Goal: Information Seeking & Learning: Learn about a topic

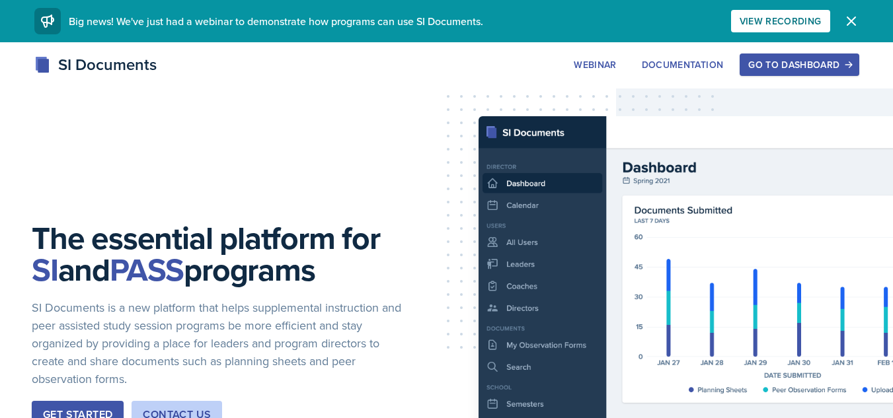
click at [799, 59] on div "Go to Dashboard" at bounding box center [799, 64] width 102 height 11
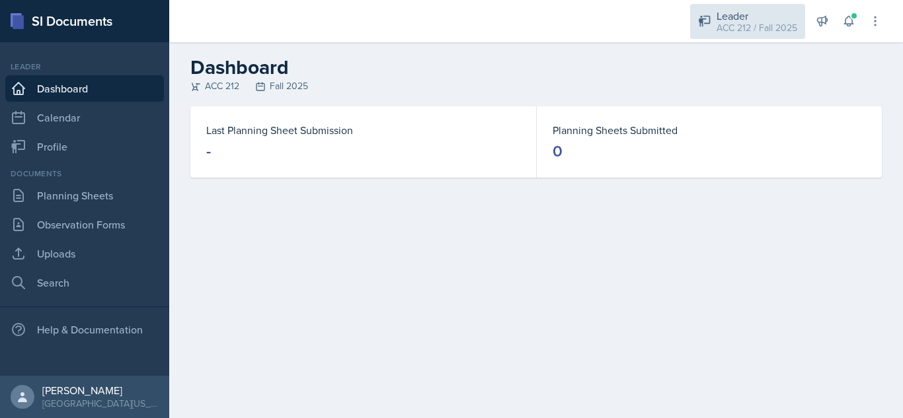
click at [748, 21] on div "ACC 212 / Fall 2025" at bounding box center [756, 28] width 81 height 14
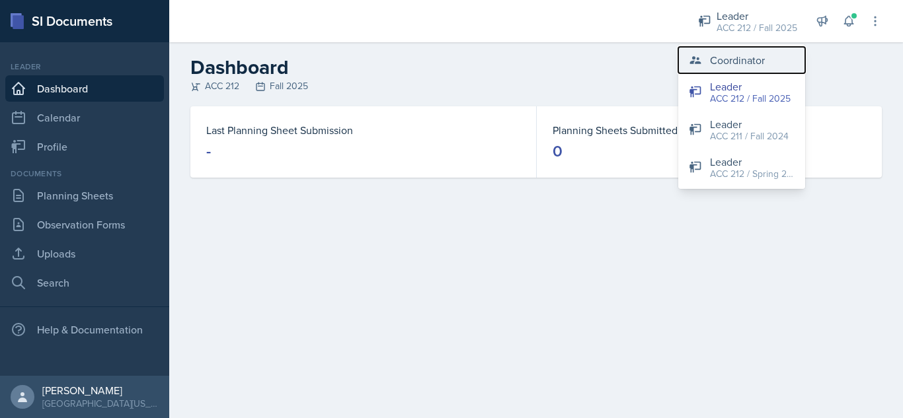
click at [728, 56] on div "Coordinator" at bounding box center [737, 60] width 55 height 16
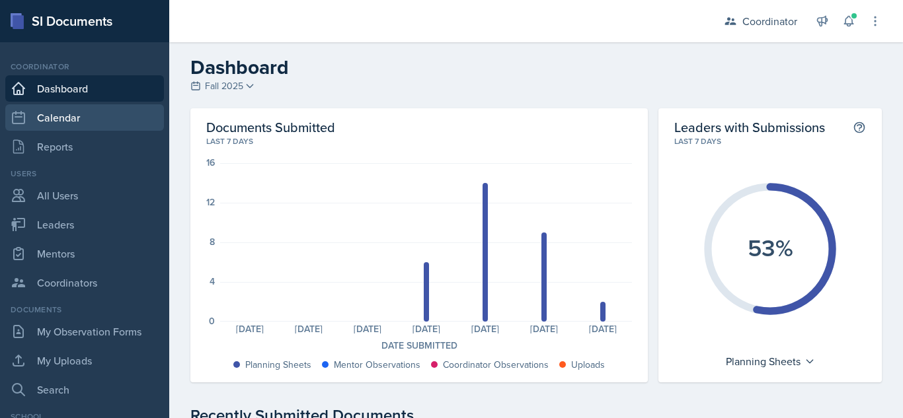
click at [91, 120] on link "Calendar" at bounding box center [84, 117] width 159 height 26
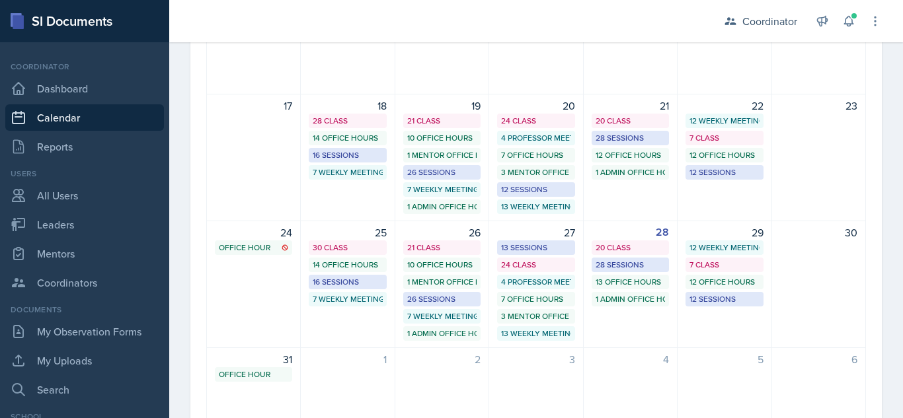
scroll to position [382, 0]
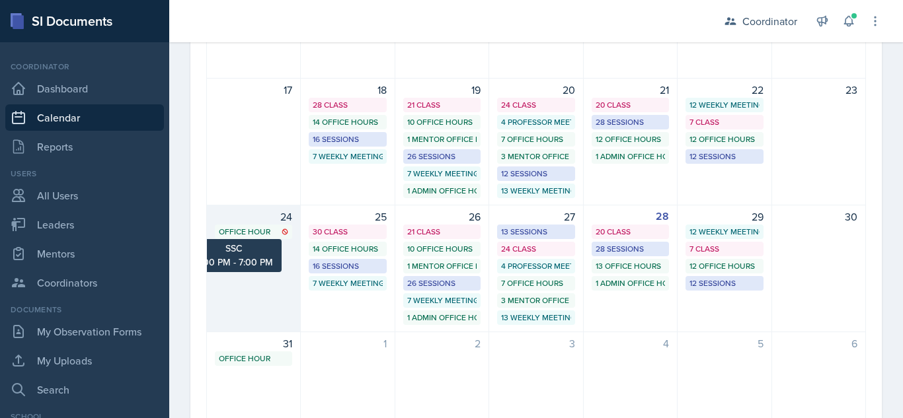
click at [264, 231] on div "Office Hour" at bounding box center [253, 232] width 69 height 12
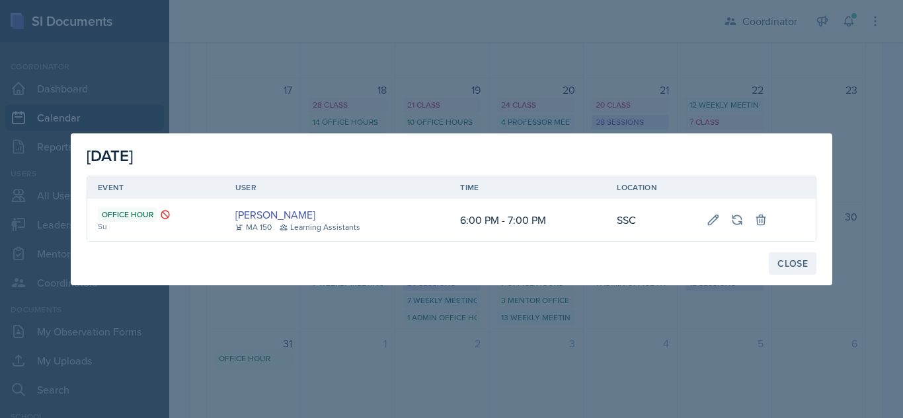
click at [799, 267] on div "Close" at bounding box center [792, 263] width 30 height 11
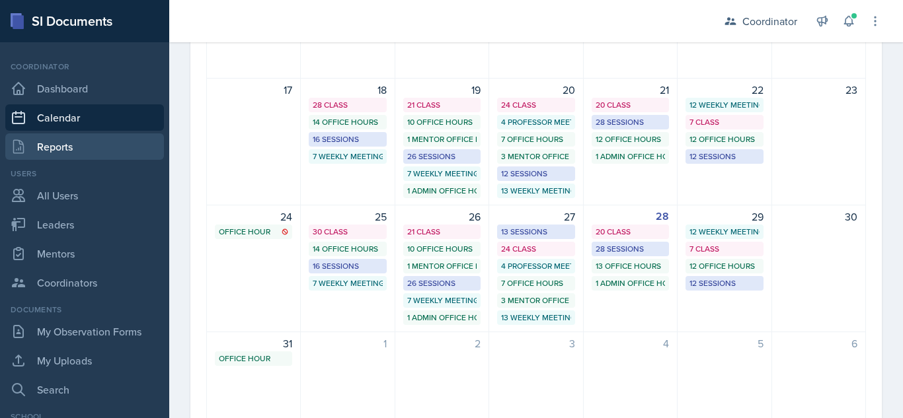
click at [96, 139] on link "Reports" at bounding box center [84, 147] width 159 height 26
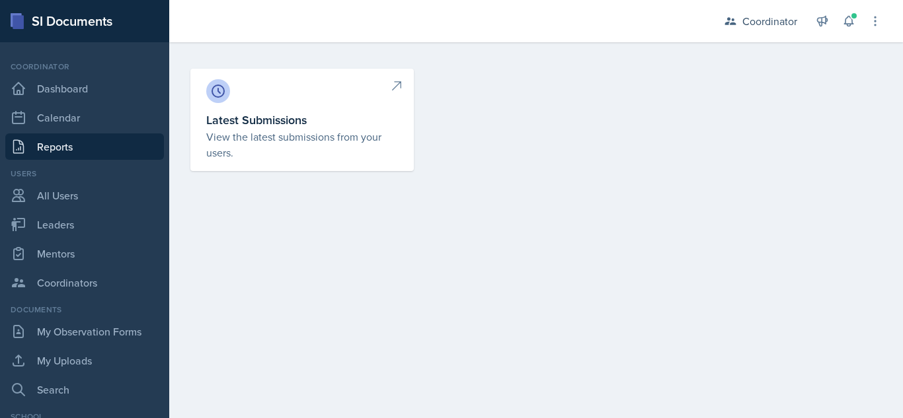
click at [264, 122] on h3 "Latest Submissions" at bounding box center [302, 120] width 192 height 18
select select "1"
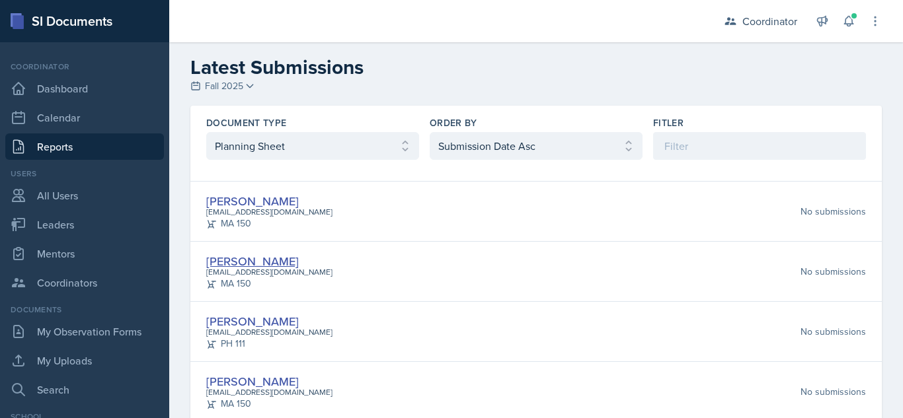
click at [250, 256] on link "Ire Odesola" at bounding box center [252, 261] width 93 height 17
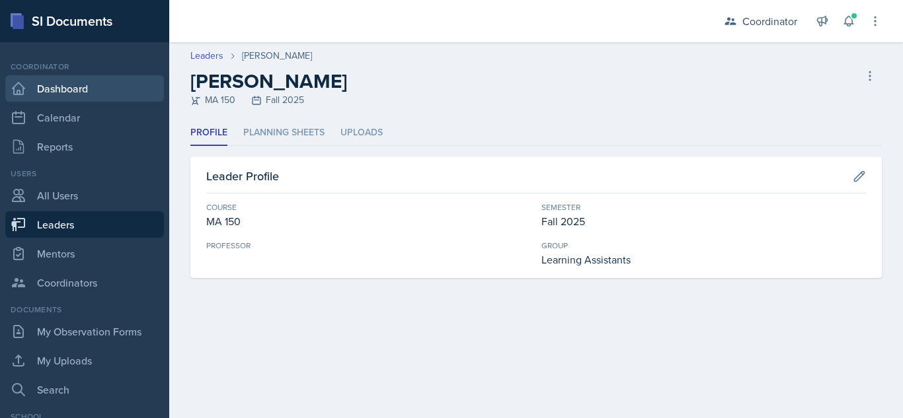
click at [99, 95] on link "Dashboard" at bounding box center [84, 88] width 159 height 26
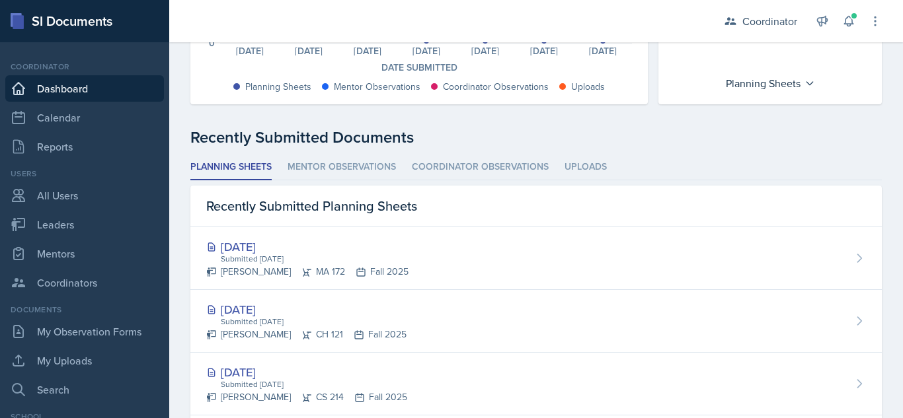
scroll to position [270, 0]
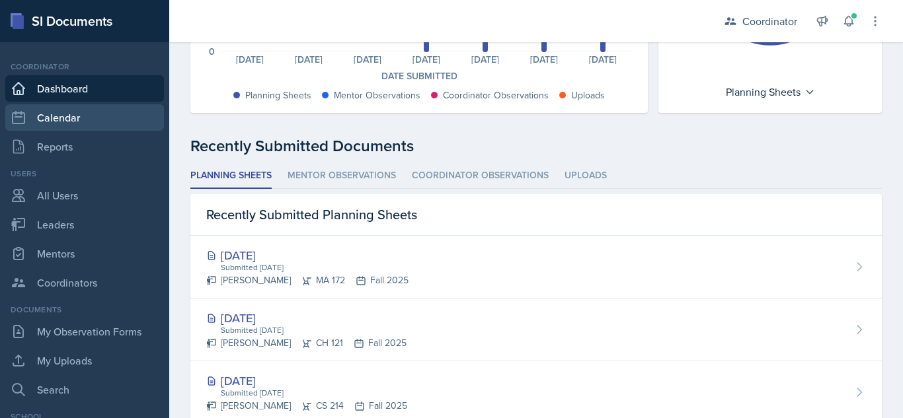
click at [100, 121] on link "Calendar" at bounding box center [84, 117] width 159 height 26
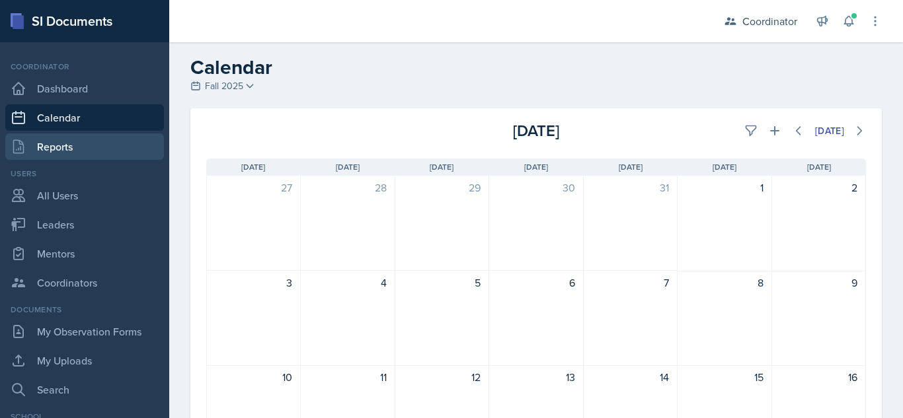
click at [96, 143] on link "Reports" at bounding box center [84, 147] width 159 height 26
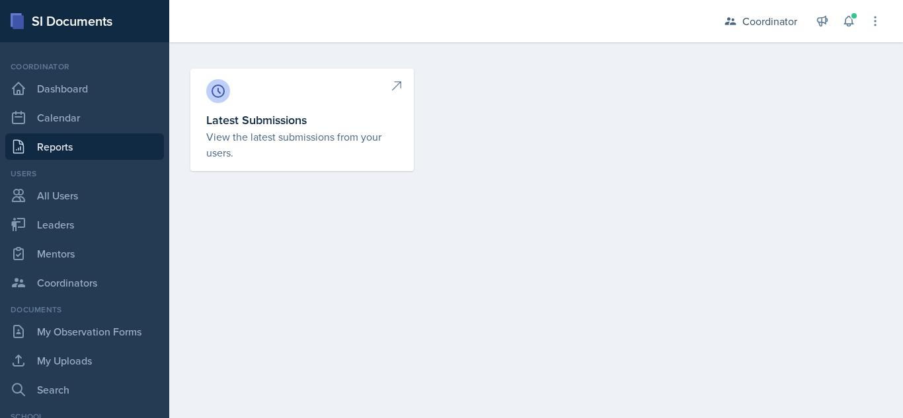
click at [387, 99] on div at bounding box center [302, 91] width 192 height 24
select select "1"
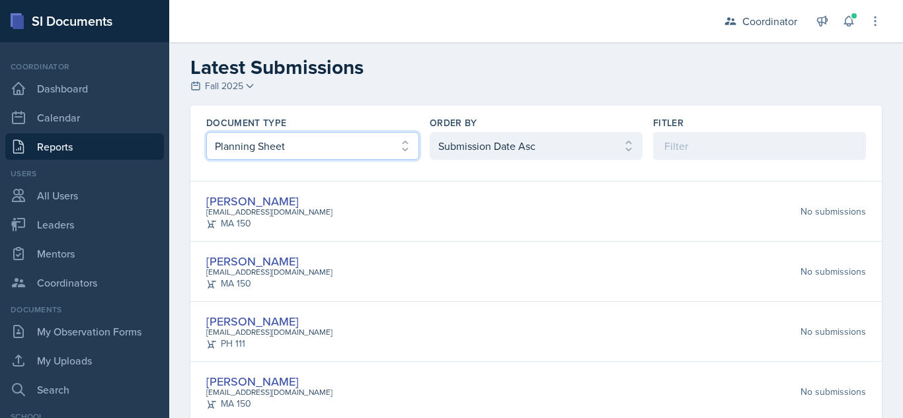
click at [401, 137] on select "Select document type Planning Sheet Peer Observation Form Mentor Observation Fo…" at bounding box center [312, 146] width 213 height 28
click at [393, 151] on select "Select document type Planning Sheet Peer Observation Form Mentor Observation Fo…" at bounding box center [312, 146] width 213 height 28
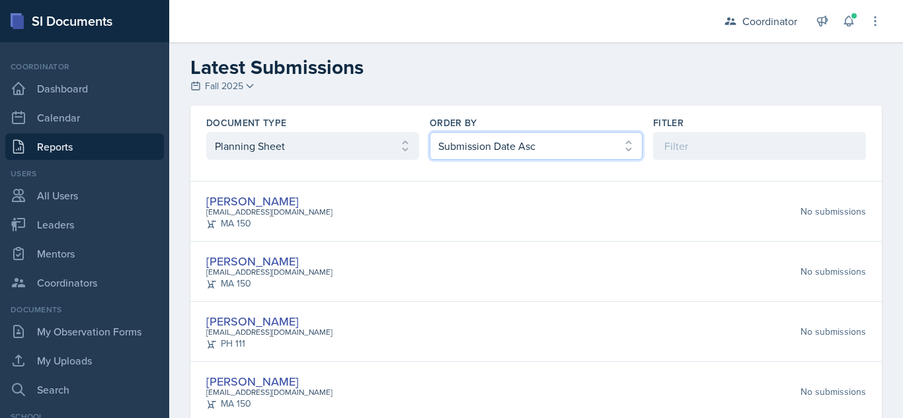
click at [479, 151] on select "Select order by Submission Date Asc Submission Date Desc User Last Name" at bounding box center [536, 146] width 213 height 28
click at [504, 143] on select "Select order by Submission Date Asc Submission Date Desc User Last Name" at bounding box center [536, 146] width 213 height 28
click at [251, 323] on link "Owen Sargent" at bounding box center [252, 321] width 93 height 17
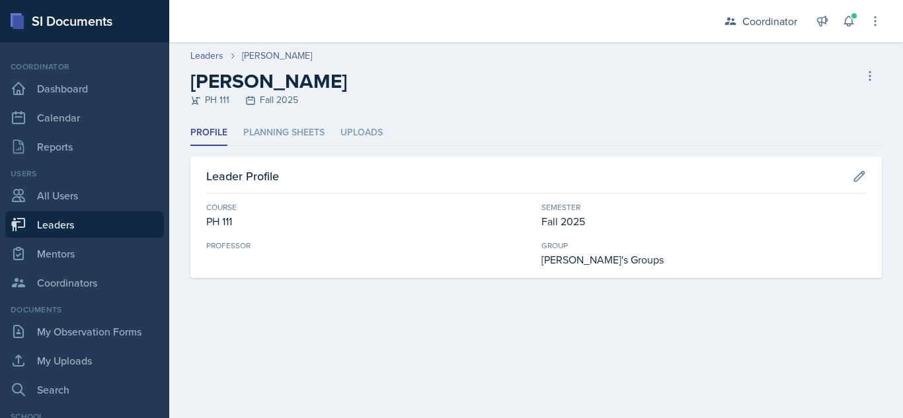
click at [337, 120] on header "Leaders Owen Sargent Owen Sargent PH 111 Fall 2025 Delete Leader" at bounding box center [536, 81] width 734 height 78
click at [346, 128] on li "Uploads" at bounding box center [361, 133] width 42 height 26
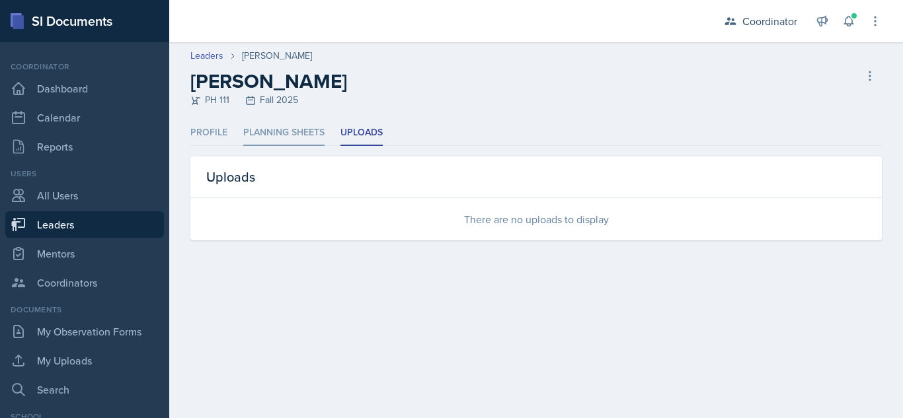
click at [299, 130] on li "Planning Sheets" at bounding box center [283, 133] width 81 height 26
click at [216, 135] on li "Profile" at bounding box center [208, 133] width 37 height 26
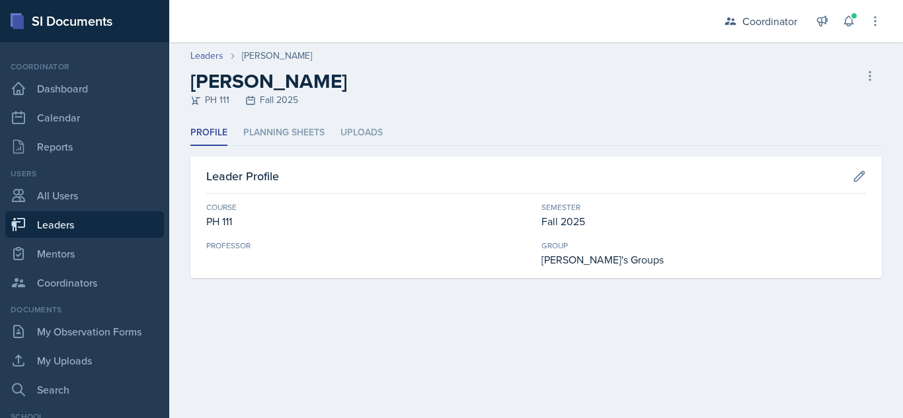
click at [203, 63] on div "Leaders Owen Sargent Owen Sargent PH 111 Fall 2025 Delete Leader" at bounding box center [536, 78] width 734 height 58
click at [205, 58] on link "Leaders" at bounding box center [206, 56] width 33 height 14
select select "19fb88f7-c89b-4031-b5a0-458fd49807a1"
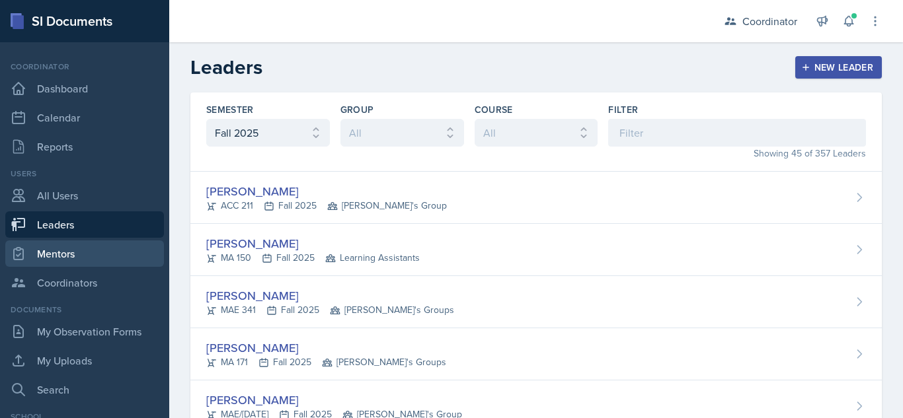
click at [96, 246] on link "Mentors" at bounding box center [84, 254] width 159 height 26
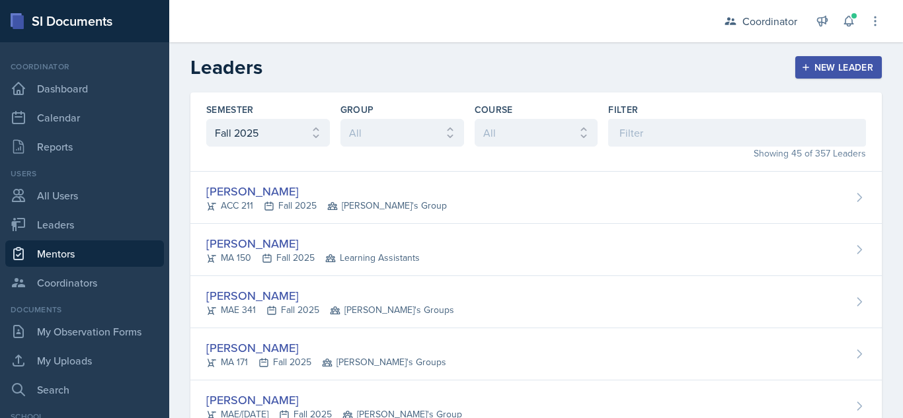
select select "19fb88f7-c89b-4031-b5a0-458fd49807a1"
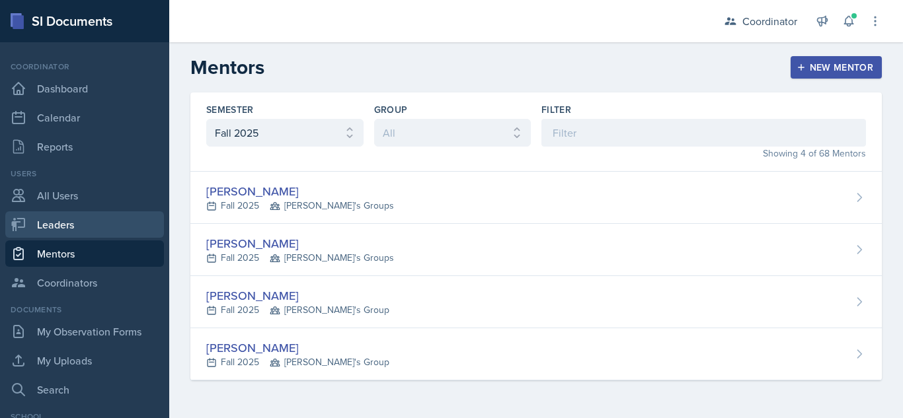
click at [96, 214] on link "Leaders" at bounding box center [84, 224] width 159 height 26
select select "19fb88f7-c89b-4031-b5a0-458fd49807a1"
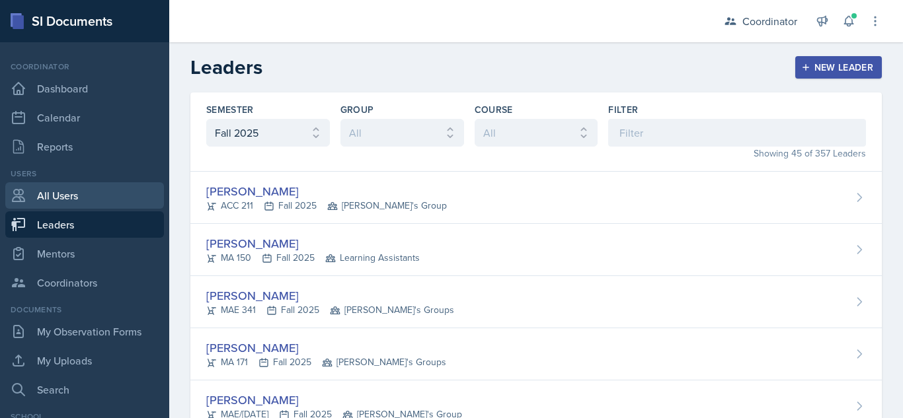
click at [89, 198] on link "All Users" at bounding box center [84, 195] width 159 height 26
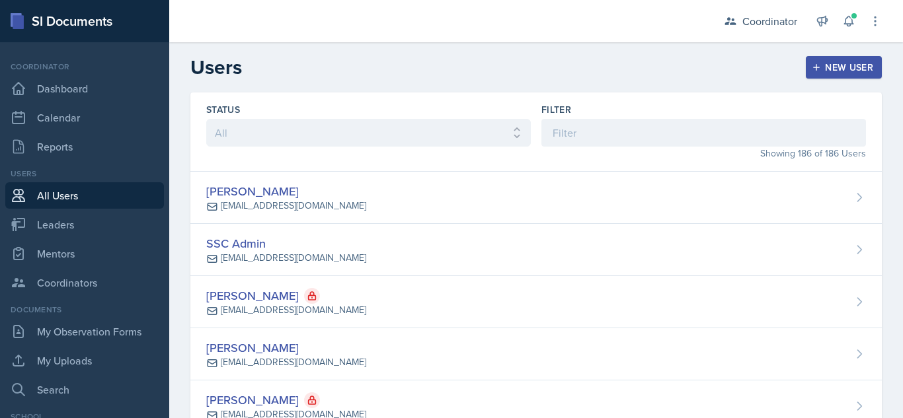
click at [93, 133] on div "Coordinator Dashboard Calendar Reports" at bounding box center [84, 110] width 159 height 99
click at [93, 144] on link "Reports" at bounding box center [84, 147] width 159 height 26
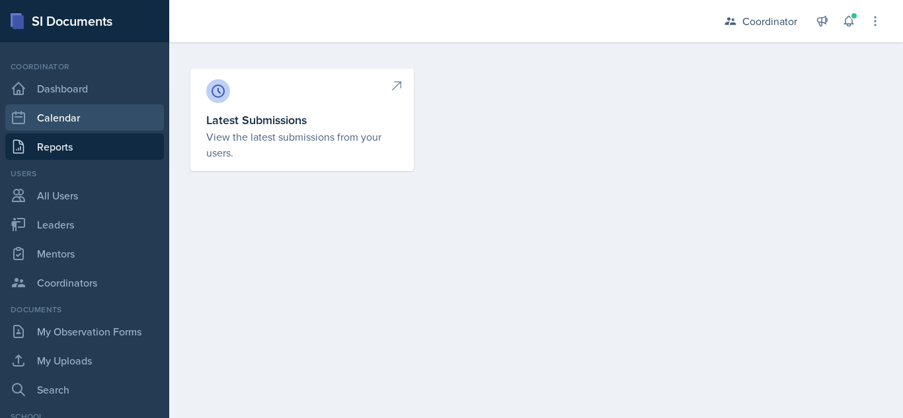
click at [93, 115] on link "Calendar" at bounding box center [84, 117] width 159 height 26
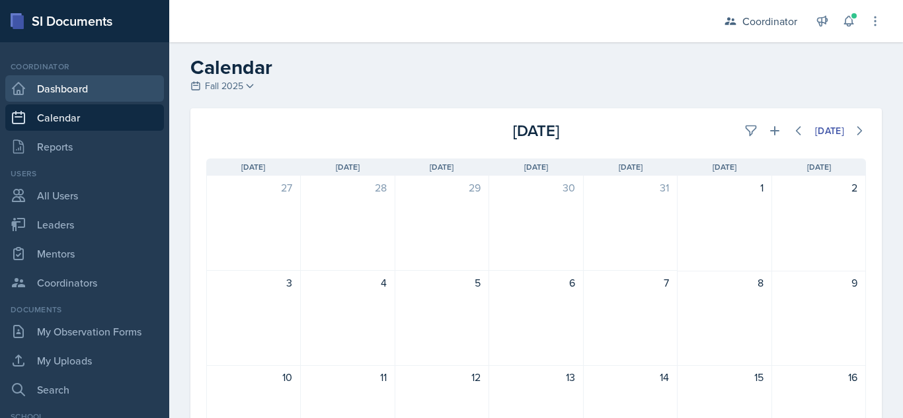
click at [79, 88] on link "Dashboard" at bounding box center [84, 88] width 159 height 26
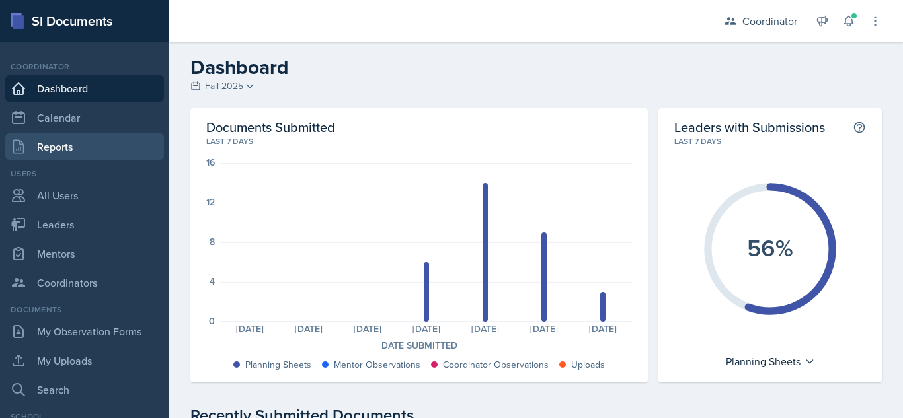
click at [89, 149] on link "Reports" at bounding box center [84, 147] width 159 height 26
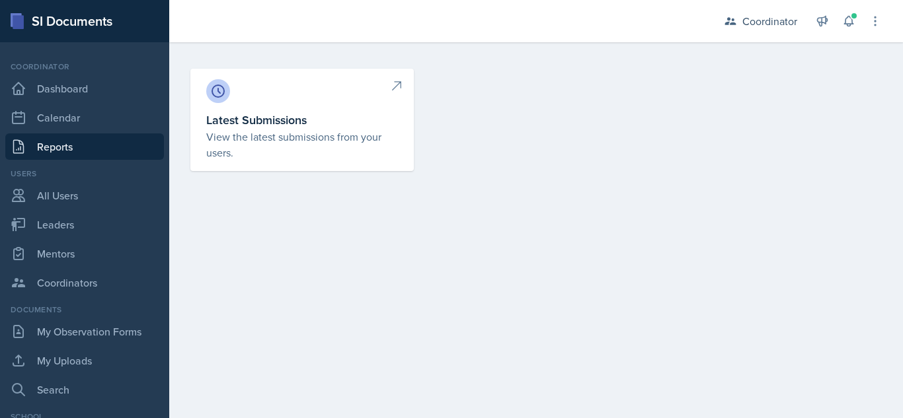
click at [208, 122] on h3 "Latest Submissions" at bounding box center [302, 120] width 192 height 18
select select "1"
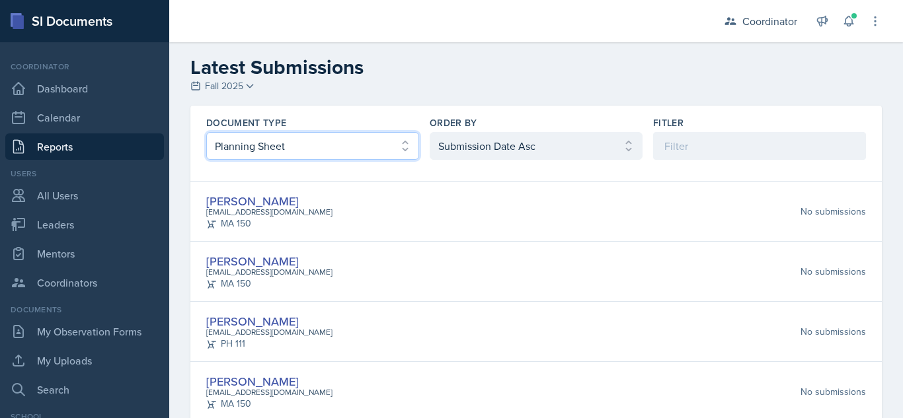
click at [288, 149] on select "Select document type Planning Sheet Peer Observation Form Mentor Observation Fo…" at bounding box center [312, 146] width 213 height 28
click at [315, 146] on select "Select document type Planning Sheet Peer Observation Form Mentor Observation Fo…" at bounding box center [312, 146] width 213 height 28
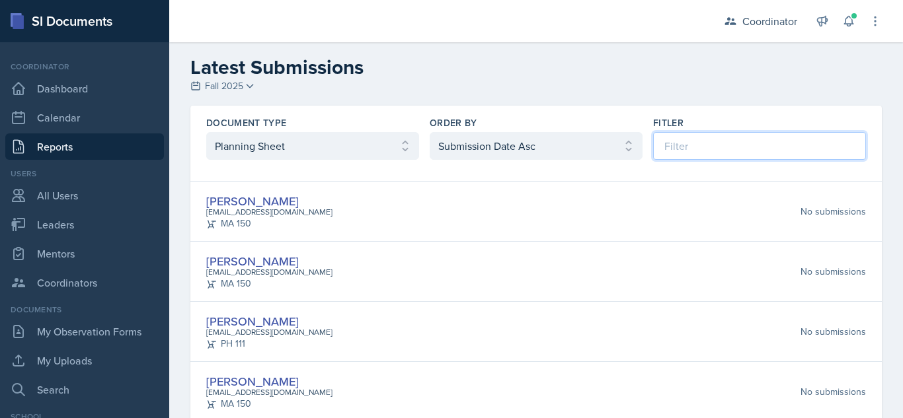
drag, startPoint x: 746, startPoint y: 147, endPoint x: 733, endPoint y: 151, distance: 13.0
click at [744, 149] on input at bounding box center [759, 146] width 213 height 28
click at [571, 160] on div "Document Type Select document type Planning Sheet Peer Observation Form Mentor …" at bounding box center [535, 138] width 691 height 65
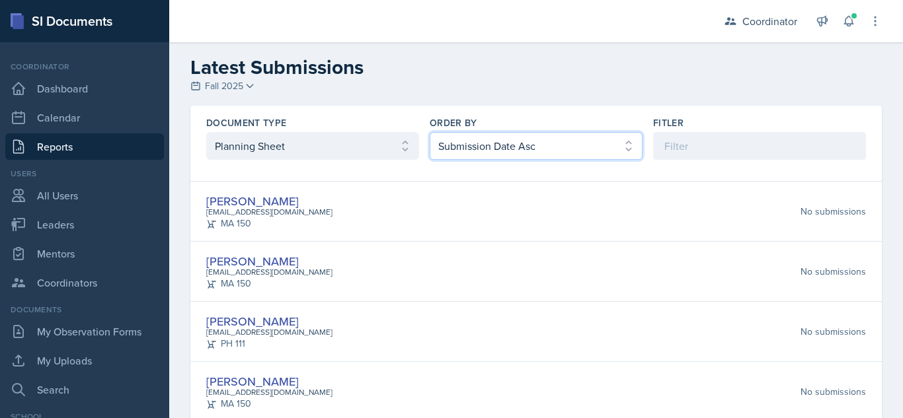
click at [572, 151] on select "Select order by Submission Date Asc Submission Date Desc User Last Name" at bounding box center [536, 146] width 213 height 28
click at [568, 147] on select "Select order by Submission Date Asc Submission Date Desc User Last Name" at bounding box center [536, 146] width 213 height 28
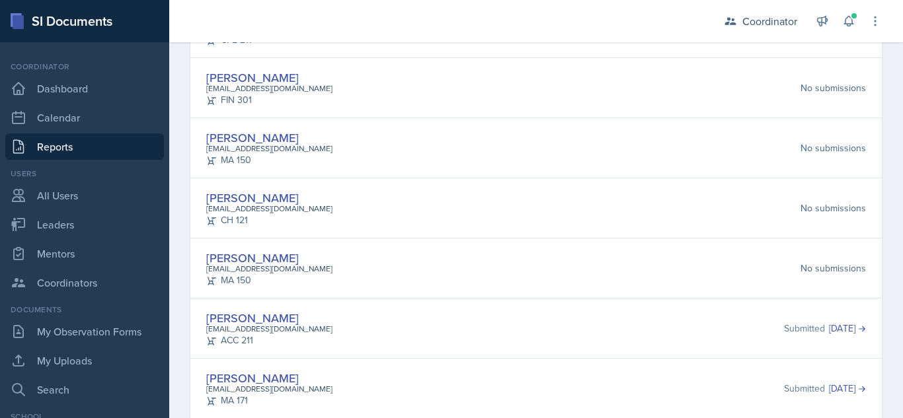
scroll to position [954, 0]
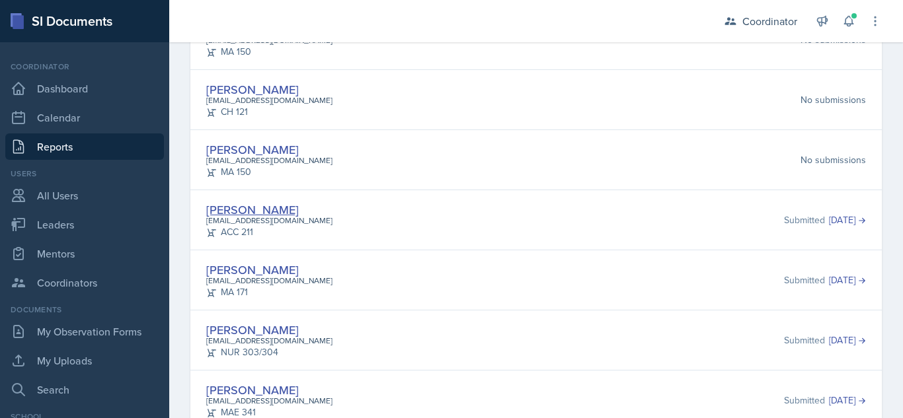
click at [255, 208] on link "[PERSON_NAME]" at bounding box center [252, 210] width 93 height 17
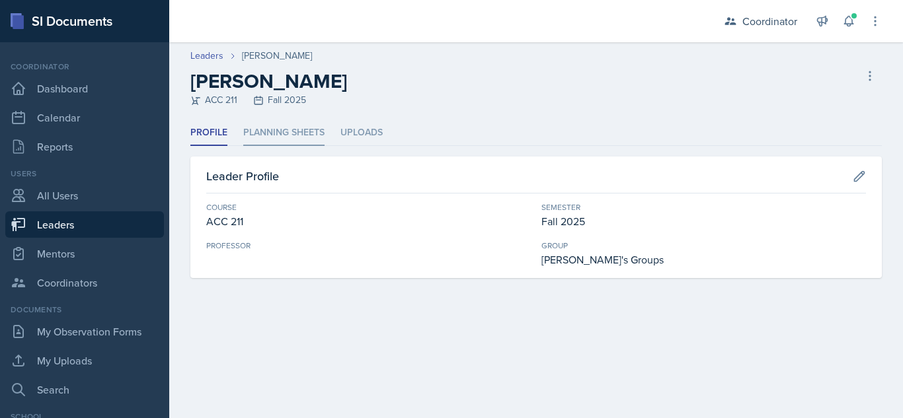
click at [266, 129] on li "Planning Sheets" at bounding box center [283, 133] width 81 height 26
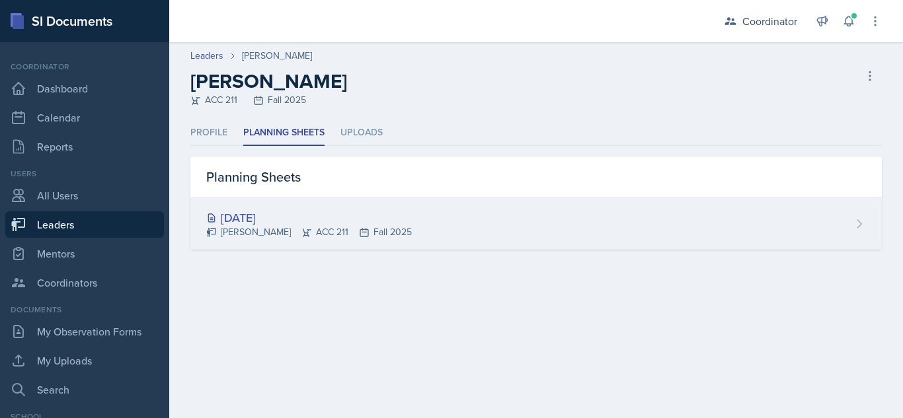
click at [284, 217] on div "Aug 11th, 2025" at bounding box center [309, 218] width 206 height 18
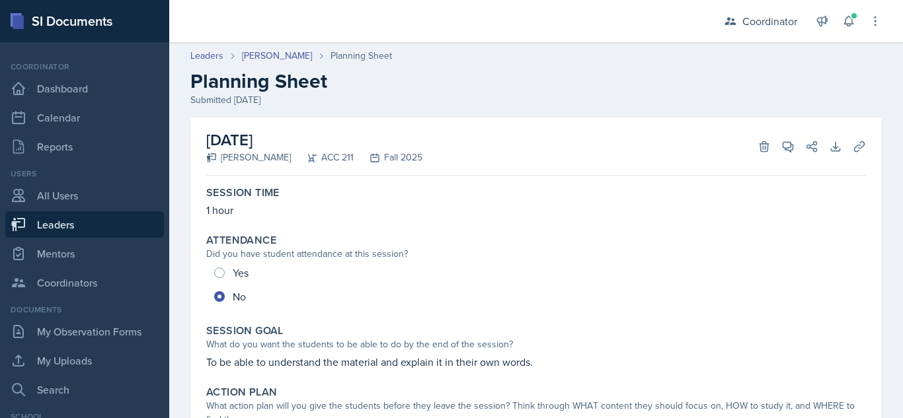
click at [106, 219] on link "Leaders" at bounding box center [84, 224] width 159 height 26
select select "19fb88f7-c89b-4031-b5a0-458fd49807a1"
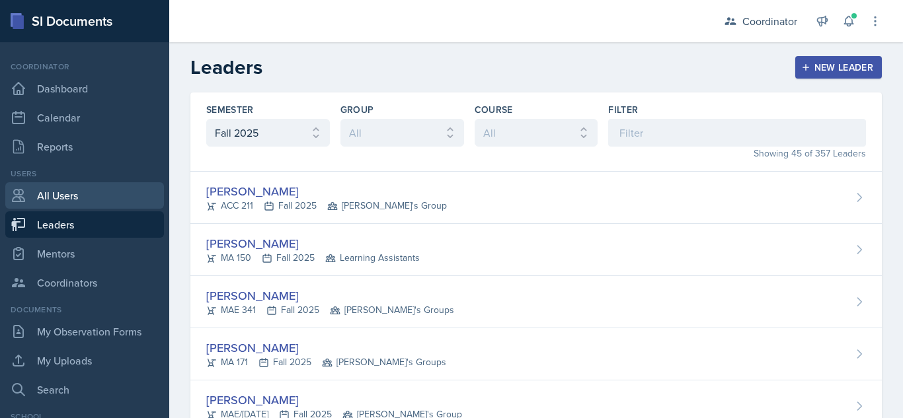
click at [108, 201] on link "All Users" at bounding box center [84, 195] width 159 height 26
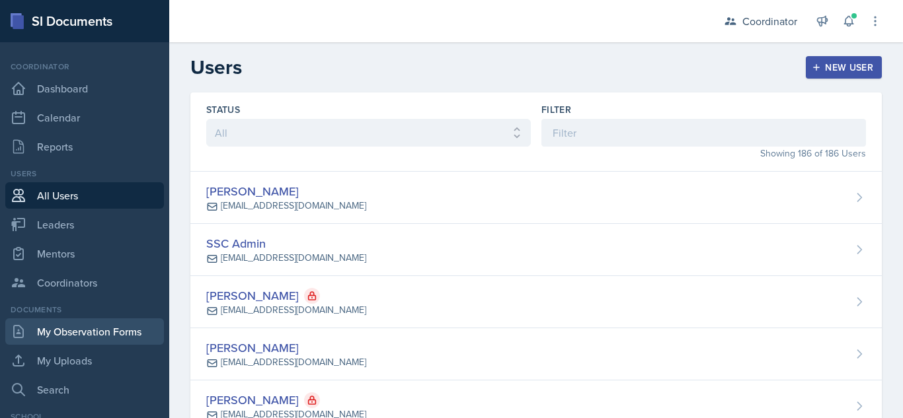
click at [114, 327] on link "My Observation Forms" at bounding box center [84, 332] width 159 height 26
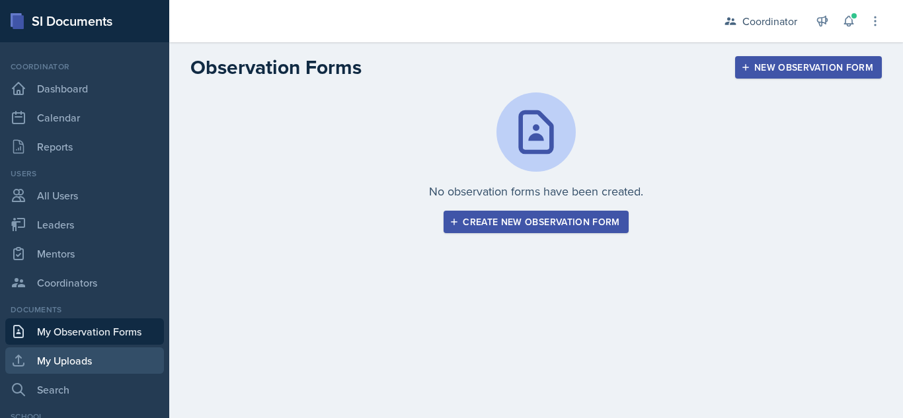
click at [104, 364] on link "My Uploads" at bounding box center [84, 361] width 159 height 26
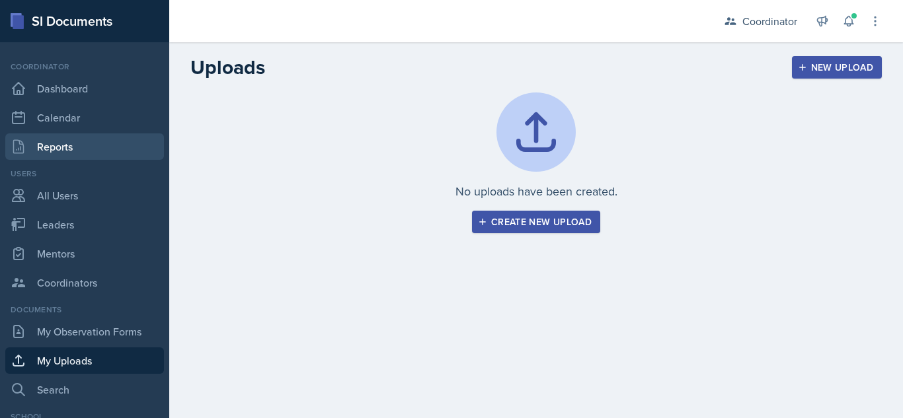
click at [102, 154] on link "Reports" at bounding box center [84, 147] width 159 height 26
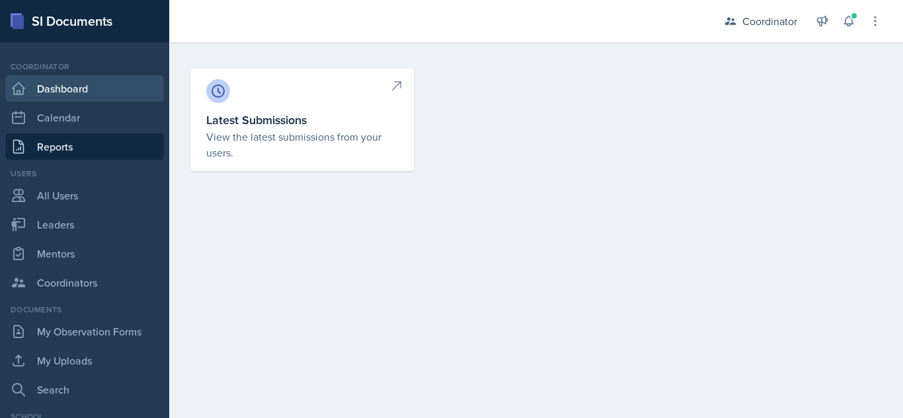
click at [121, 89] on link "Dashboard" at bounding box center [84, 88] width 159 height 26
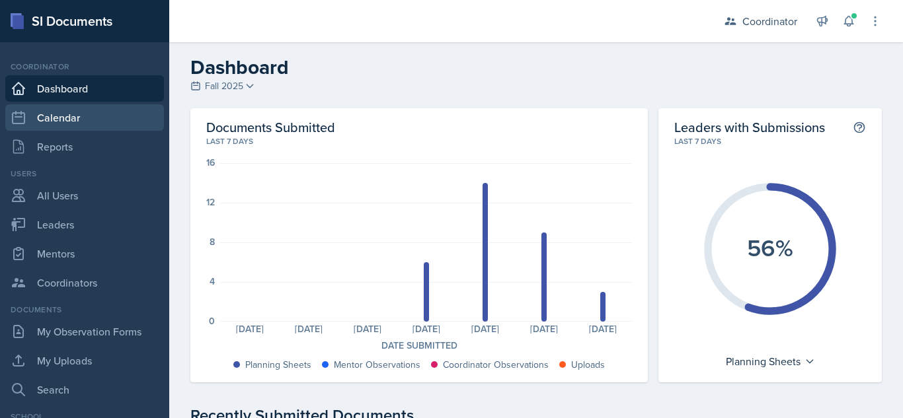
click at [119, 116] on link "Calendar" at bounding box center [84, 117] width 159 height 26
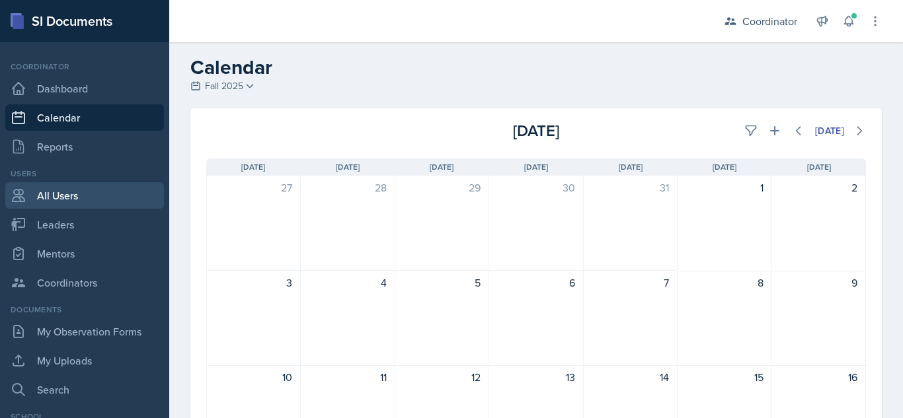
click at [125, 185] on link "All Users" at bounding box center [84, 195] width 159 height 26
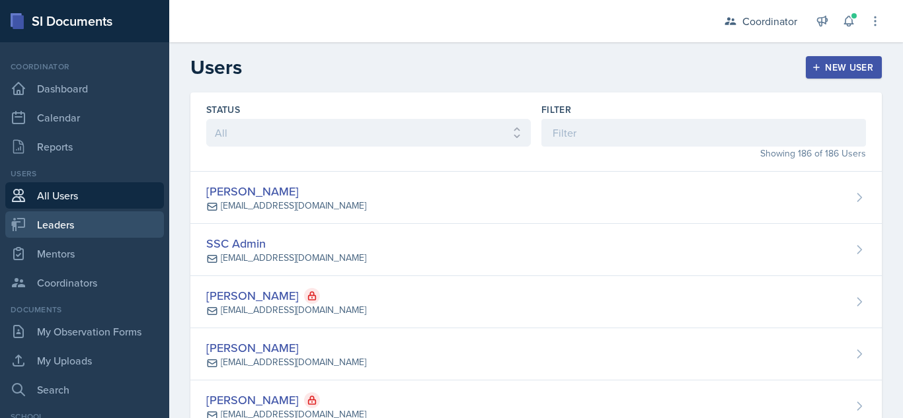
click at [117, 230] on link "Leaders" at bounding box center [84, 224] width 159 height 26
select select "19fb88f7-c89b-4031-b5a0-458fd49807a1"
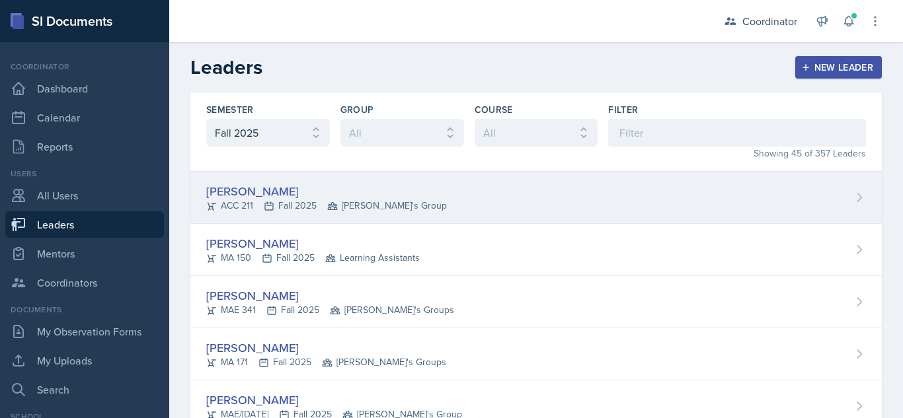
click at [229, 191] on div "Thomas Adams" at bounding box center [326, 191] width 241 height 18
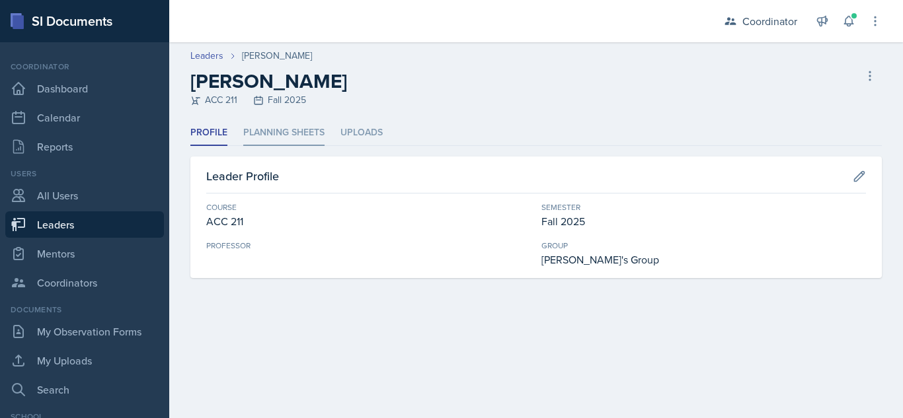
click at [292, 139] on li "Planning Sheets" at bounding box center [283, 133] width 81 height 26
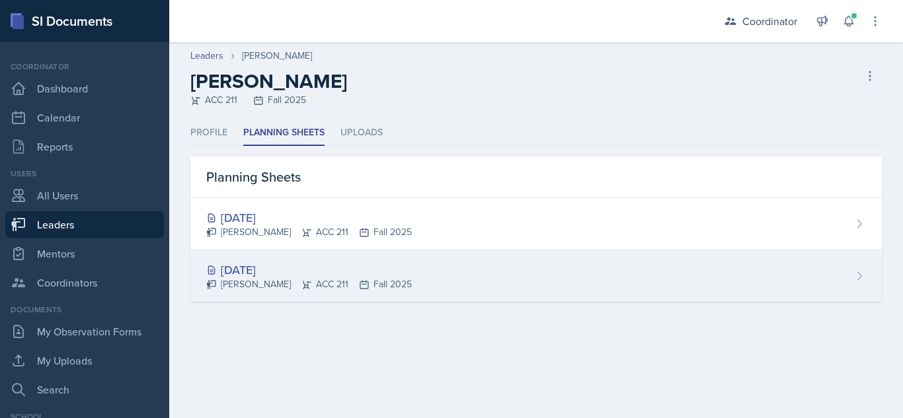
click at [318, 268] on div "Aug 18th, 2025" at bounding box center [309, 270] width 206 height 18
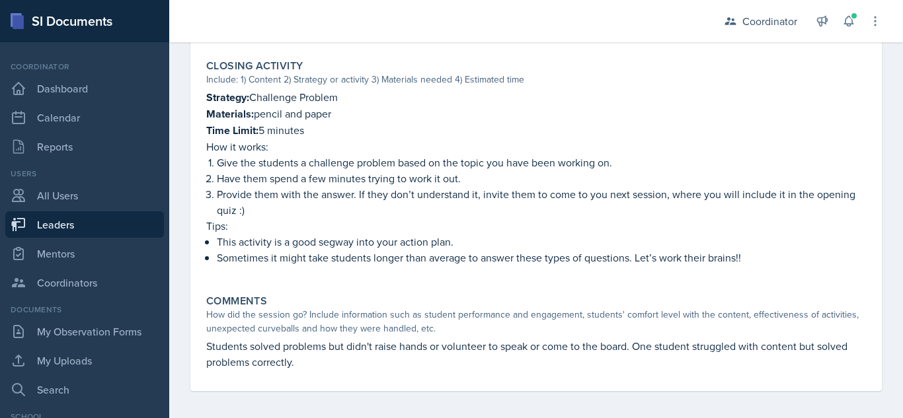
scroll to position [844, 0]
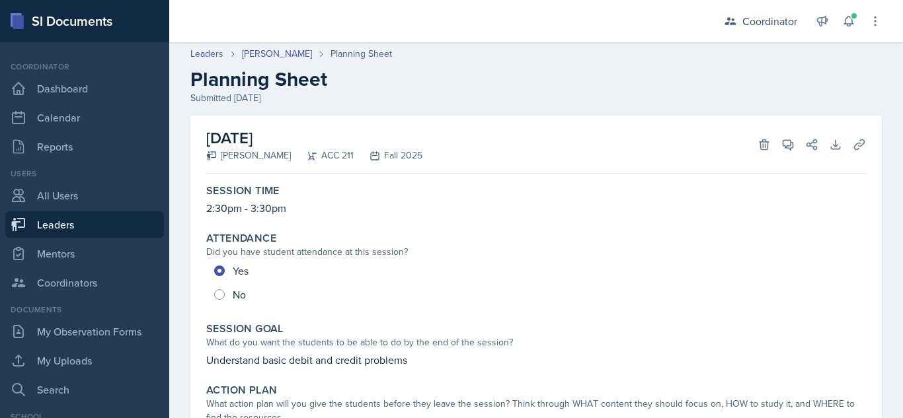
scroll to position [0, 0]
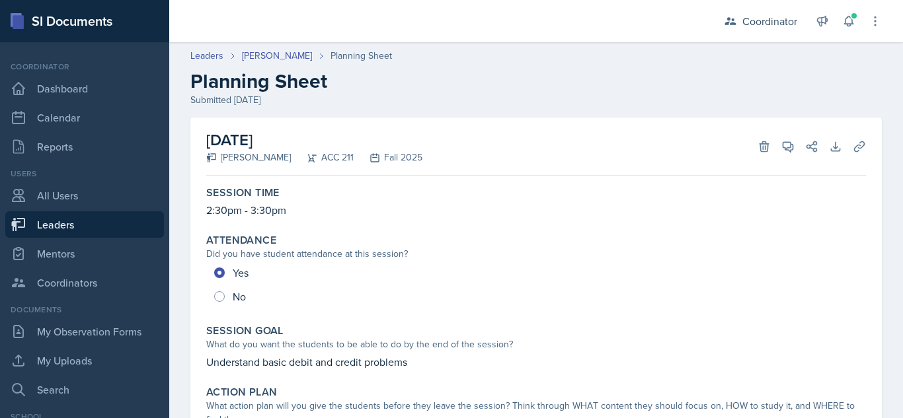
click at [108, 222] on link "Leaders" at bounding box center [84, 224] width 159 height 26
select select "19fb88f7-c89b-4031-b5a0-458fd49807a1"
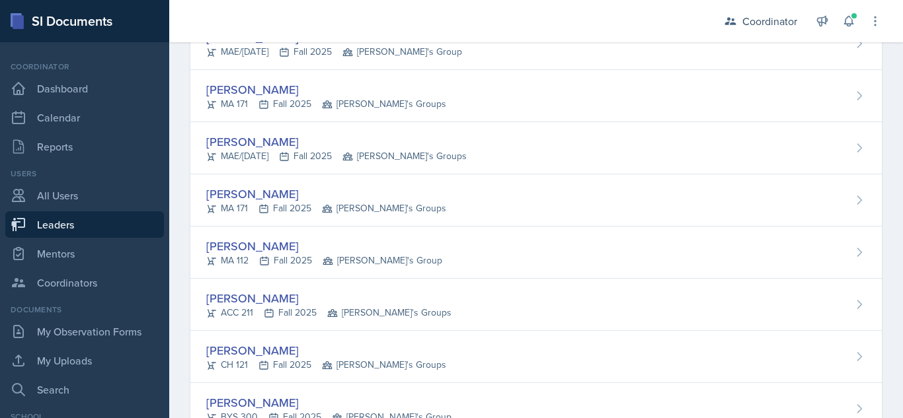
scroll to position [429, 0]
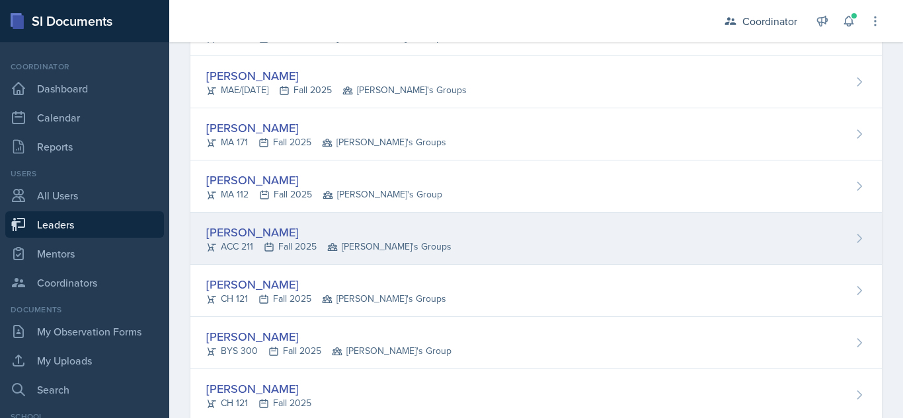
click at [307, 231] on div "[PERSON_NAME]" at bounding box center [328, 232] width 245 height 18
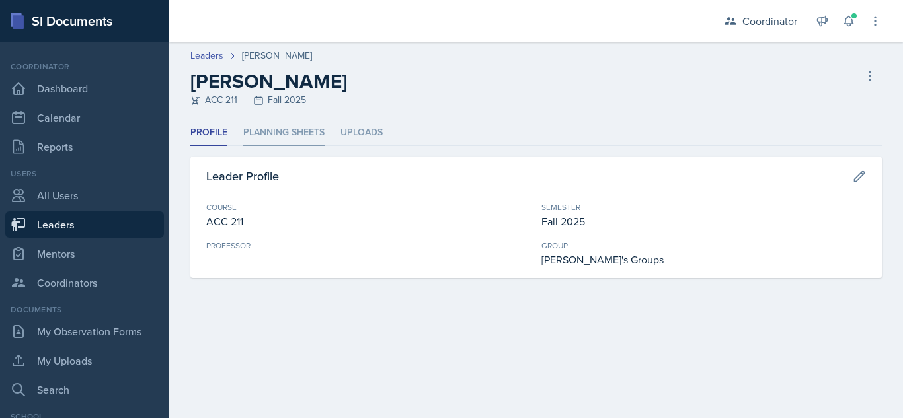
click at [301, 131] on li "Planning Sheets" at bounding box center [283, 133] width 81 height 26
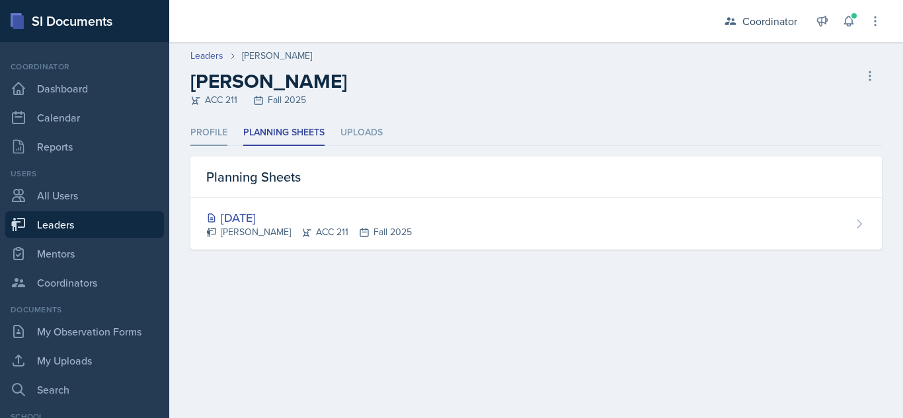
click at [219, 139] on li "Profile" at bounding box center [208, 133] width 37 height 26
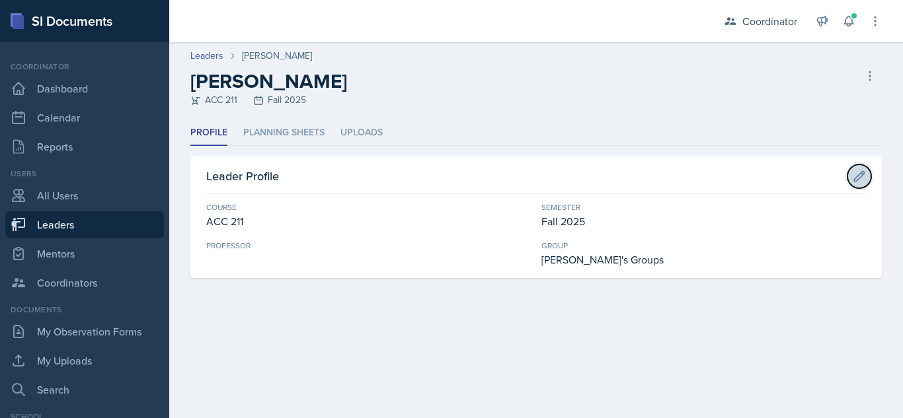
click at [857, 171] on icon at bounding box center [859, 176] width 13 height 13
select select "12ad2d3d-375c-4b8f-a696-cb32628eab13"
select select "19fb88f7-c89b-4031-b5a0-458fd49807a1"
select select "da3bcd0e-cc2a-474d-9f84-bd861d3cc509"
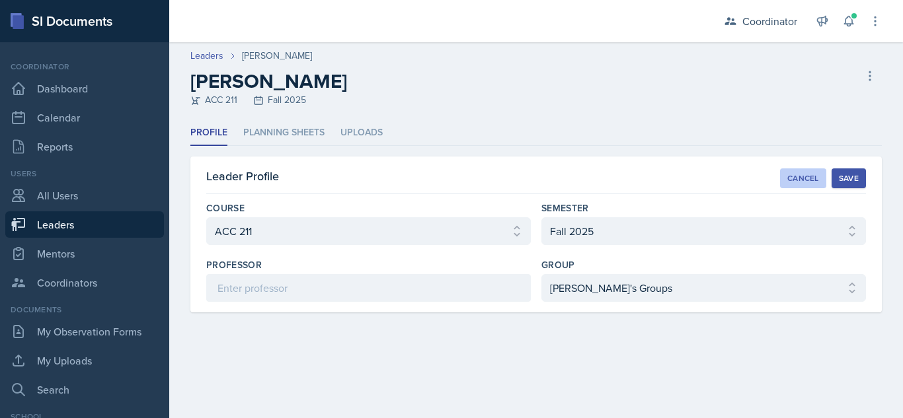
click at [812, 179] on div "Cancel" at bounding box center [803, 178] width 32 height 11
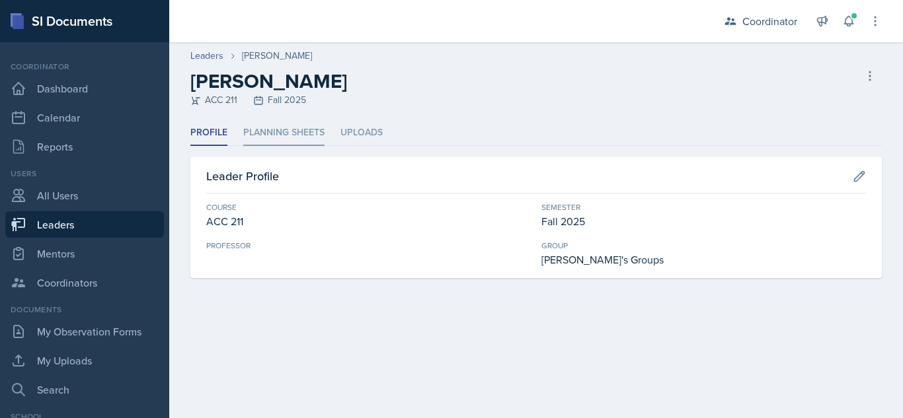
click at [286, 135] on li "Planning Sheets" at bounding box center [283, 133] width 81 height 26
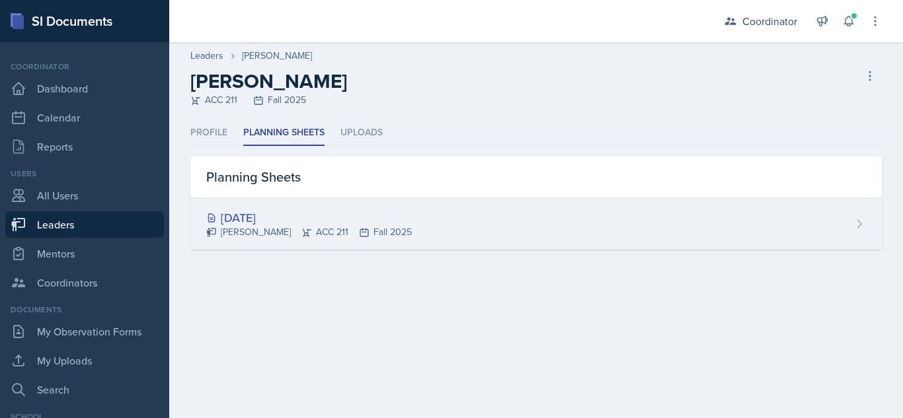
click at [278, 209] on div "Aug 11th, 2025 Isabella Chagolla ACC 211 Fall 2025" at bounding box center [535, 224] width 691 height 52
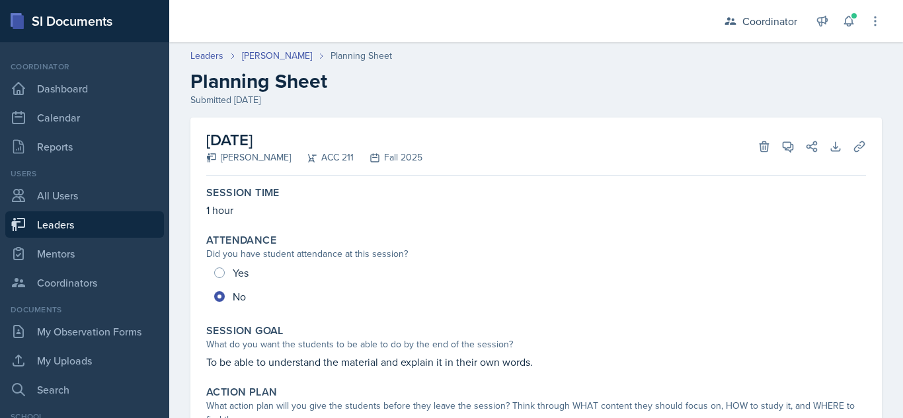
click at [399, 218] on div "Session Time 1 hour" at bounding box center [536, 202] width 670 height 42
click at [218, 205] on p "1 hour" at bounding box center [536, 210] width 660 height 16
click at [270, 58] on link "[PERSON_NAME]" at bounding box center [277, 56] width 70 height 14
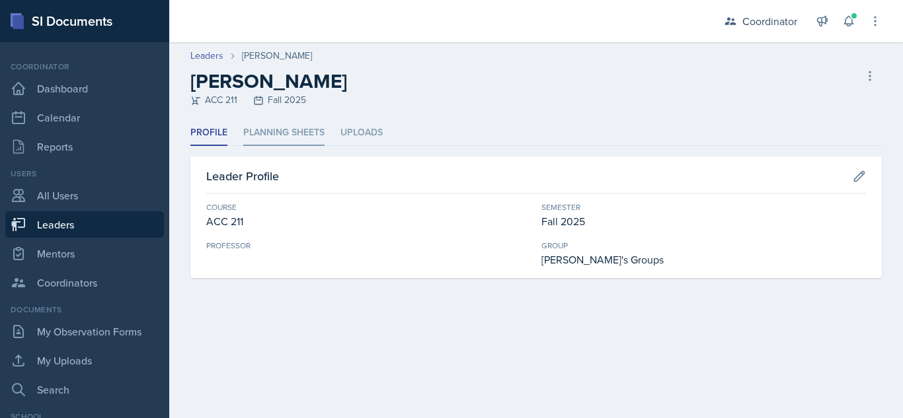
click at [291, 131] on li "Planning Sheets" at bounding box center [283, 133] width 81 height 26
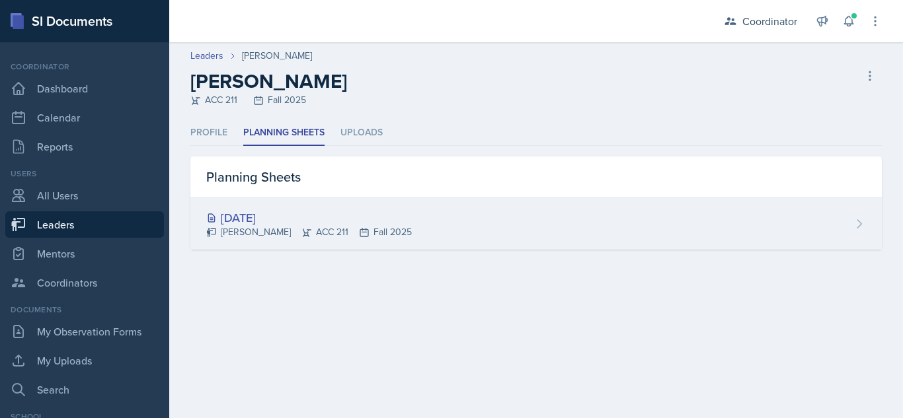
click at [421, 212] on div "Aug 11th, 2025 Isabella Chagolla ACC 211 Fall 2025" at bounding box center [535, 224] width 691 height 52
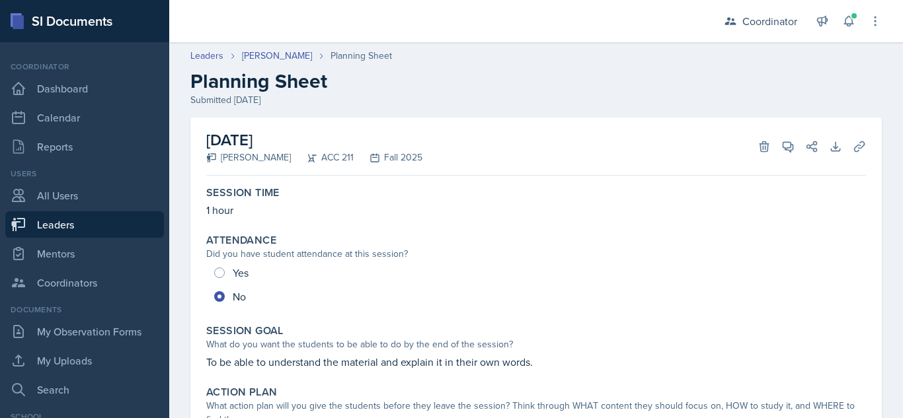
click at [266, 48] on header "Leaders Isabella Chagolla Planning Sheet Planning Sheet Submitted Aug 3rd, 2025" at bounding box center [536, 78] width 734 height 85
click at [272, 54] on link "[PERSON_NAME]" at bounding box center [277, 56] width 70 height 14
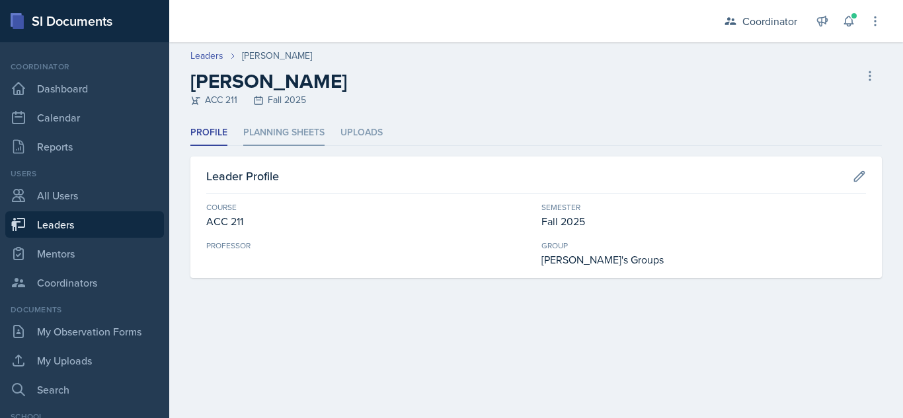
click at [294, 135] on li "Planning Sheets" at bounding box center [283, 133] width 81 height 26
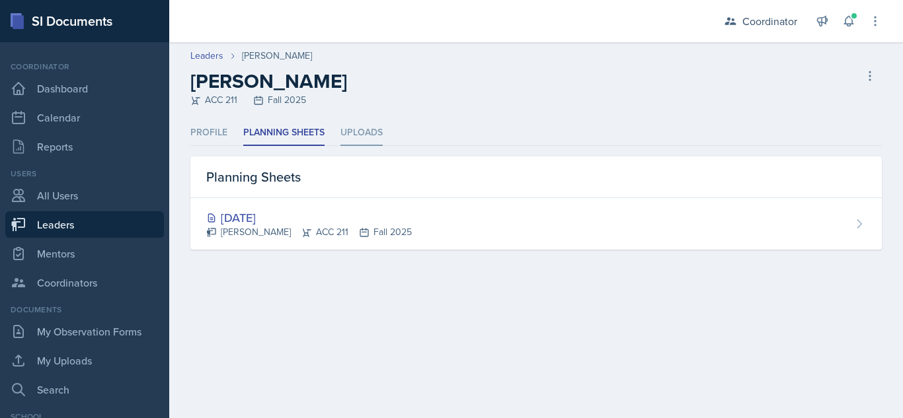
click at [363, 132] on li "Uploads" at bounding box center [361, 133] width 42 height 26
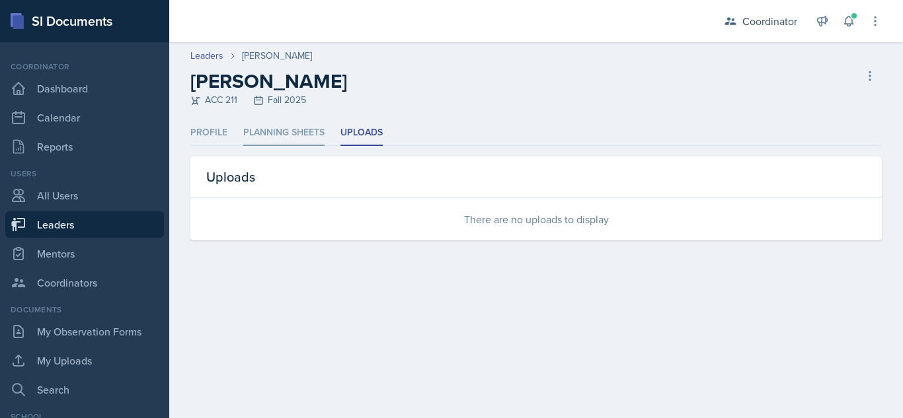
click at [319, 137] on li "Planning Sheets" at bounding box center [283, 133] width 81 height 26
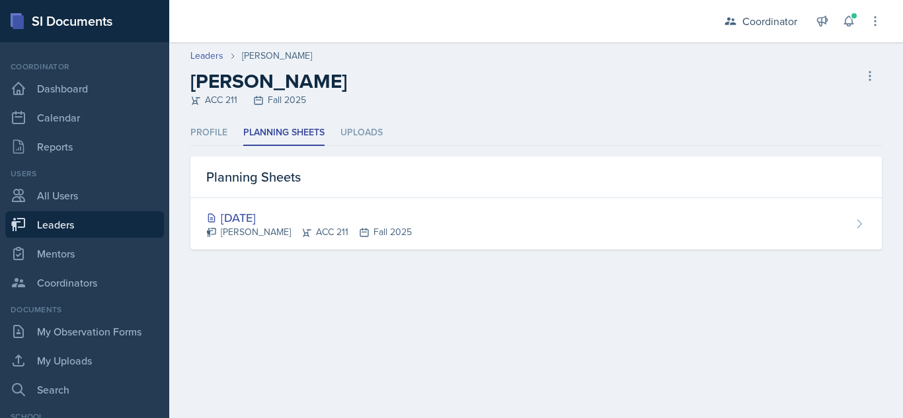
click at [118, 221] on link "Leaders" at bounding box center [84, 224] width 159 height 26
select select "19fb88f7-c89b-4031-b5a0-458fd49807a1"
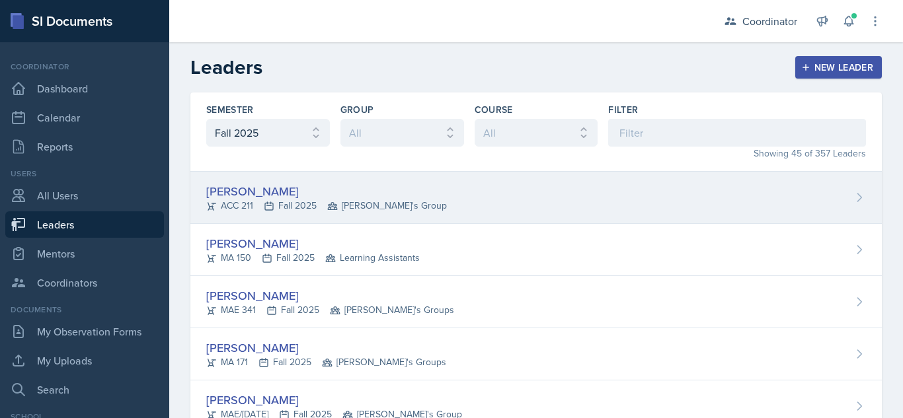
click at [239, 189] on div "Thomas Adams" at bounding box center [326, 191] width 241 height 18
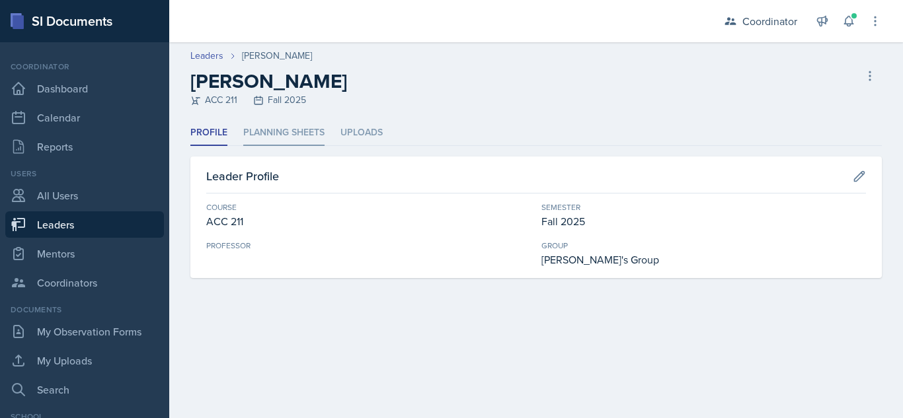
click at [289, 132] on li "Planning Sheets" at bounding box center [283, 133] width 81 height 26
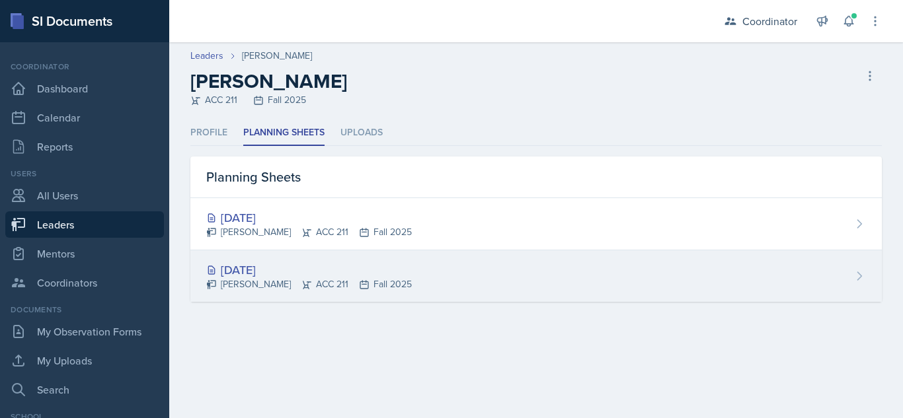
click at [301, 266] on div "Aug 18th, 2025" at bounding box center [309, 270] width 206 height 18
click at [260, 270] on div "Aug 18th, 2025" at bounding box center [309, 270] width 206 height 18
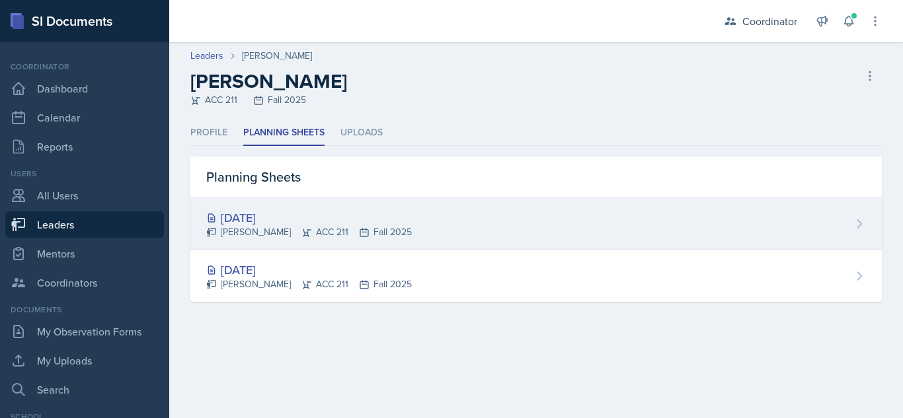
click at [268, 213] on div "Aug 25th, 2025" at bounding box center [309, 218] width 206 height 18
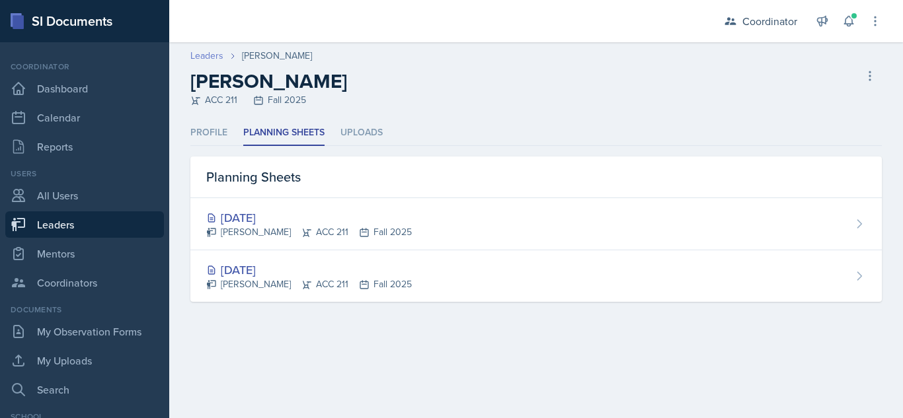
click at [215, 58] on link "Leaders" at bounding box center [206, 56] width 33 height 14
select select "19fb88f7-c89b-4031-b5a0-458fd49807a1"
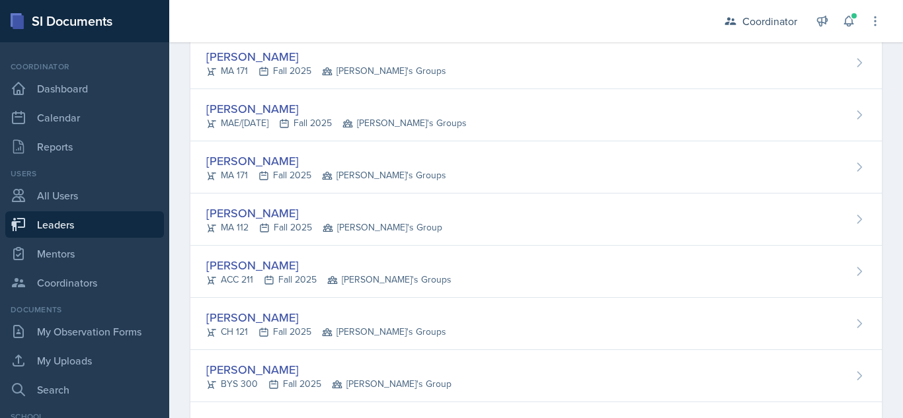
scroll to position [476, 0]
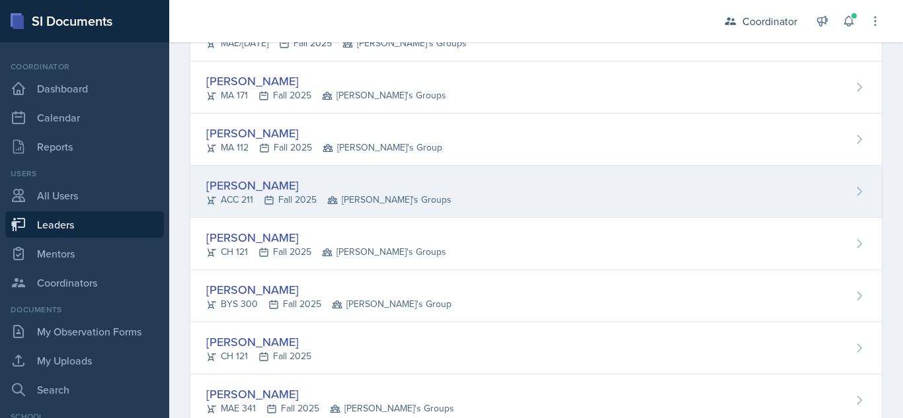
click at [288, 186] on div "[PERSON_NAME]" at bounding box center [328, 185] width 245 height 18
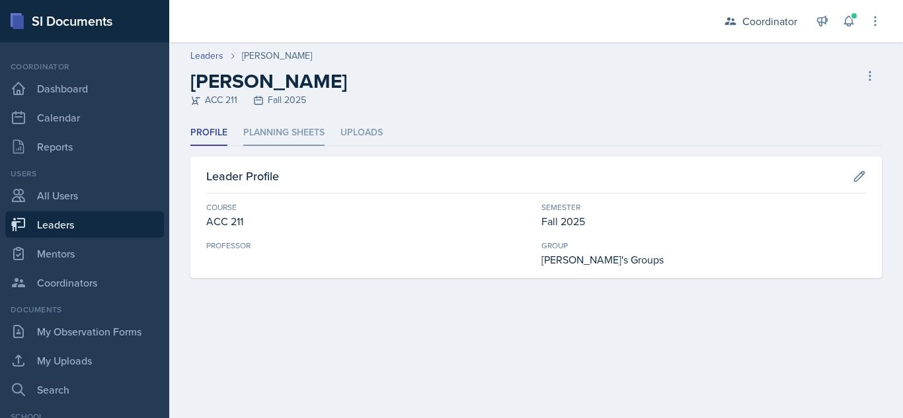
click at [276, 130] on li "Planning Sheets" at bounding box center [283, 133] width 81 height 26
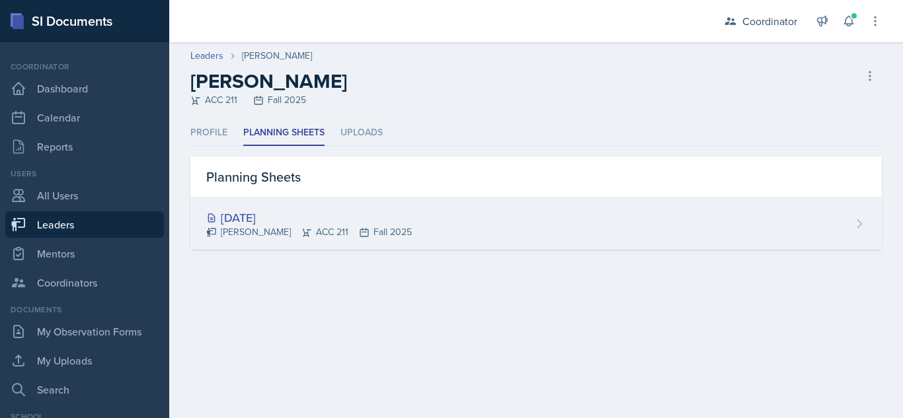
click at [305, 215] on div "Aug 11th, 2025" at bounding box center [309, 218] width 206 height 18
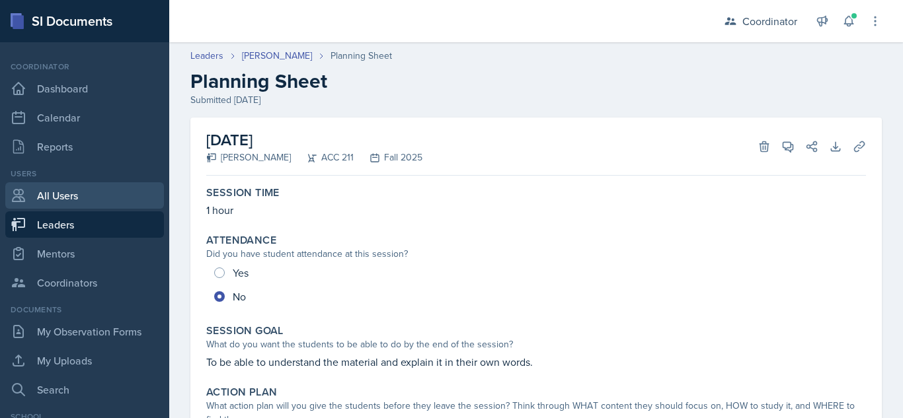
click at [107, 194] on link "All Users" at bounding box center [84, 195] width 159 height 26
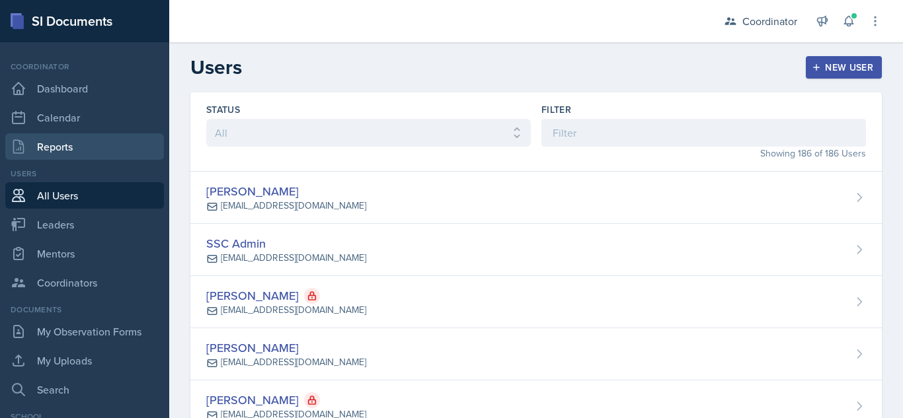
click at [81, 149] on link "Reports" at bounding box center [84, 147] width 159 height 26
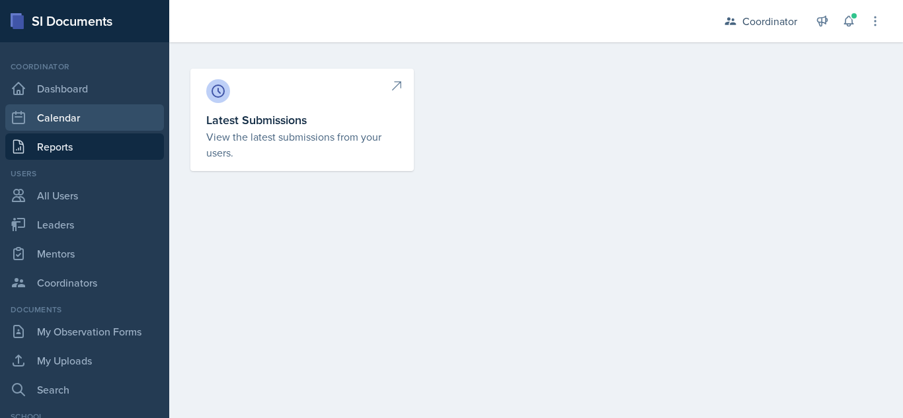
click at [86, 112] on link "Calendar" at bounding box center [84, 117] width 159 height 26
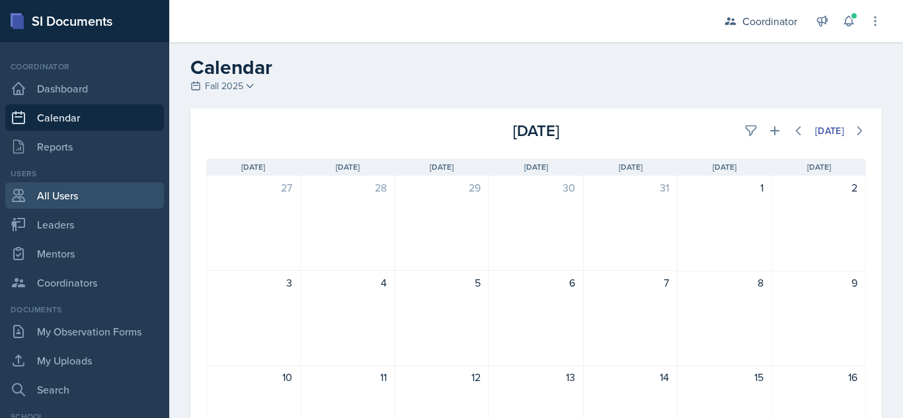
click at [101, 186] on link "All Users" at bounding box center [84, 195] width 159 height 26
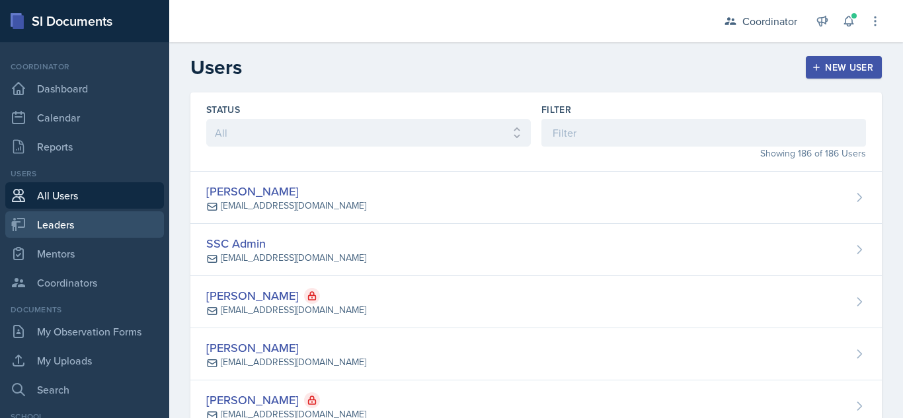
click at [95, 224] on link "Leaders" at bounding box center [84, 224] width 159 height 26
select select "19fb88f7-c89b-4031-b5a0-458fd49807a1"
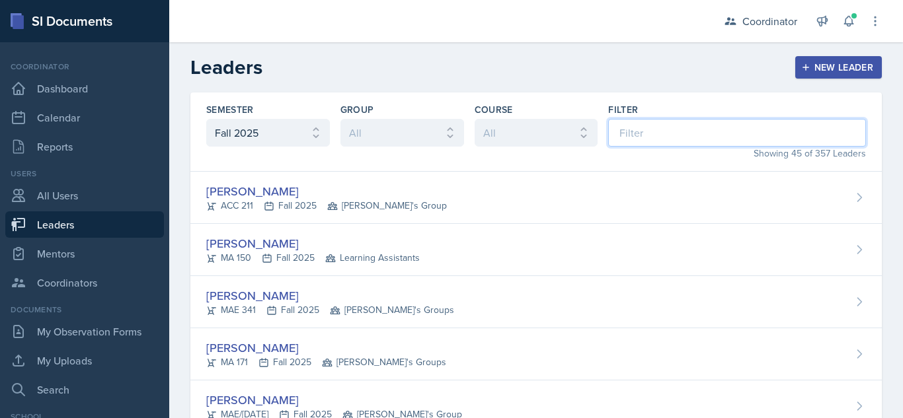
click at [718, 132] on input at bounding box center [737, 133] width 258 height 28
click at [718, 108] on div "Filter" at bounding box center [737, 109] width 258 height 13
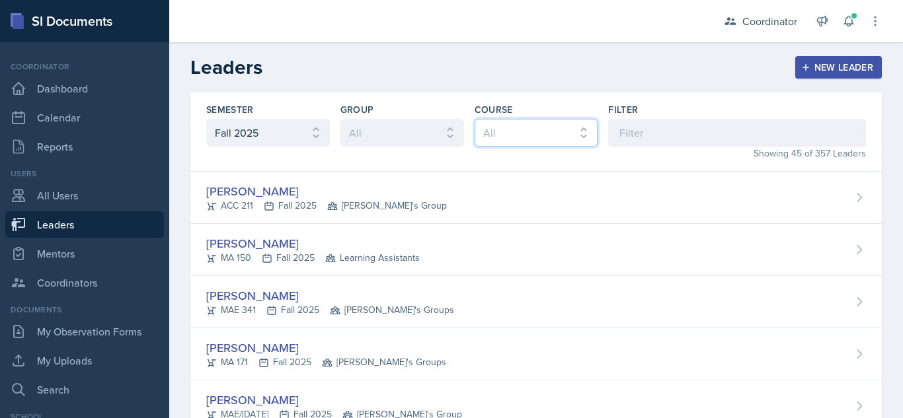
click at [575, 137] on select "All ACC 211 ACC 212 ACC 307 BYS 119 BYS 215 BYS 300 CH 101 CH 121 CH 331 CPE 21…" at bounding box center [537, 133] width 124 height 28
drag, startPoint x: 575, startPoint y: 137, endPoint x: 523, endPoint y: 137, distance: 51.6
click at [575, 137] on select "All ACC 211 ACC 212 ACC 307 BYS 119 BYS 215 BYS 300 CH 101 CH 121 CH 331 CPE 21…" at bounding box center [537, 133] width 124 height 28
click at [454, 136] on select "All Kenneth's Group Cody's Group Learning Assistants Bella's Groups Zack's Grou…" at bounding box center [402, 133] width 124 height 28
drag, startPoint x: 454, startPoint y: 136, endPoint x: 529, endPoint y: 135, distance: 74.7
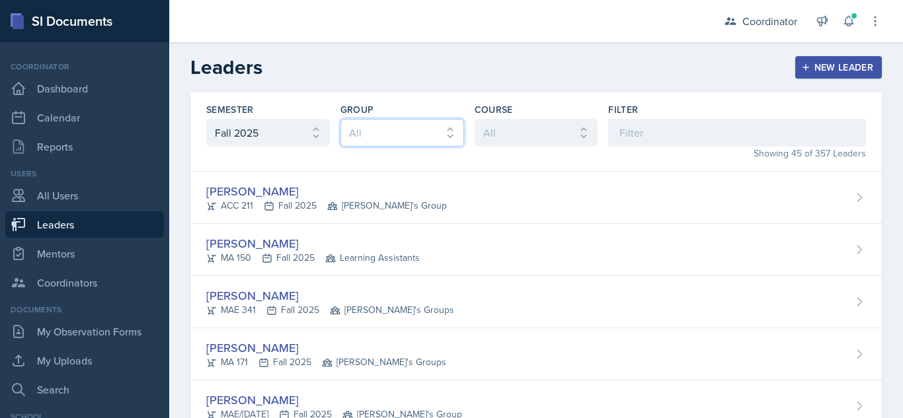
click at [454, 136] on select "All Kenneth's Group Cody's Group Learning Assistants Bella's Groups Zack's Grou…" at bounding box center [402, 133] width 124 height 28
click at [536, 133] on select "All ACC 211 ACC 212 ACC 307 BYS 119 BYS 215 BYS 300 CH 101 CH 121 CH 331 CPE 21…" at bounding box center [537, 133] width 124 height 28
click at [475, 119] on select "All ACC 211 ACC 212 ACC 307 BYS 119 BYS 215 BYS 300 CH 101 CH 121 CH 331 CPE 21…" at bounding box center [537, 133] width 124 height 28
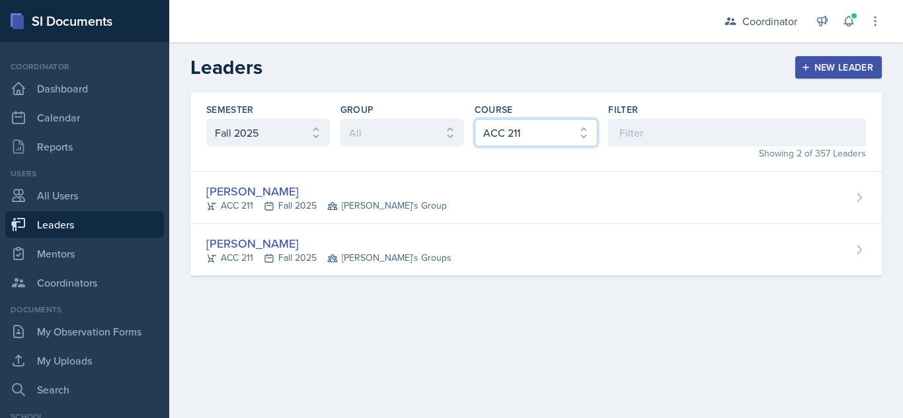
click at [541, 144] on select "All ACC 211 ACC 212 ACC 307 BYS 119 BYS 215 BYS 300 CH 101 CH 121 CH 331 CPE 21…" at bounding box center [537, 133] width 124 height 28
select select "1070e161-4b4f-4ba5-a6d2-6f6312b7630f"
click at [475, 119] on select "All ACC 211 ACC 212 ACC 307 BYS 119 BYS 215 BYS 300 CH 101 CH 121 CH 331 CPE 21…" at bounding box center [537, 133] width 124 height 28
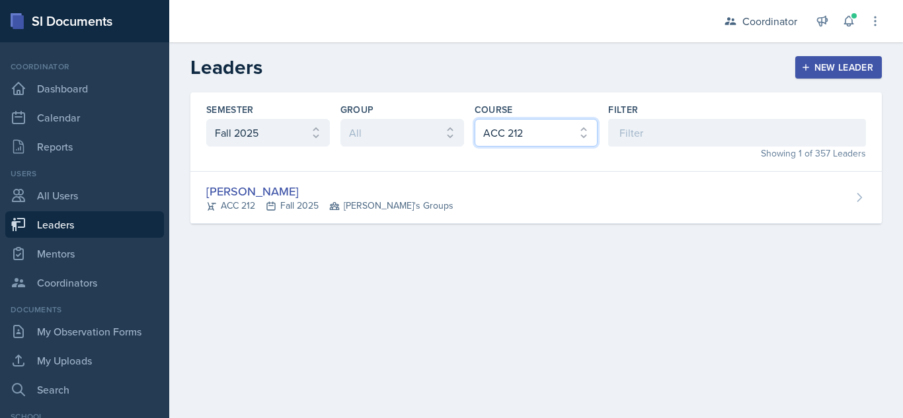
click at [538, 141] on select "All ACC 211 ACC 212 ACC 307 BYS 119 BYS 215 BYS 300 CH 101 CH 121 CH 331 CPE 21…" at bounding box center [537, 133] width 124 height 28
click at [475, 119] on select "All ACC 211 ACC 212 ACC 307 BYS 119 BYS 215 BYS 300 CH 101 CH 121 CH 331 CPE 21…" at bounding box center [537, 133] width 124 height 28
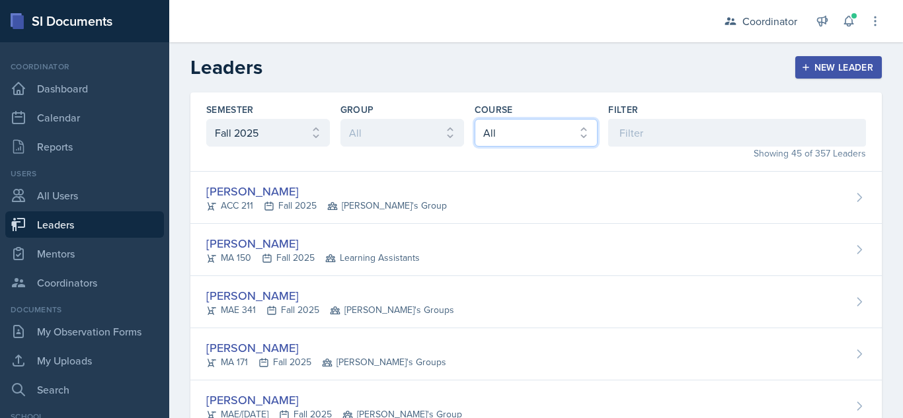
click at [537, 122] on select "All ACC 211 ACC 212 ACC 307 BYS 119 BYS 215 BYS 300 CH 101 CH 121 CH 331 CPE 21…" at bounding box center [537, 133] width 124 height 28
select select "12ad2d3d-375c-4b8f-a696-cb32628eab13"
click at [475, 119] on select "All ACC 211 ACC 212 ACC 307 BYS 119 BYS 215 BYS 300 CH 101 CH 121 CH 331 CPE 21…" at bounding box center [537, 133] width 124 height 28
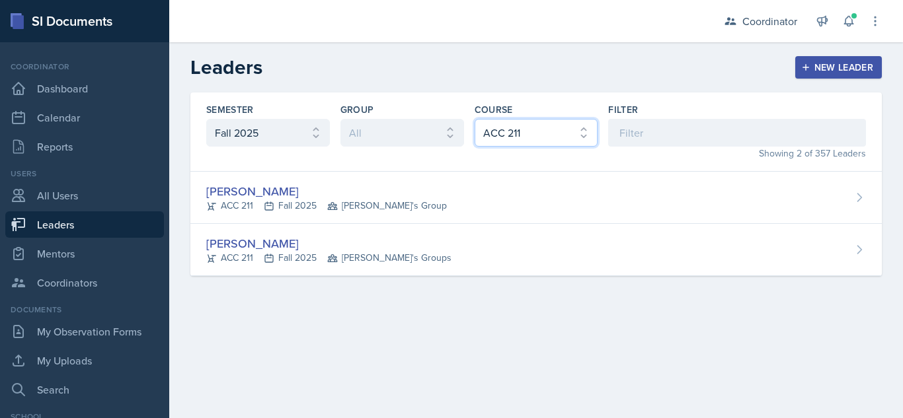
click at [528, 139] on select "All ACC 211 ACC 212 ACC 307 BYS 119 BYS 215 BYS 300 CH 101 CH 121 CH 331 CPE 21…" at bounding box center [537, 133] width 124 height 28
click at [475, 119] on select "All ACC 211 ACC 212 ACC 307 BYS 119 BYS 215 BYS 300 CH 101 CH 121 CH 331 CPE 21…" at bounding box center [537, 133] width 124 height 28
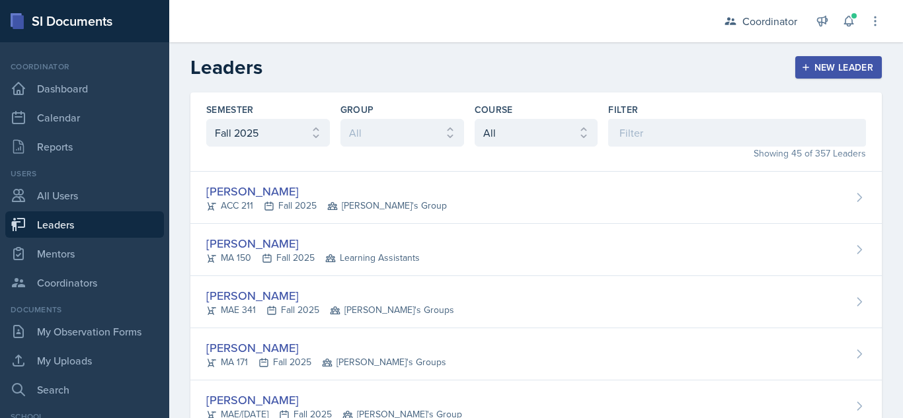
click at [475, 107] on label "Course" at bounding box center [494, 109] width 38 height 13
click at [891, 88] on header "Leaders New Leader" at bounding box center [536, 67] width 734 height 50
click at [519, 130] on select "All ACC 211 ACC 212 ACC 307 BYS 119 BYS 215 BYS 300 CH 101 CH 121 CH 331 CPE 21…" at bounding box center [537, 133] width 124 height 28
drag, startPoint x: 529, startPoint y: 132, endPoint x: 535, endPoint y: 106, distance: 27.0
click at [529, 132] on select "All ACC 211 ACC 212 ACC 307 BYS 119 BYS 215 BYS 300 CH 101 CH 121 CH 331 CPE 21…" at bounding box center [537, 133] width 124 height 28
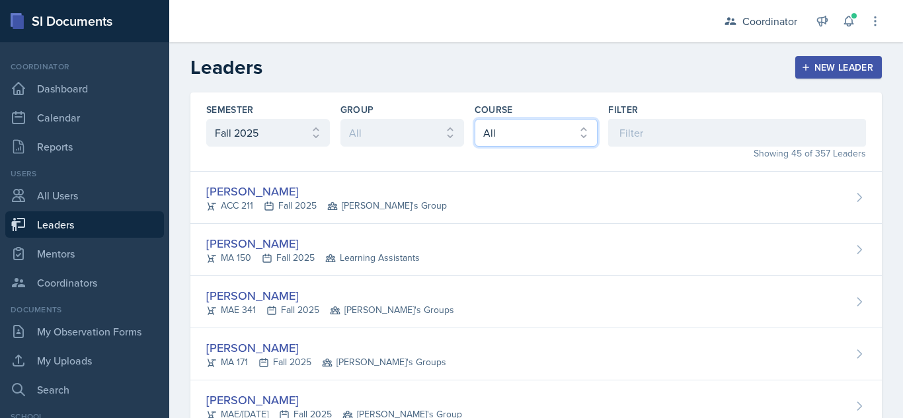
click at [508, 125] on select "All ACC 211 ACC 212 ACC 307 BYS 119 BYS 215 BYS 300 CH 101 CH 121 CH 331 CPE 21…" at bounding box center [537, 133] width 124 height 28
select select "a2a7c3a9-1fad-4522-a67e-ba87c5b1aa08"
click at [475, 119] on select "All ACC 211 ACC 212 ACC 307 BYS 119 BYS 215 BYS 300 CH 101 CH 121 CH 331 CPE 21…" at bounding box center [537, 133] width 124 height 28
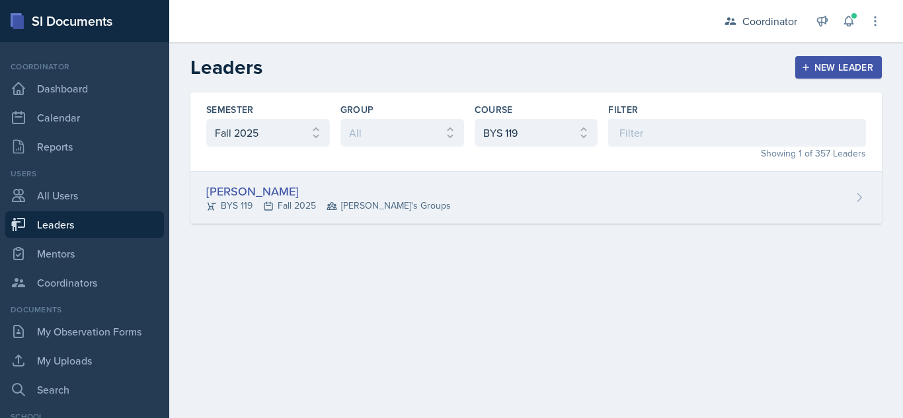
click at [267, 186] on div "Elise Pelham" at bounding box center [328, 191] width 245 height 18
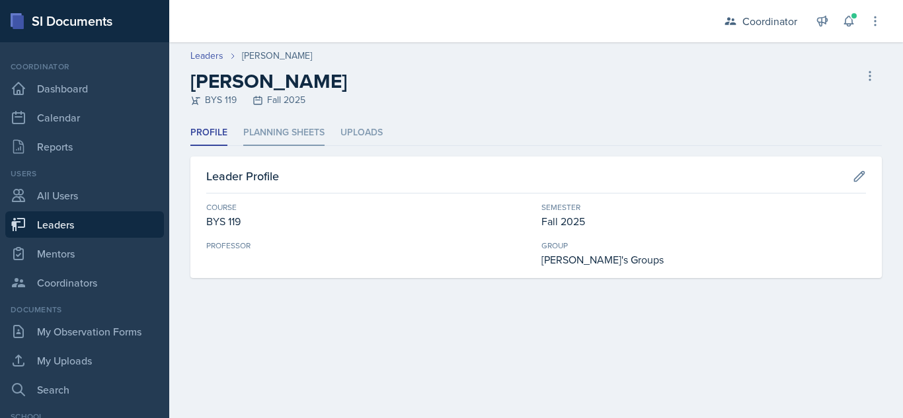
click at [270, 123] on li "Planning Sheets" at bounding box center [283, 133] width 81 height 26
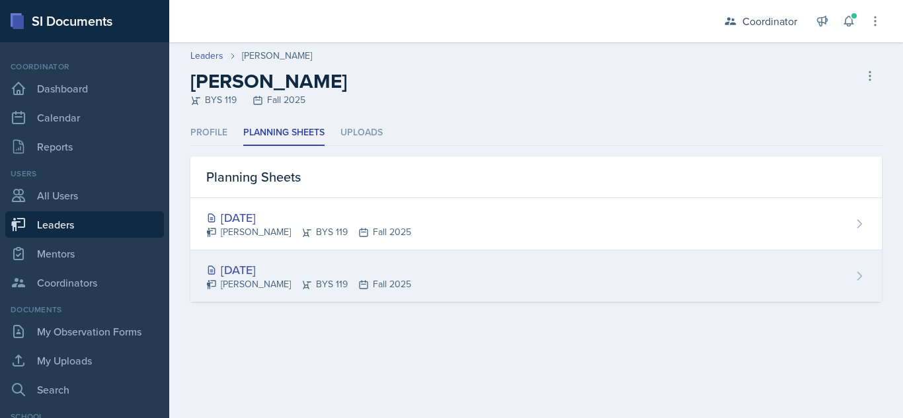
click at [486, 276] on div "Jul 31st, 2025 Elise Pelham BYS 119 Fall 2025" at bounding box center [535, 276] width 691 height 52
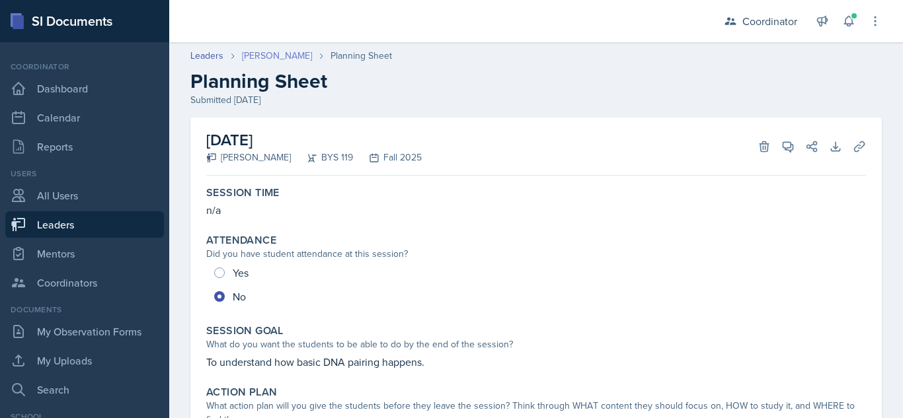
click at [278, 57] on link "Elise Pelham" at bounding box center [277, 56] width 70 height 14
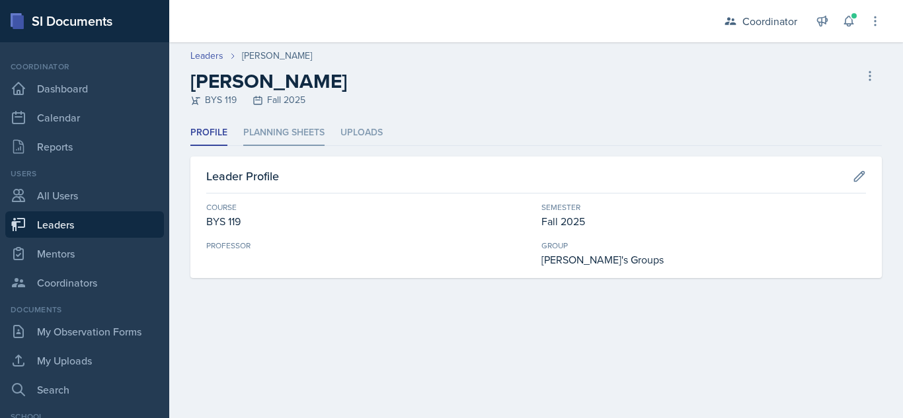
drag, startPoint x: 280, startPoint y: 118, endPoint x: 280, endPoint y: 127, distance: 8.6
click at [280, 122] on div "Leaders Elise Pelham Elise Pelham BYS 119 Fall 2025 Delete Leader Profile Plann…" at bounding box center [536, 176] width 734 height 268
click at [278, 137] on li "Planning Sheets" at bounding box center [283, 133] width 81 height 26
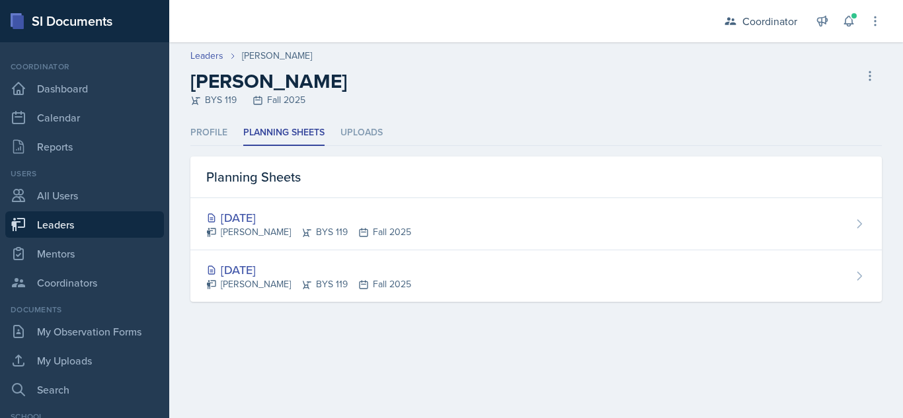
click at [268, 206] on div "Aug 26th, 2025 Elise Pelham BYS 119 Fall 2025" at bounding box center [535, 224] width 691 height 52
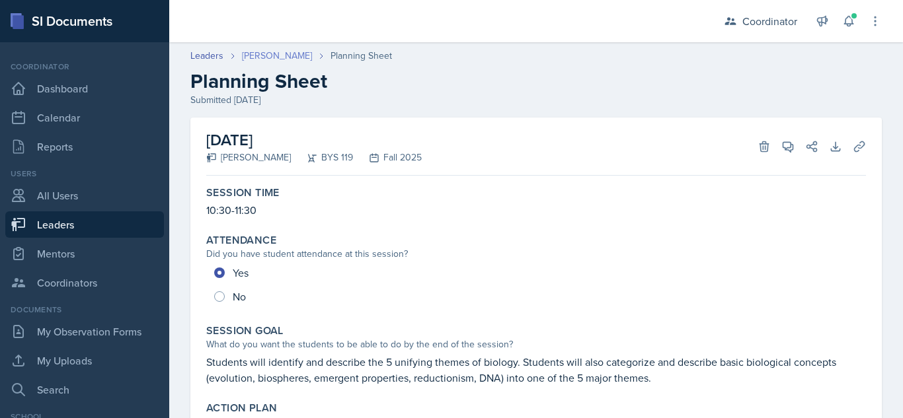
click at [279, 59] on link "Elise Pelham" at bounding box center [277, 56] width 70 height 14
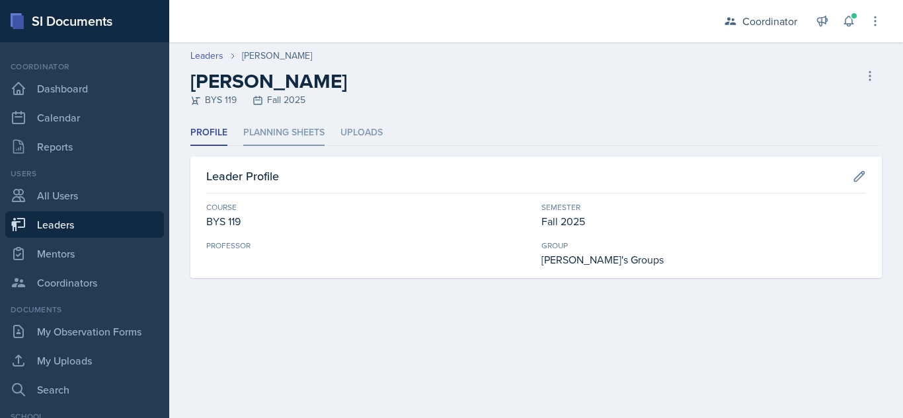
click at [295, 139] on li "Planning Sheets" at bounding box center [283, 133] width 81 height 26
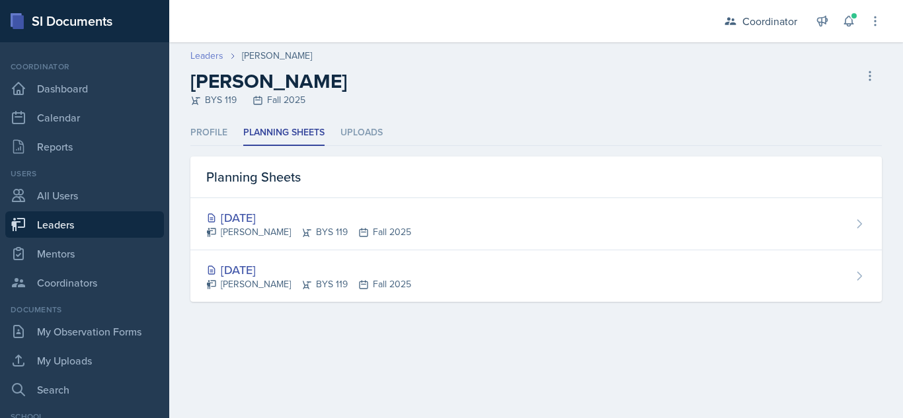
click at [216, 54] on link "Leaders" at bounding box center [206, 56] width 33 height 14
select select "19fb88f7-c89b-4031-b5a0-458fd49807a1"
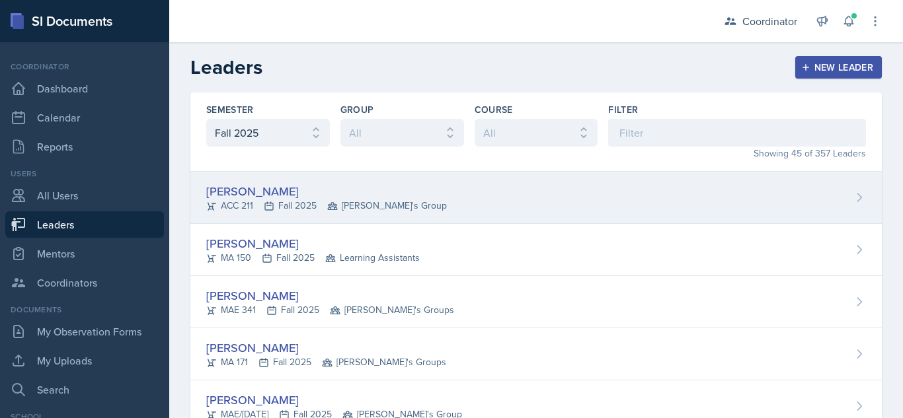
click at [236, 184] on div "Thomas Adams" at bounding box center [326, 191] width 241 height 18
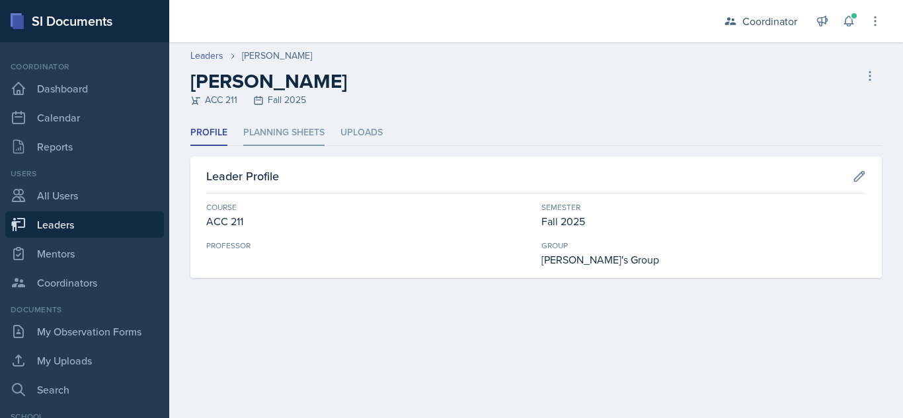
click at [270, 131] on li "Planning Sheets" at bounding box center [283, 133] width 81 height 26
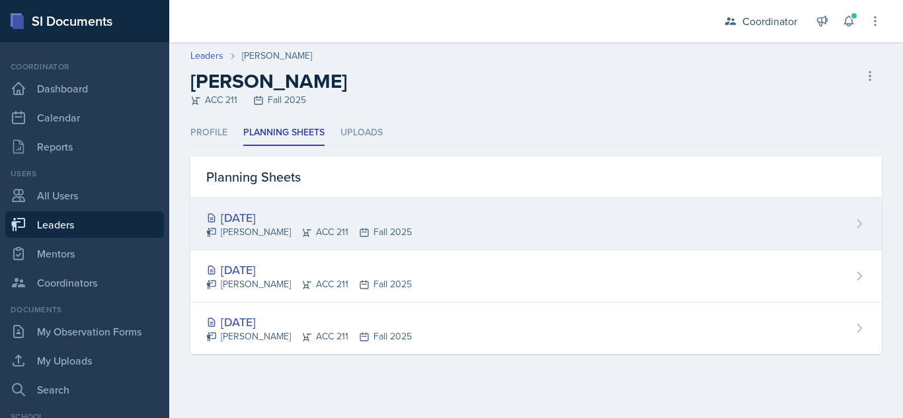
click at [261, 208] on div "Aug 26th, 2025 Thomas Adams ACC 211 Fall 2025" at bounding box center [535, 224] width 691 height 52
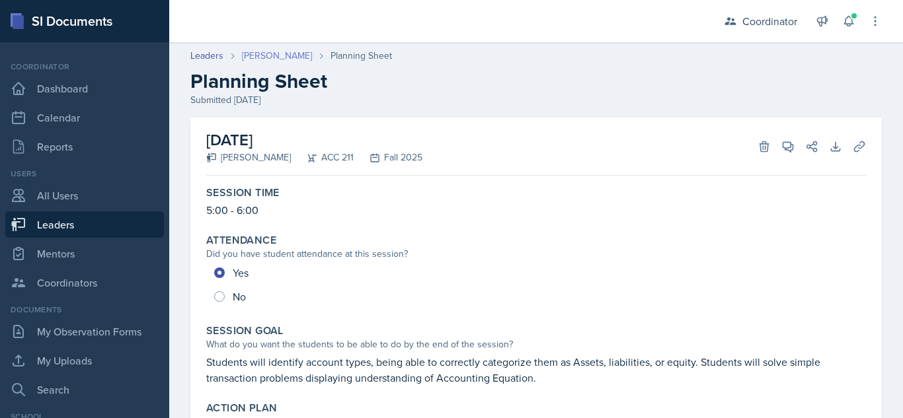
click at [250, 59] on link "Thomas Adams" at bounding box center [277, 56] width 70 height 14
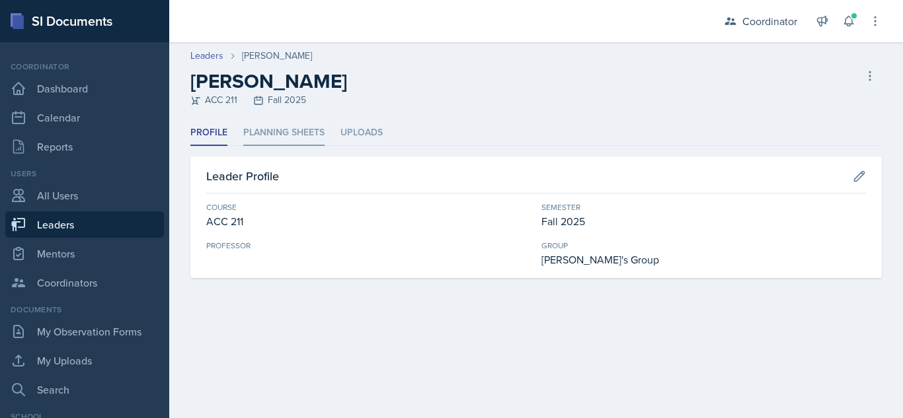
click at [254, 128] on li "Planning Sheets" at bounding box center [283, 133] width 81 height 26
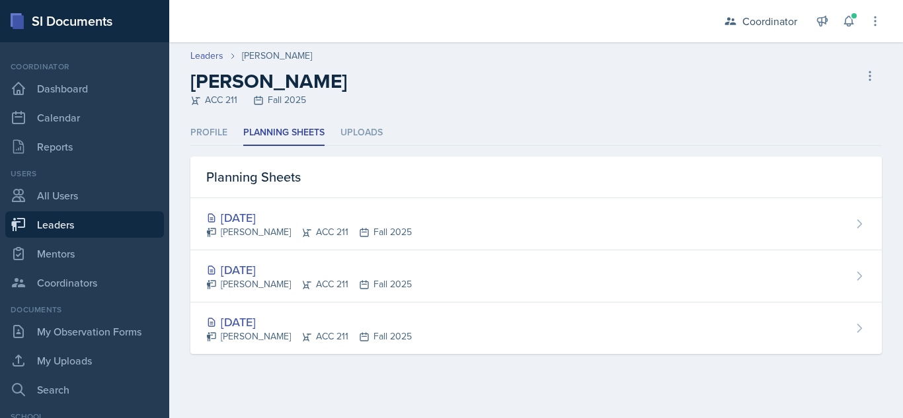
click at [107, 219] on link "Leaders" at bounding box center [84, 224] width 159 height 26
select select "19fb88f7-c89b-4031-b5a0-458fd49807a1"
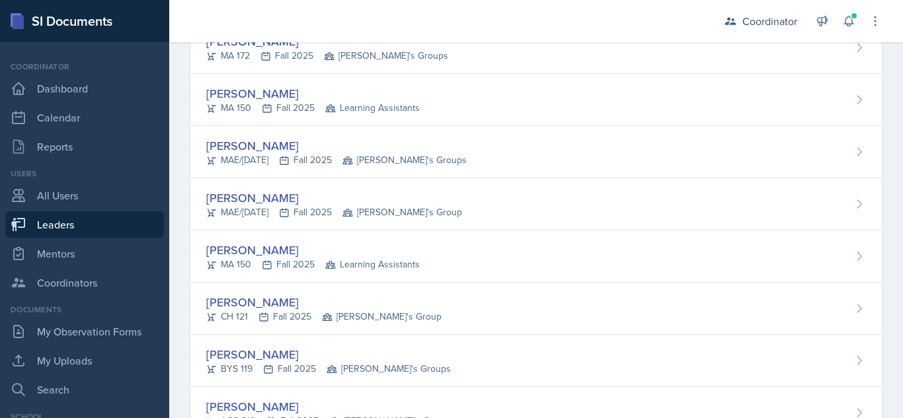
scroll to position [1644, 0]
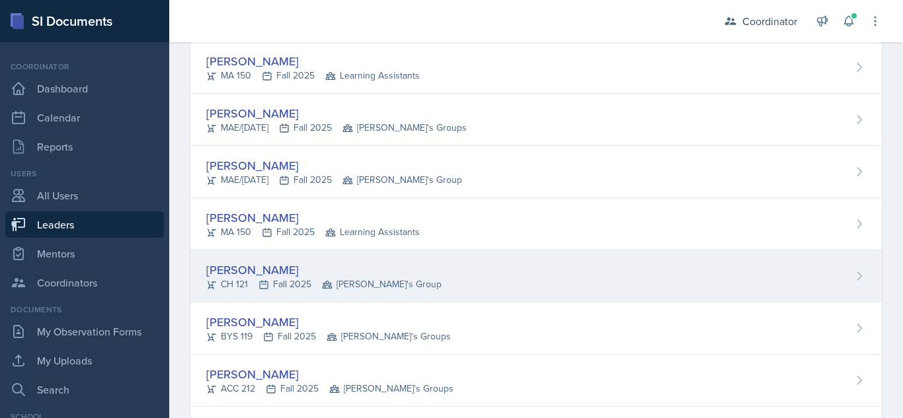
click at [283, 265] on div "Dominic Palazzolo" at bounding box center [323, 270] width 235 height 18
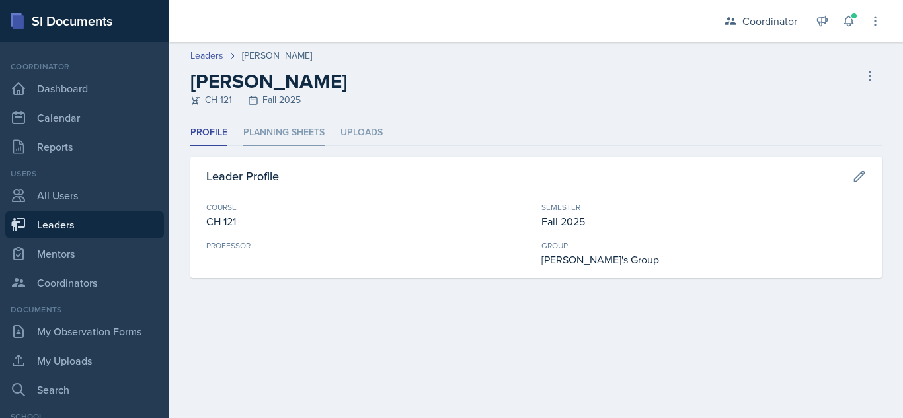
click at [308, 120] on li "Planning Sheets" at bounding box center [283, 133] width 81 height 26
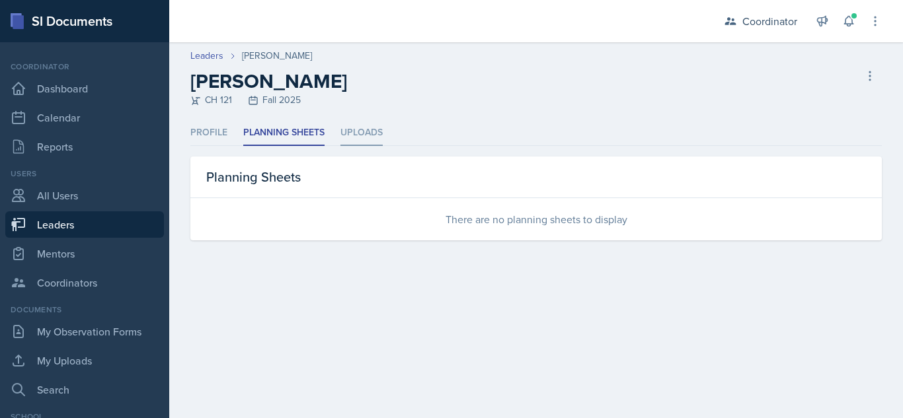
click at [349, 137] on li "Uploads" at bounding box center [361, 133] width 42 height 26
click at [298, 135] on li "Planning Sheets" at bounding box center [283, 133] width 81 height 26
click at [222, 130] on li "Profile" at bounding box center [208, 133] width 37 height 26
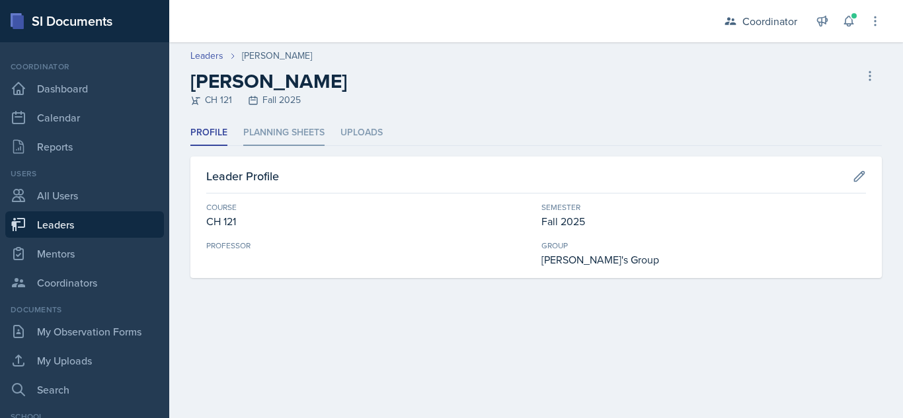
click at [302, 137] on li "Planning Sheets" at bounding box center [283, 133] width 81 height 26
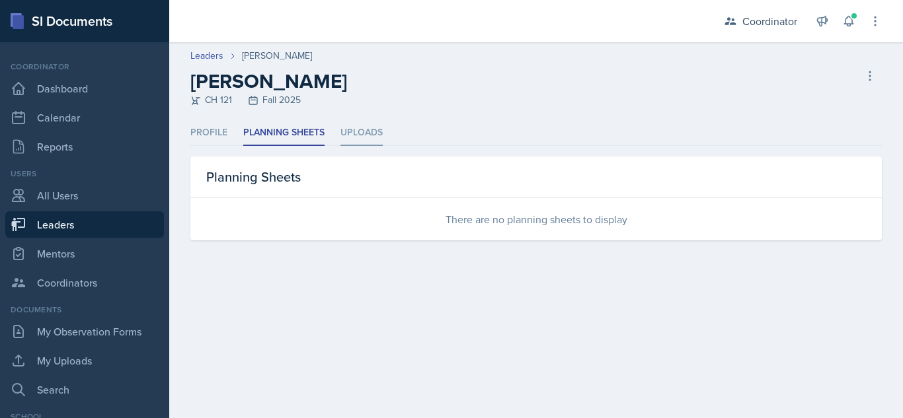
click at [346, 135] on li "Uploads" at bounding box center [361, 133] width 42 height 26
click at [297, 139] on li "Planning Sheets" at bounding box center [283, 133] width 81 height 26
click at [225, 124] on li "Profile" at bounding box center [208, 133] width 37 height 26
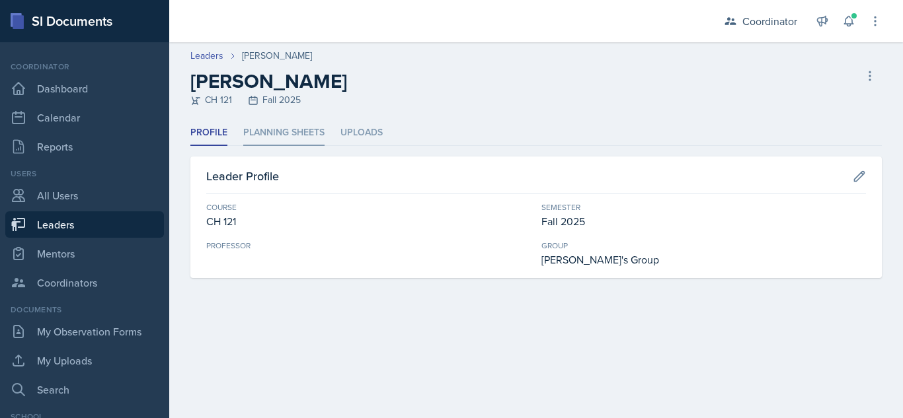
click at [289, 124] on li "Planning Sheets" at bounding box center [283, 133] width 81 height 26
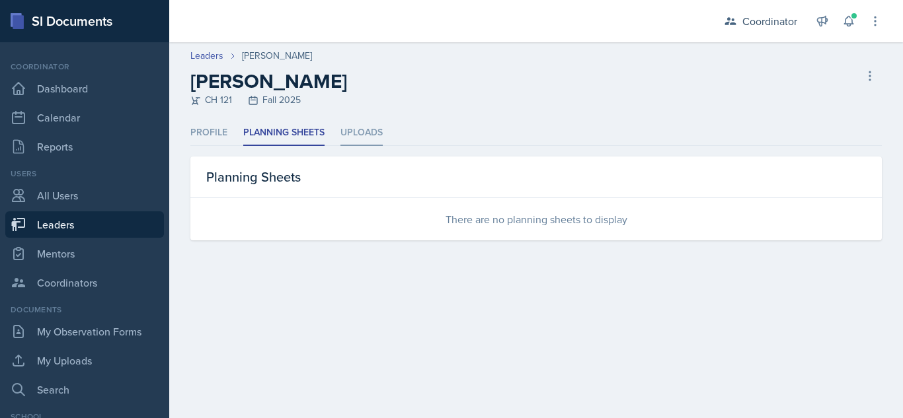
drag, startPoint x: 384, startPoint y: 126, endPoint x: 364, endPoint y: 133, distance: 20.9
click at [384, 128] on ul "Profile Planning Sheets Uploads" at bounding box center [535, 133] width 691 height 26
click at [262, 120] on header "Leaders Dominic Palazzolo Dominic Palazzolo CH 121 Fall 2025 Delete Leader" at bounding box center [536, 81] width 734 height 78
click at [240, 121] on ul "Profile Planning Sheets Uploads" at bounding box center [535, 133] width 691 height 26
click at [229, 128] on ul "Profile Planning Sheets Uploads" at bounding box center [535, 133] width 691 height 26
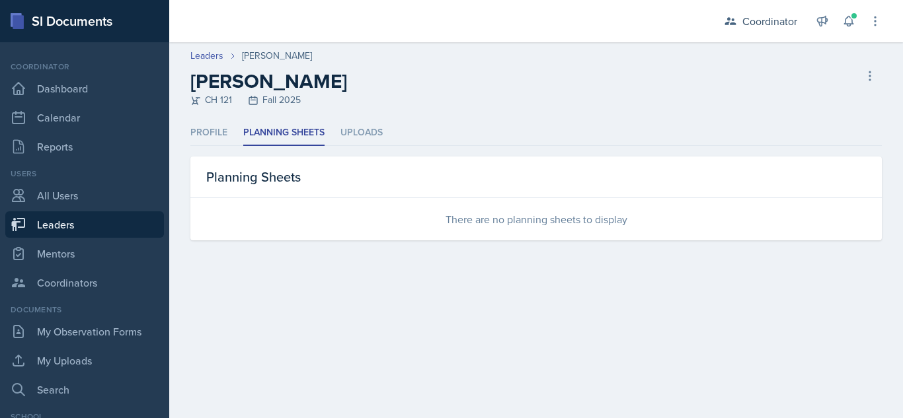
click at [336, 128] on ul "Profile Planning Sheets Uploads" at bounding box center [535, 133] width 691 height 26
click at [347, 131] on li "Uploads" at bounding box center [361, 133] width 42 height 26
click at [224, 129] on li "Profile" at bounding box center [208, 133] width 37 height 26
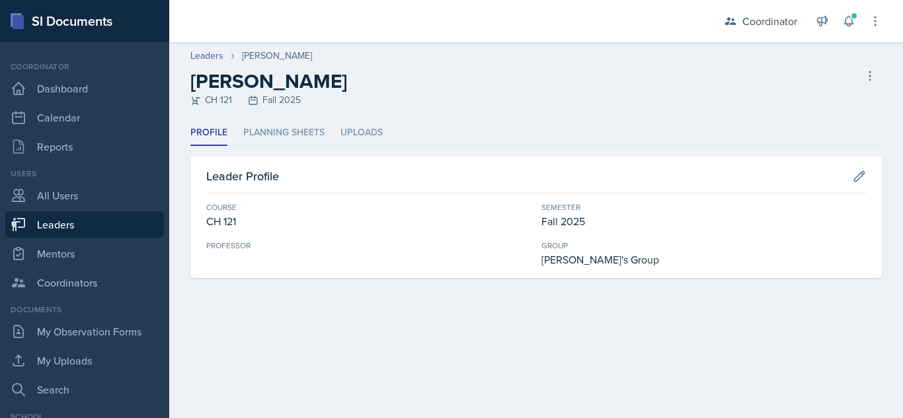
click at [87, 221] on link "Leaders" at bounding box center [84, 224] width 159 height 26
select select "19fb88f7-c89b-4031-b5a0-458fd49807a1"
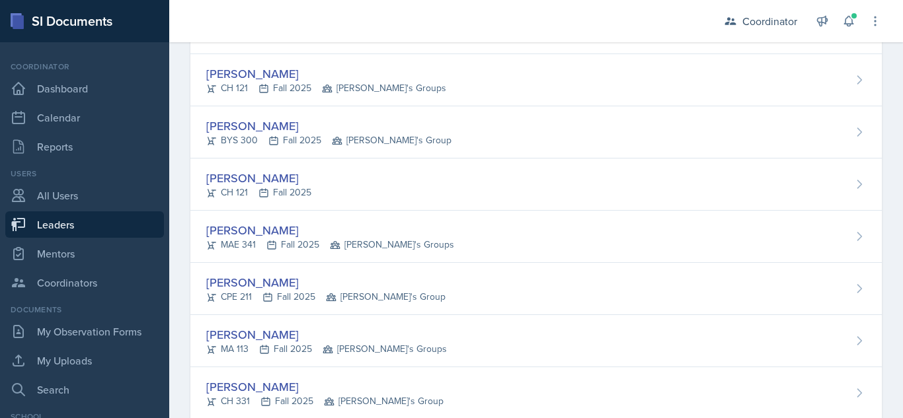
scroll to position [1841, 0]
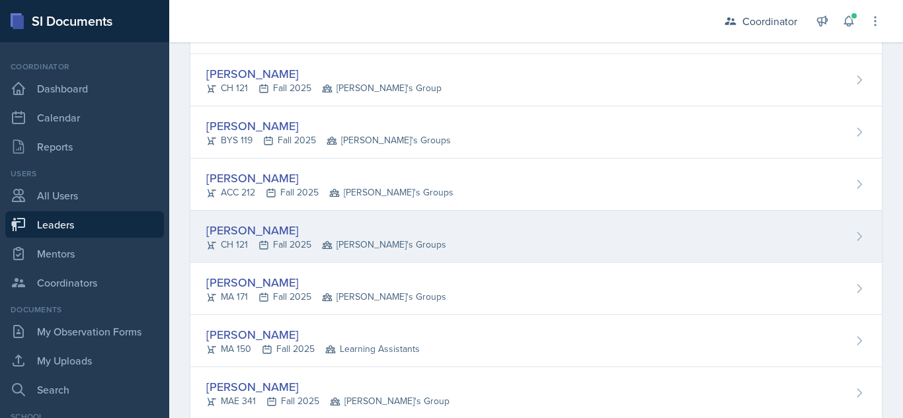
click at [290, 233] on div "Christopher Pinckard" at bounding box center [326, 230] width 240 height 18
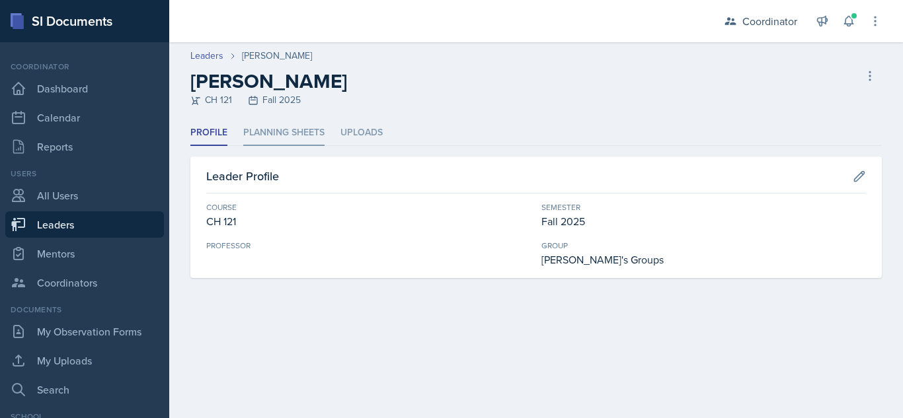
click at [309, 145] on li "Planning Sheets" at bounding box center [283, 133] width 81 height 26
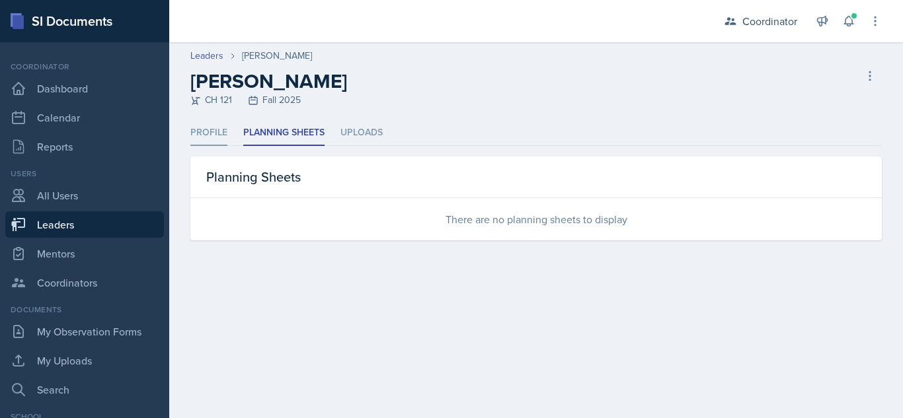
click at [196, 139] on li "Profile" at bounding box center [208, 133] width 37 height 26
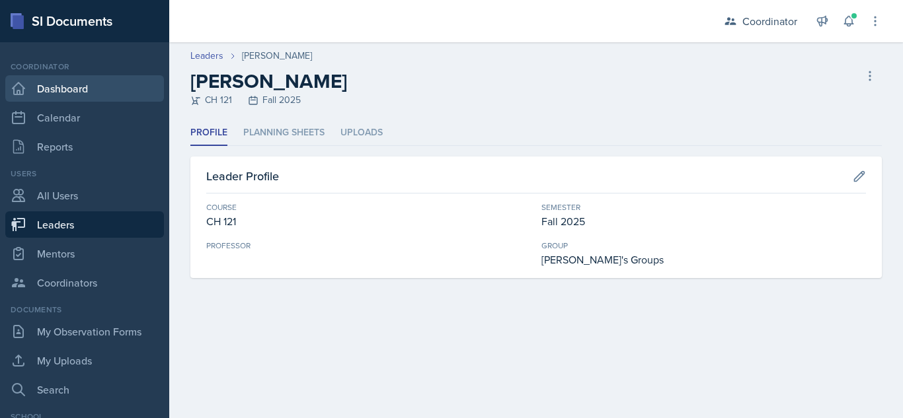
click at [79, 85] on link "Dashboard" at bounding box center [84, 88] width 159 height 26
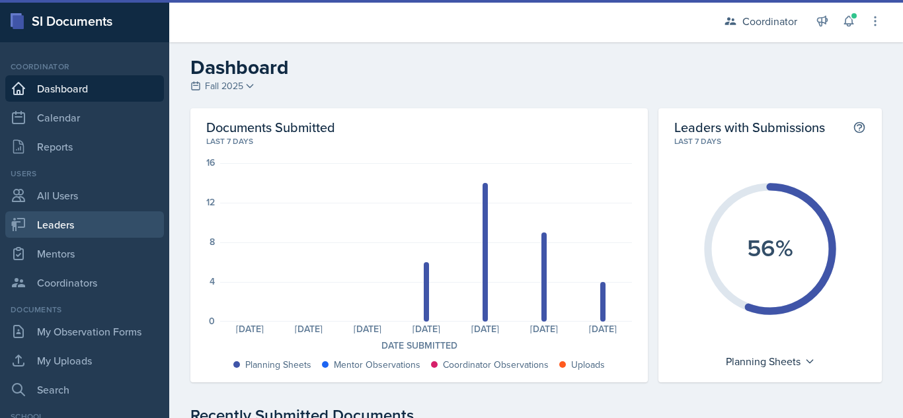
click at [80, 226] on link "Leaders" at bounding box center [84, 224] width 159 height 26
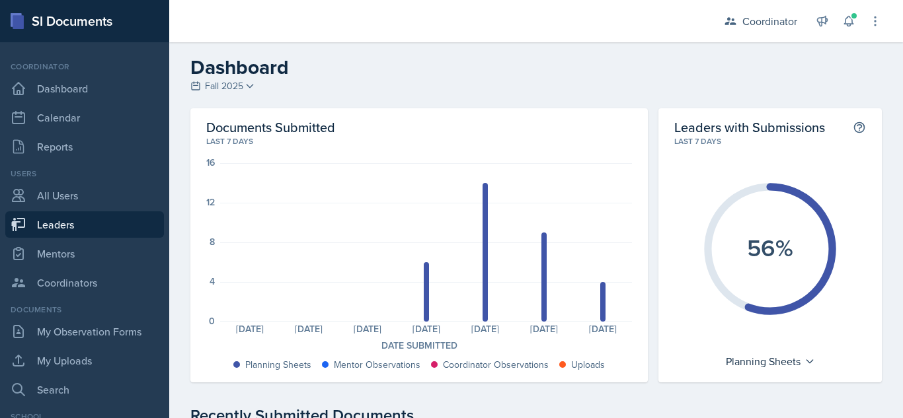
select select "19fb88f7-c89b-4031-b5a0-458fd49807a1"
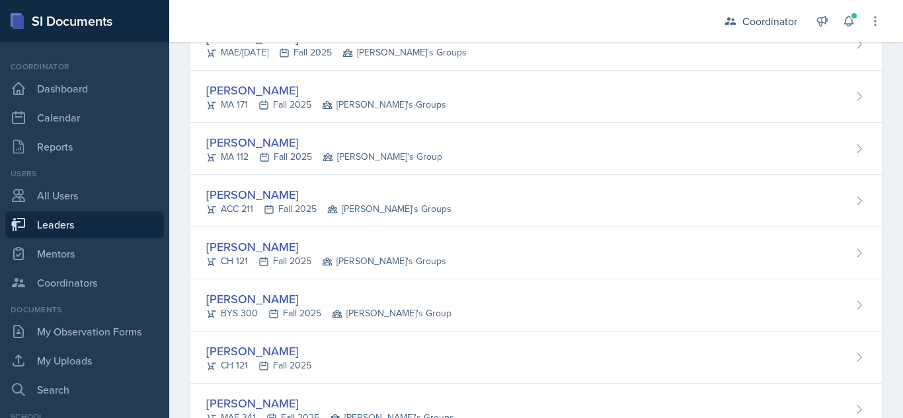
scroll to position [514, 0]
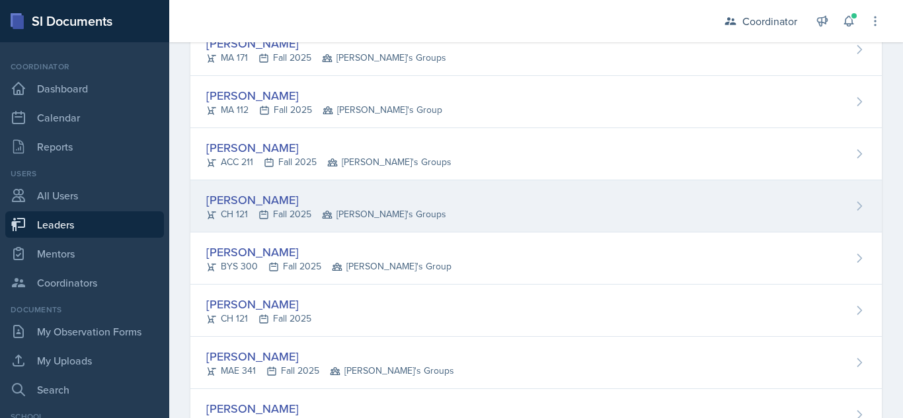
click at [308, 209] on div "CH 121 Fall 2025 Bella's Groups" at bounding box center [326, 215] width 240 height 14
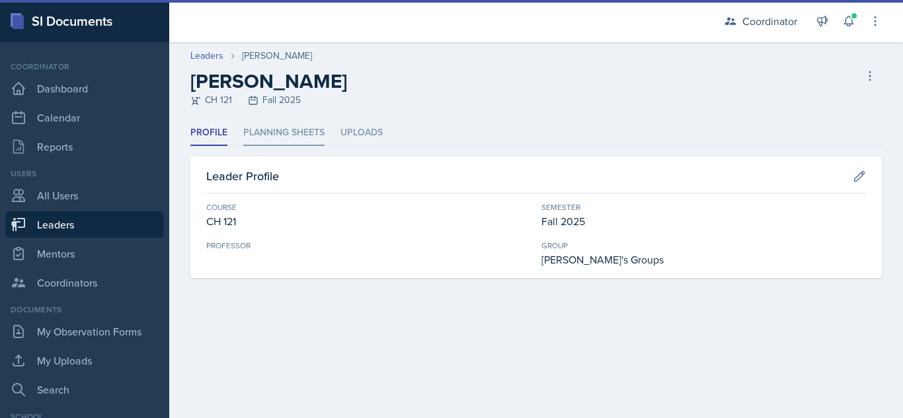
click at [302, 141] on li "Planning Sheets" at bounding box center [283, 133] width 81 height 26
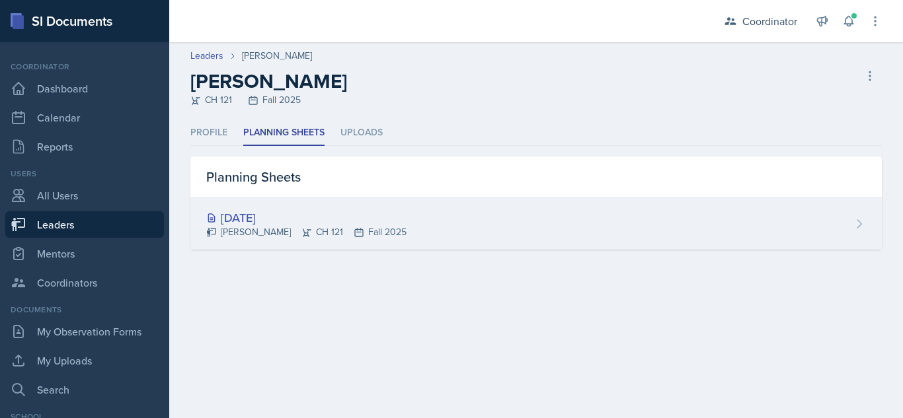
click at [271, 214] on div "Aug 26th, 2025" at bounding box center [306, 218] width 200 height 18
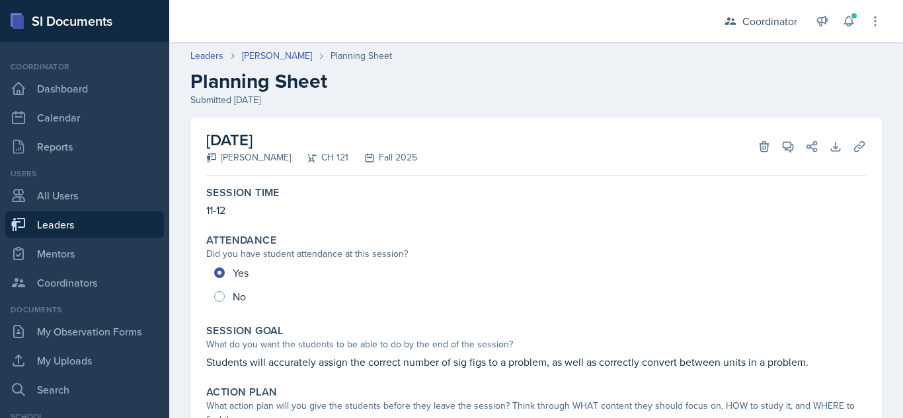
scroll to position [681, 0]
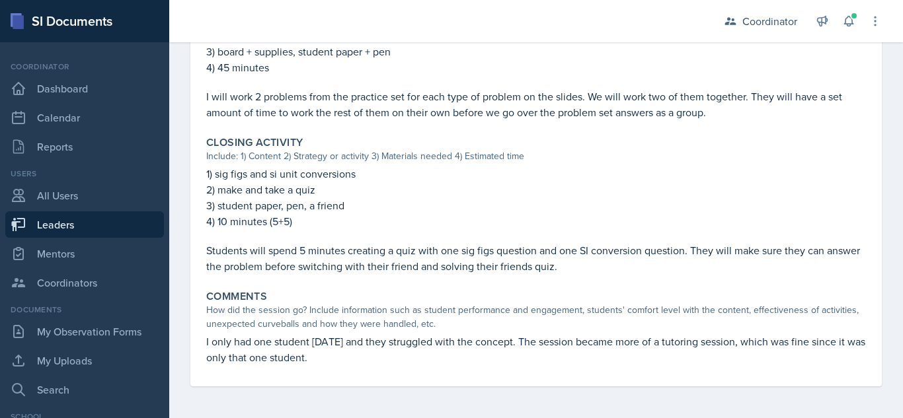
click at [44, 233] on link "Leaders" at bounding box center [84, 224] width 159 height 26
select select "19fb88f7-c89b-4031-b5a0-458fd49807a1"
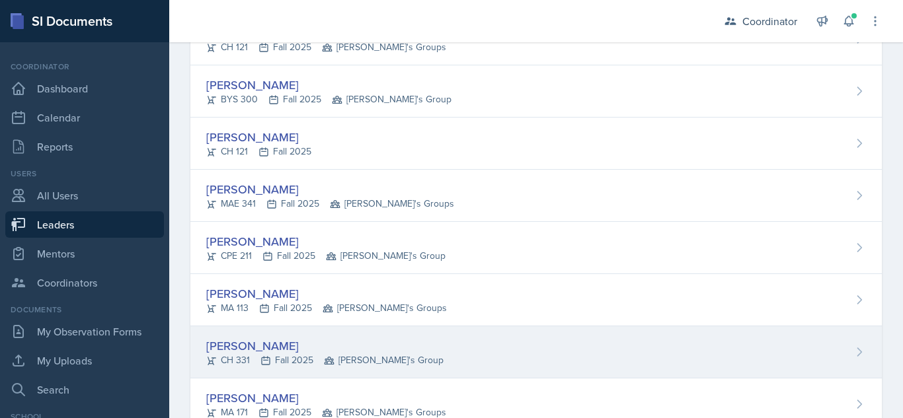
click at [266, 346] on div "Kenneth Figueroa" at bounding box center [324, 346] width 237 height 18
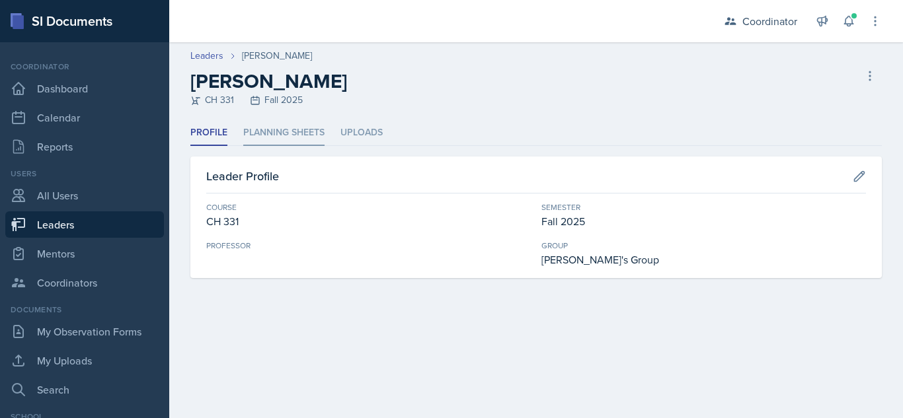
click at [299, 135] on li "Planning Sheets" at bounding box center [283, 133] width 81 height 26
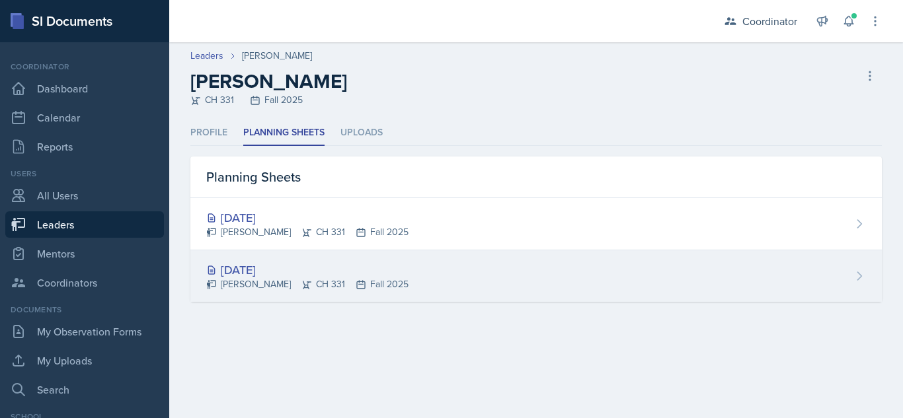
click at [266, 270] on div "Aug 26th, 2025" at bounding box center [307, 270] width 202 height 18
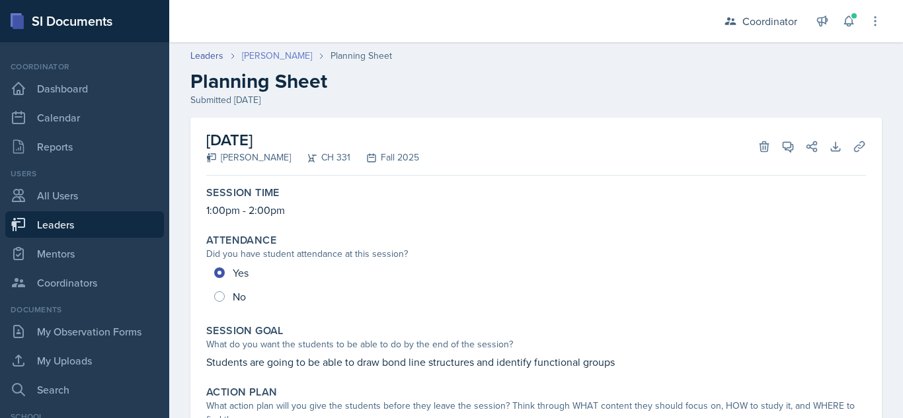
click at [297, 58] on link "Kenneth Figueroa" at bounding box center [277, 56] width 70 height 14
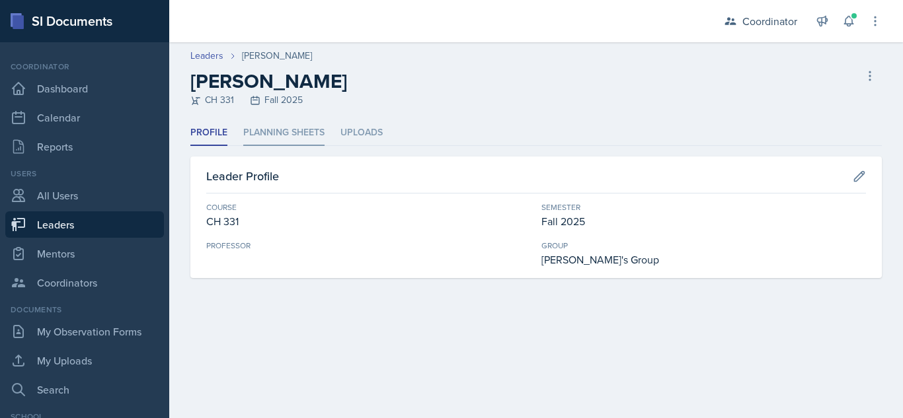
click at [271, 122] on li "Planning Sheets" at bounding box center [283, 133] width 81 height 26
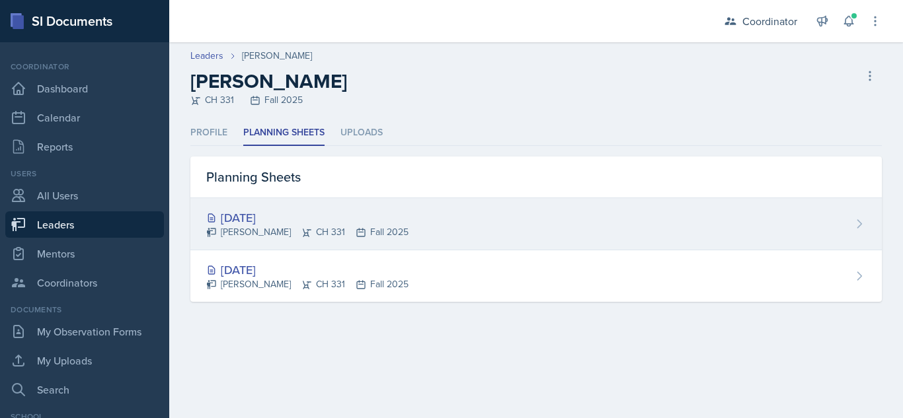
click at [260, 201] on div "Aug 27th, 2025 Kenneth Figueroa CH 331 Fall 2025" at bounding box center [535, 224] width 691 height 52
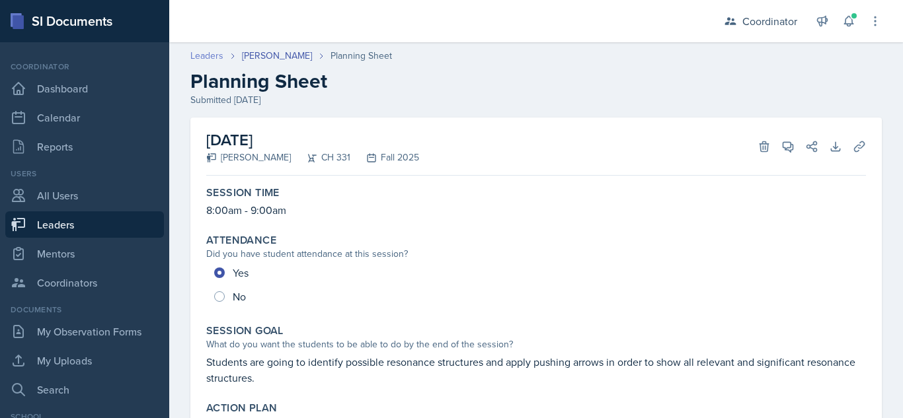
click at [211, 54] on link "Leaders" at bounding box center [206, 56] width 33 height 14
select select "19fb88f7-c89b-4031-b5a0-458fd49807a1"
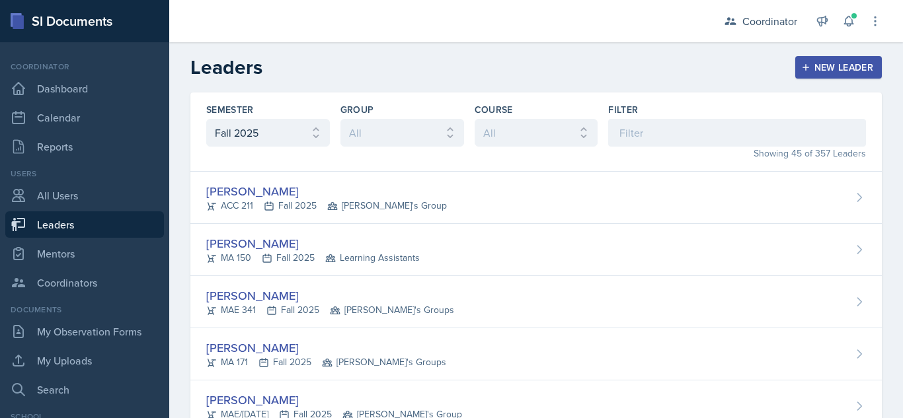
click at [891, 90] on header "Leaders New Leader" at bounding box center [536, 67] width 734 height 50
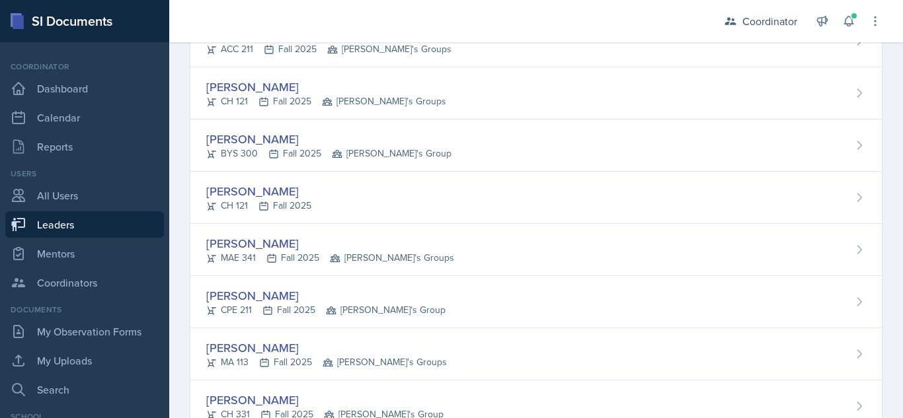
scroll to position [655, 0]
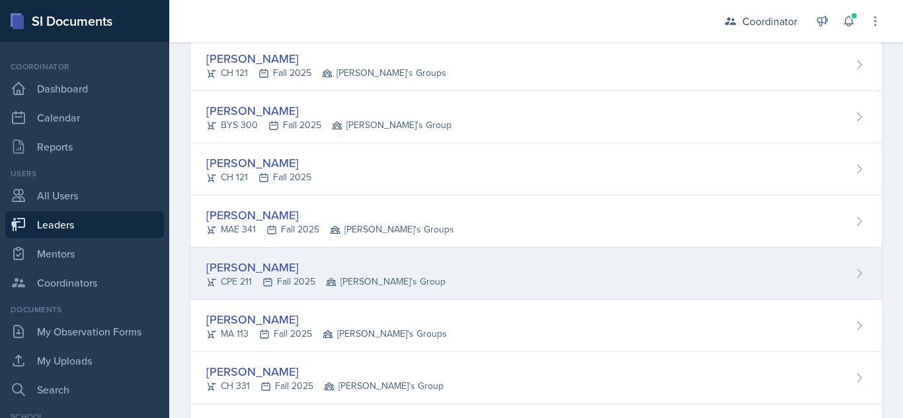
click at [246, 263] on div "Ella Deaton" at bounding box center [325, 267] width 239 height 18
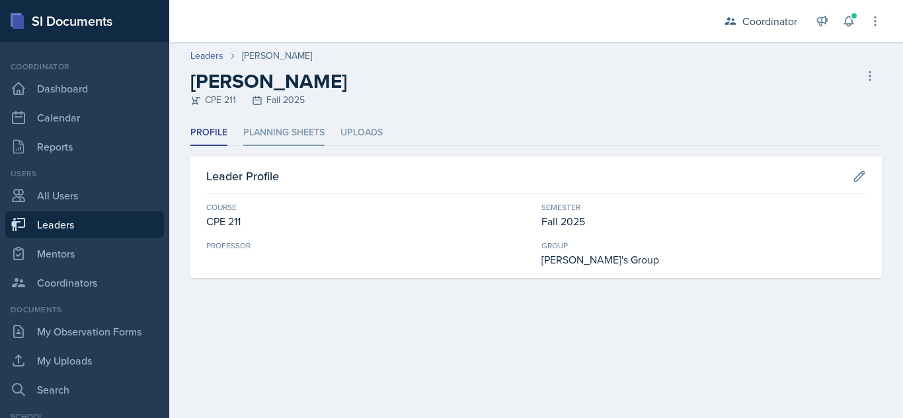
click at [298, 139] on li "Planning Sheets" at bounding box center [283, 133] width 81 height 26
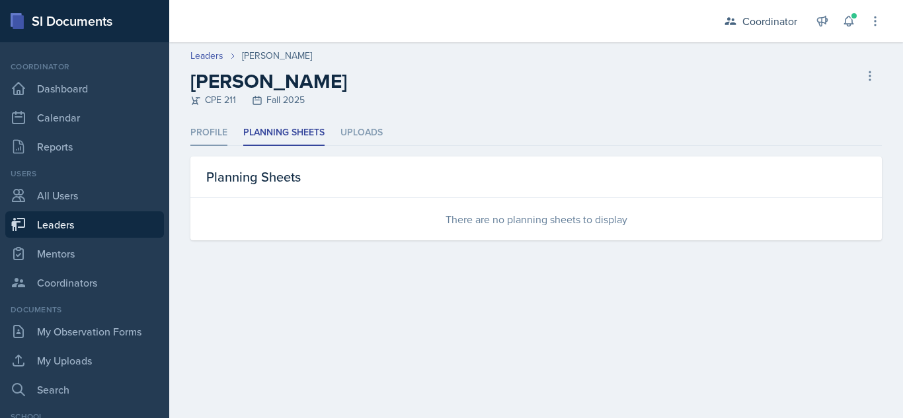
click at [204, 121] on li "Profile" at bounding box center [208, 133] width 37 height 26
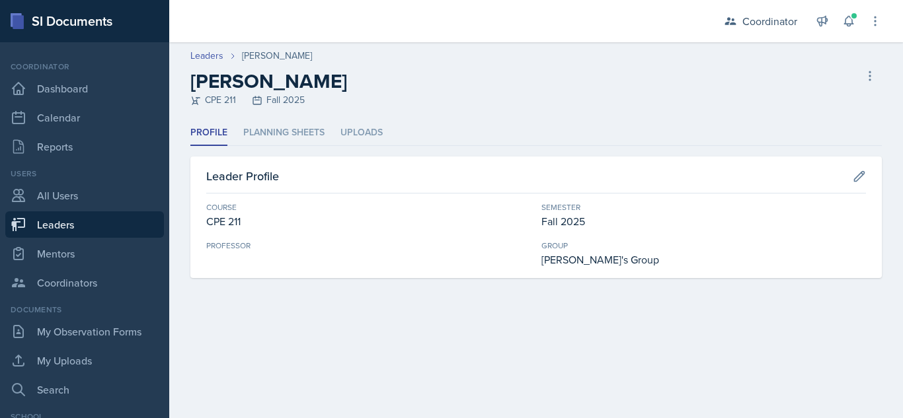
click at [102, 229] on link "Leaders" at bounding box center [84, 224] width 159 height 26
select select "19fb88f7-c89b-4031-b5a0-458fd49807a1"
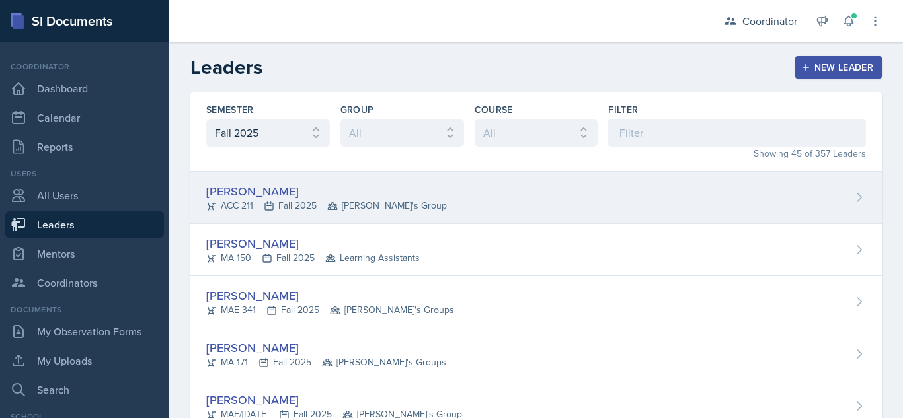
scroll to position [1110, 0]
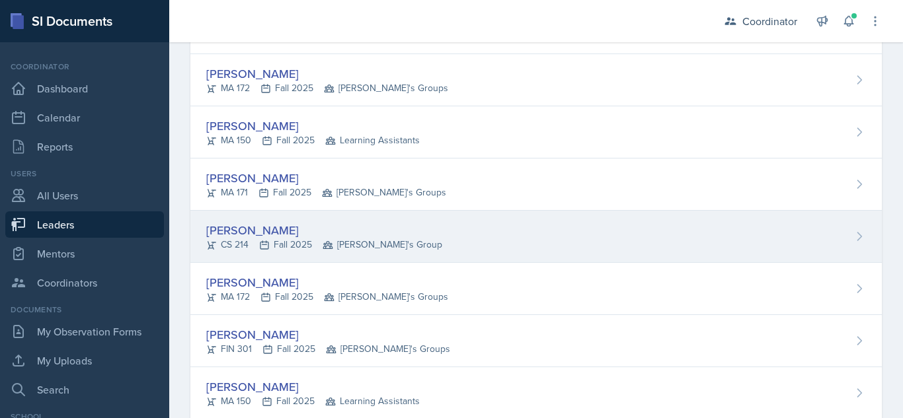
click at [280, 225] on div "Lori Hutchinson" at bounding box center [324, 230] width 236 height 18
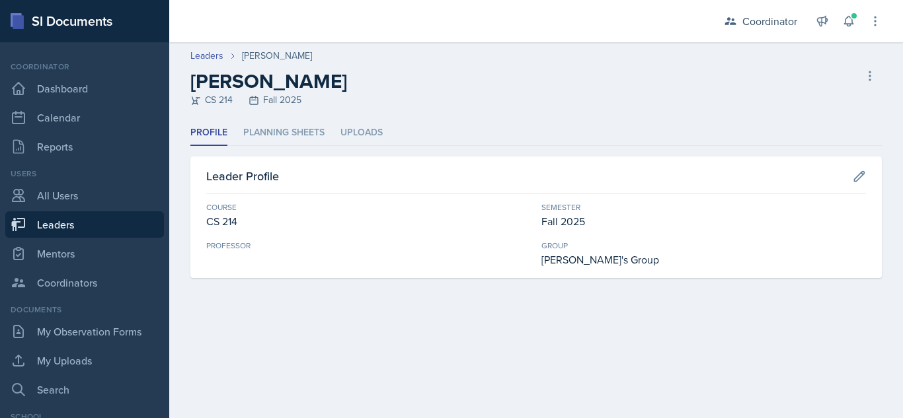
click at [254, 149] on div "Profile Planning Sheets Uploads Profile Planning Sheets Uploads Leader Profile …" at bounding box center [535, 199] width 691 height 158
click at [260, 139] on li "Planning Sheets" at bounding box center [283, 133] width 81 height 26
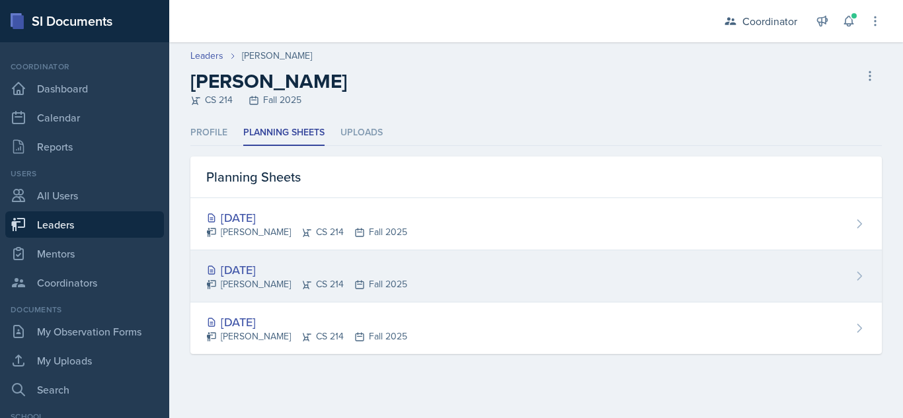
click at [254, 265] on div "Aug 26th, 2025" at bounding box center [306, 270] width 201 height 18
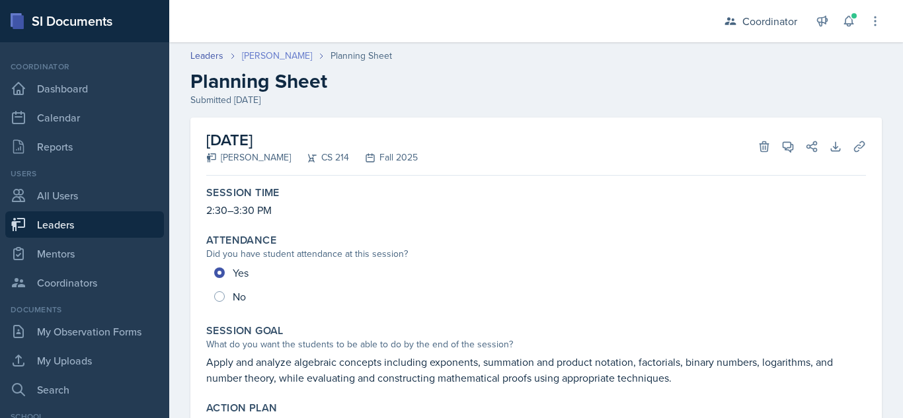
click at [253, 50] on link "Lori Hutchinson" at bounding box center [277, 56] width 70 height 14
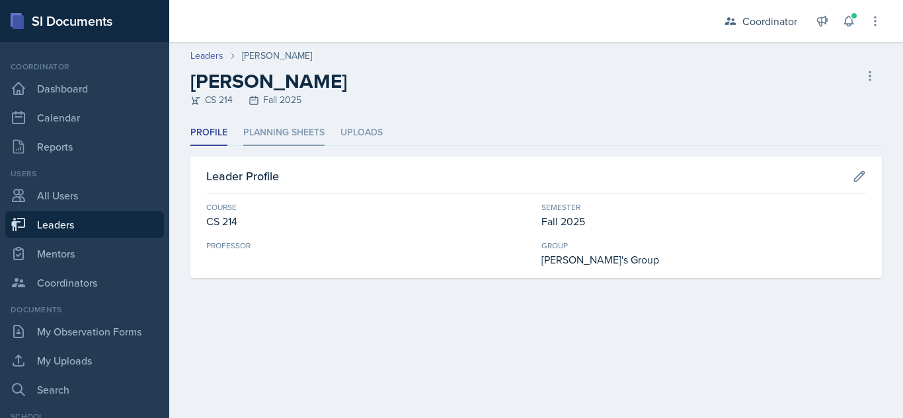
click at [261, 139] on li "Planning Sheets" at bounding box center [283, 133] width 81 height 26
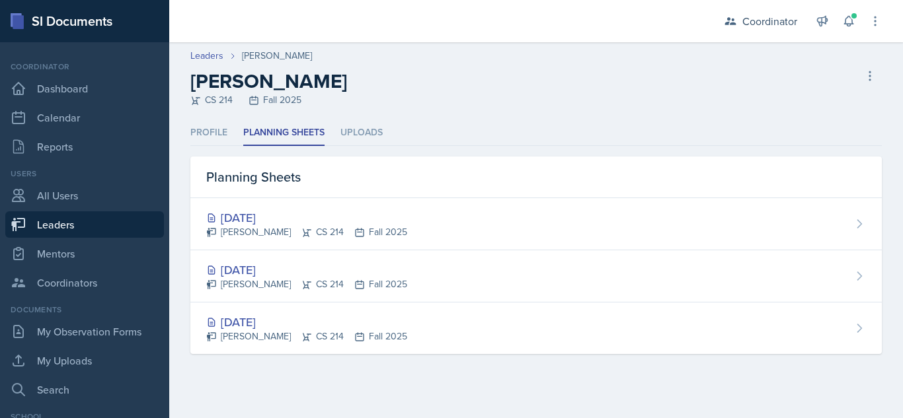
click at [271, 198] on div "Planning Sheets" at bounding box center [535, 178] width 691 height 42
click at [276, 213] on div "Aug 28th, 2025" at bounding box center [306, 218] width 201 height 18
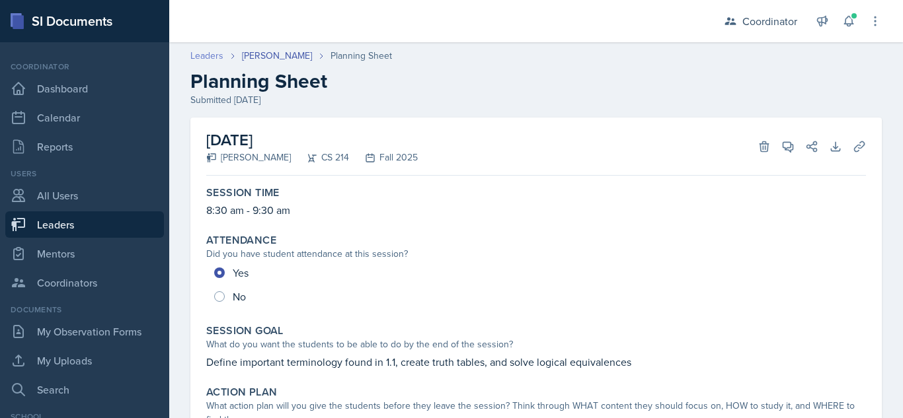
click at [203, 46] on header "Leaders Lori Hutchinson Planning Sheet Planning Sheet Submitted Aug 28th, 2025" at bounding box center [536, 78] width 734 height 85
click at [205, 52] on link "Leaders" at bounding box center [206, 56] width 33 height 14
select select "19fb88f7-c89b-4031-b5a0-458fd49807a1"
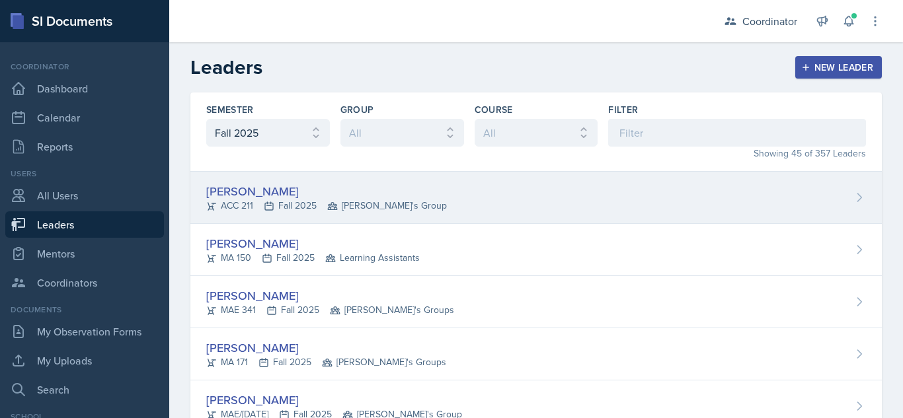
scroll to position [901, 0]
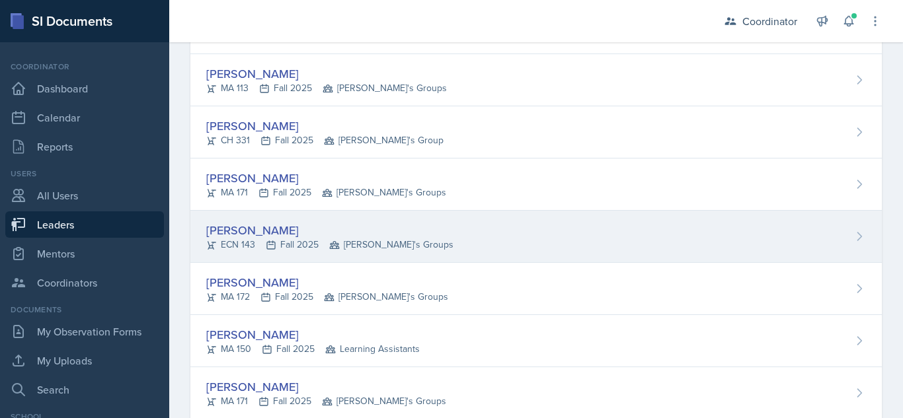
click at [260, 222] on div "Jacob Green" at bounding box center [329, 230] width 247 height 18
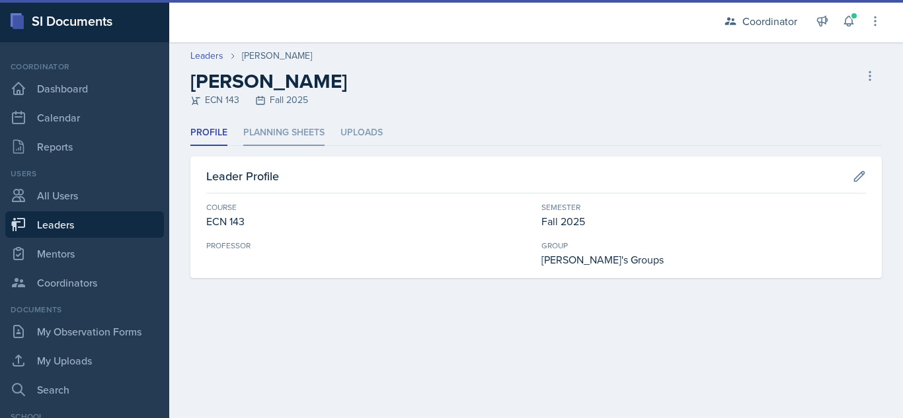
click at [301, 134] on li "Planning Sheets" at bounding box center [283, 133] width 81 height 26
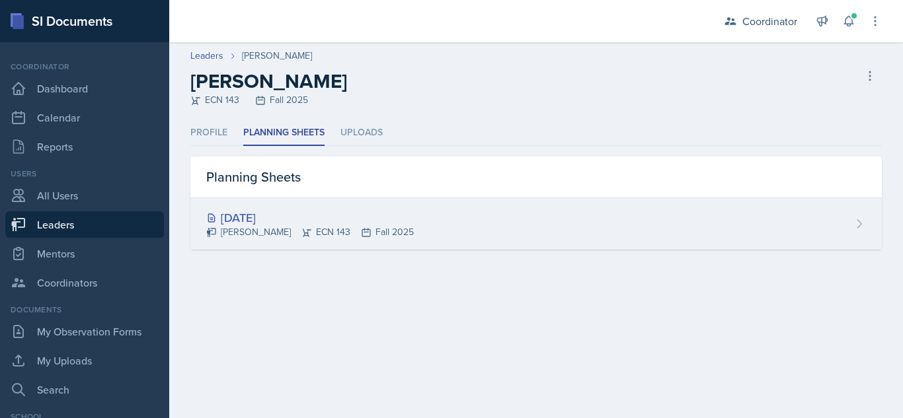
click at [289, 220] on div "Aug 25th, 2025" at bounding box center [310, 218] width 208 height 18
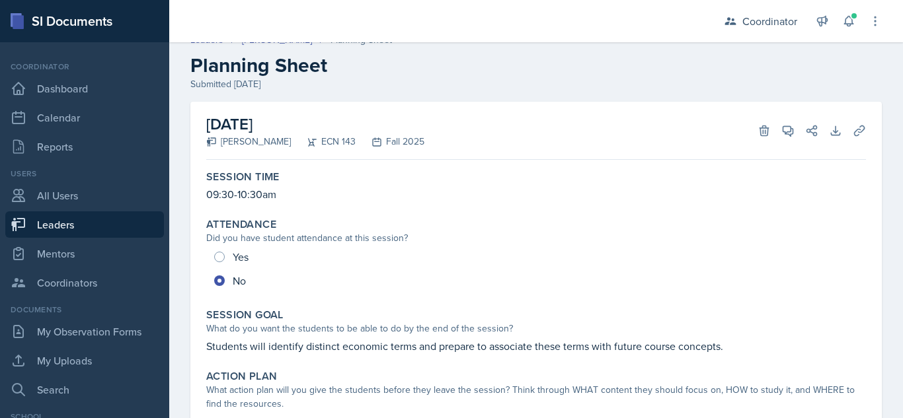
scroll to position [3, 0]
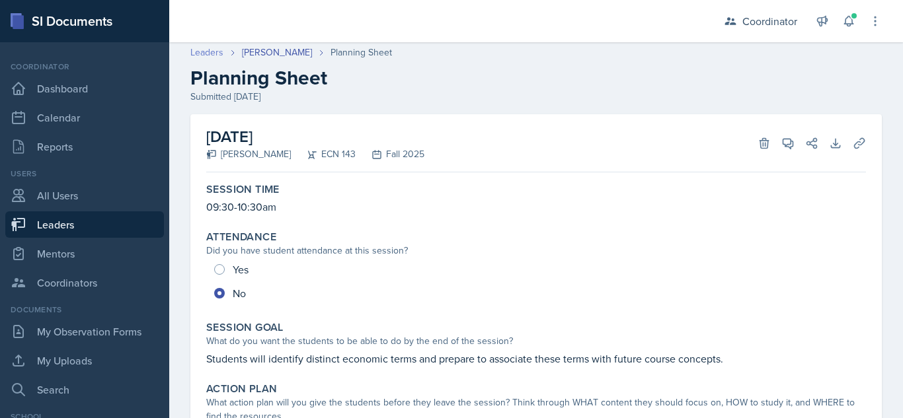
click at [213, 54] on link "Leaders" at bounding box center [206, 53] width 33 height 14
select select "19fb88f7-c89b-4031-b5a0-458fd49807a1"
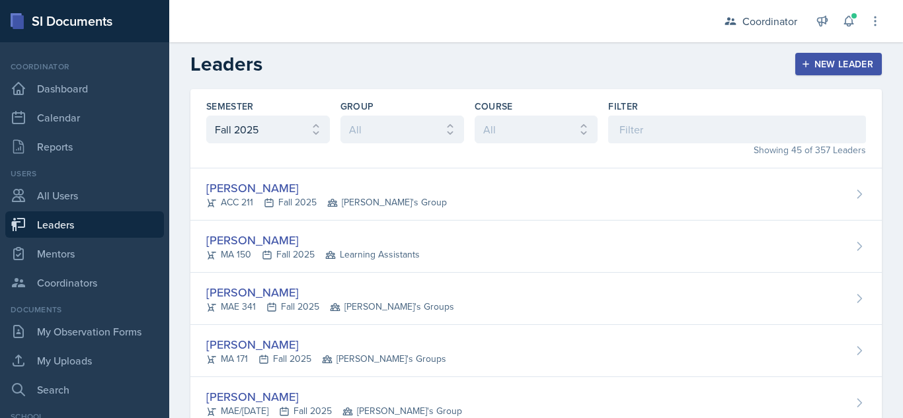
click at [621, 27] on div at bounding box center [435, 21] width 510 height 42
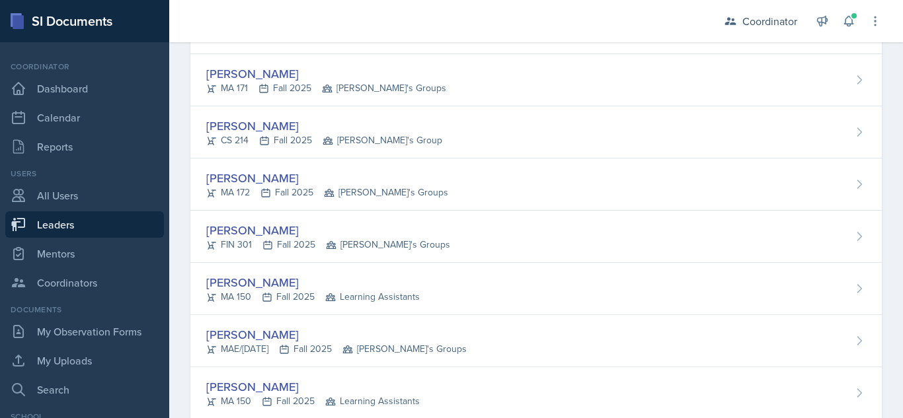
click at [276, 227] on div "Xav Martin" at bounding box center [328, 230] width 244 height 18
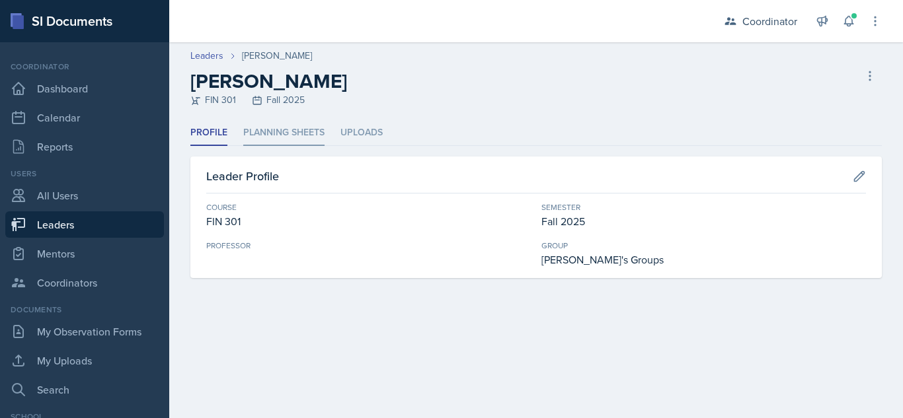
click at [295, 130] on li "Planning Sheets" at bounding box center [283, 133] width 81 height 26
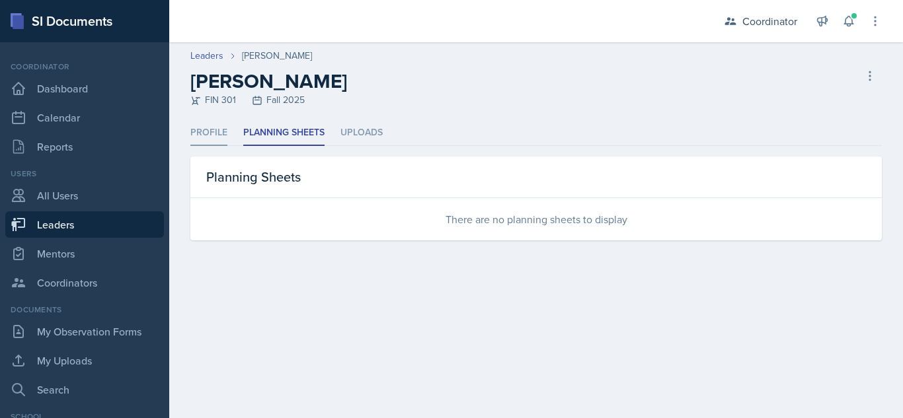
click at [207, 122] on li "Profile" at bounding box center [208, 133] width 37 height 26
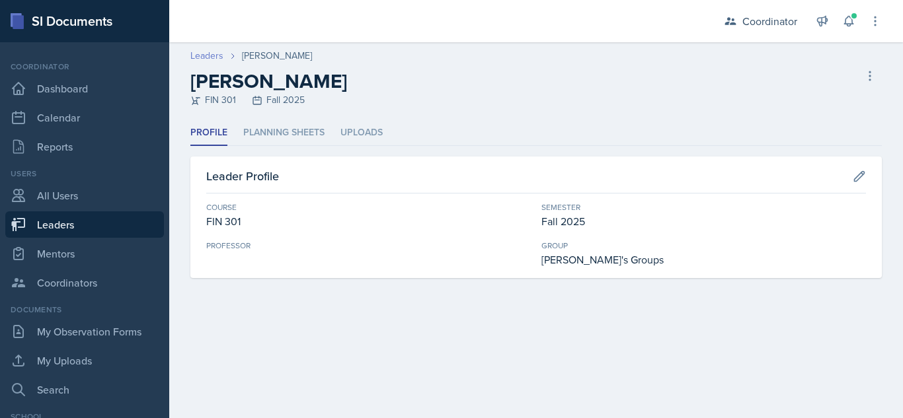
click at [221, 51] on link "Leaders" at bounding box center [206, 56] width 33 height 14
select select "19fb88f7-c89b-4031-b5a0-458fd49807a1"
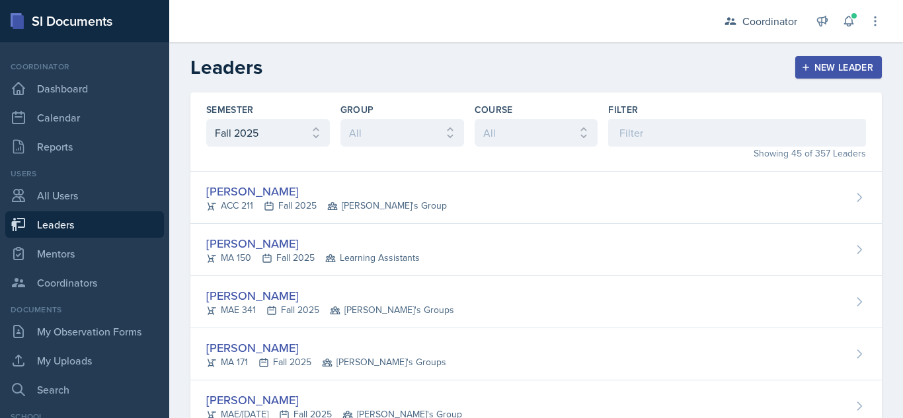
scroll to position [2135, 0]
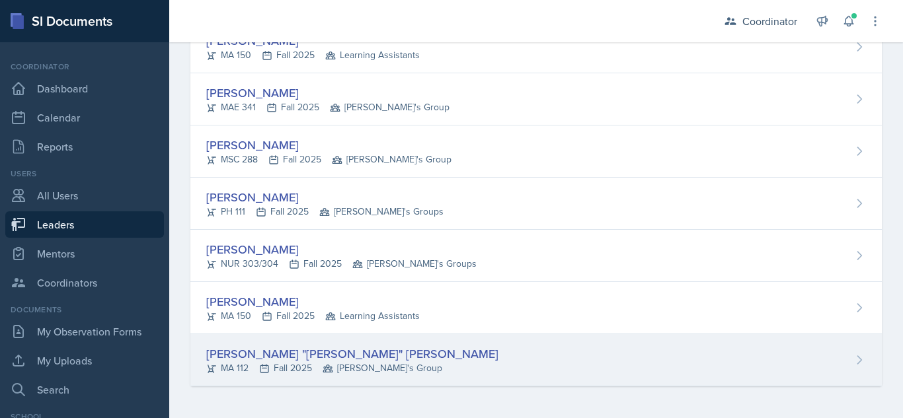
click at [252, 351] on div "Jonathan "Noah" Tyler" at bounding box center [352, 354] width 292 height 18
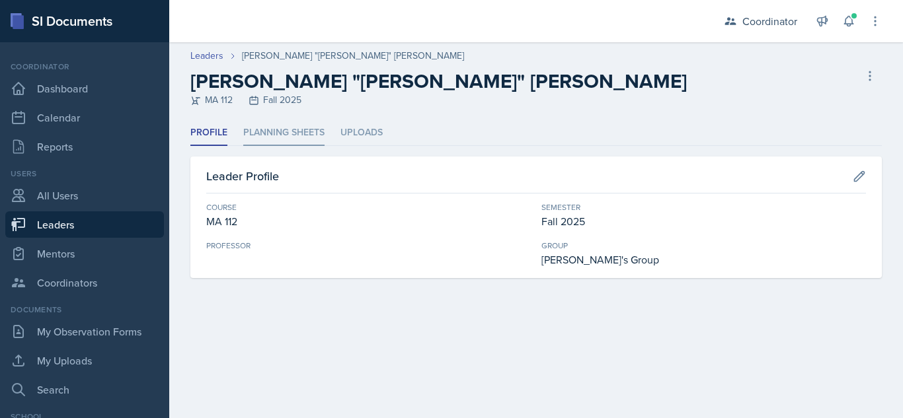
click at [276, 141] on li "Planning Sheets" at bounding box center [283, 133] width 81 height 26
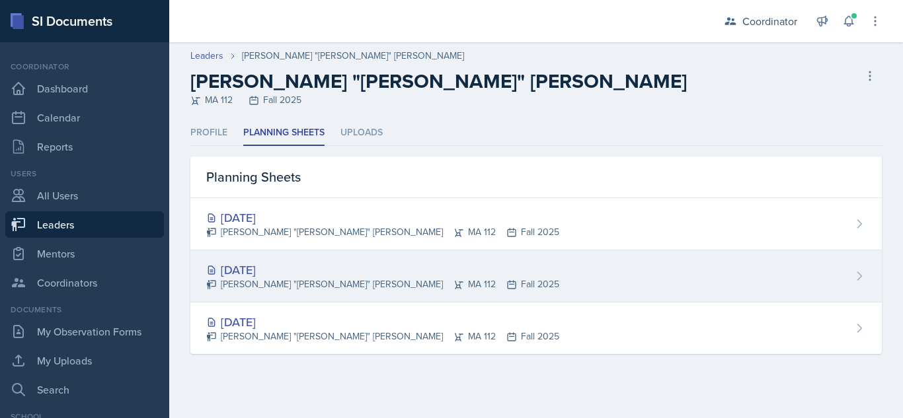
click at [259, 276] on div "Aug 26th, 2025" at bounding box center [382, 270] width 353 height 18
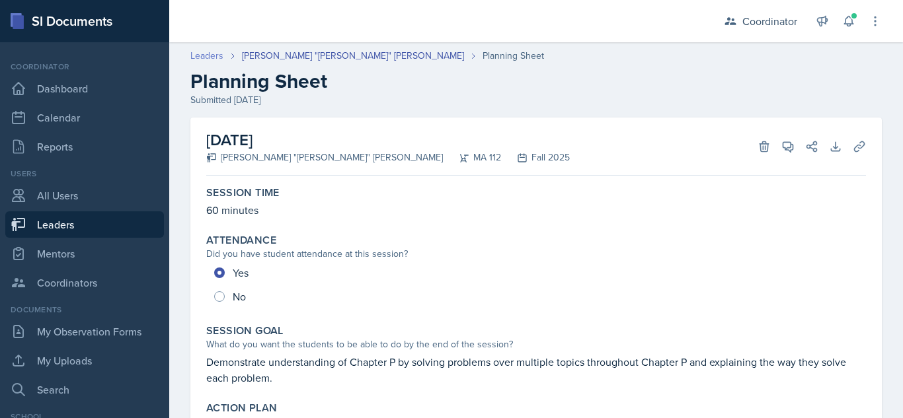
click at [211, 57] on link "Leaders" at bounding box center [206, 56] width 33 height 14
select select "19fb88f7-c89b-4031-b5a0-458fd49807a1"
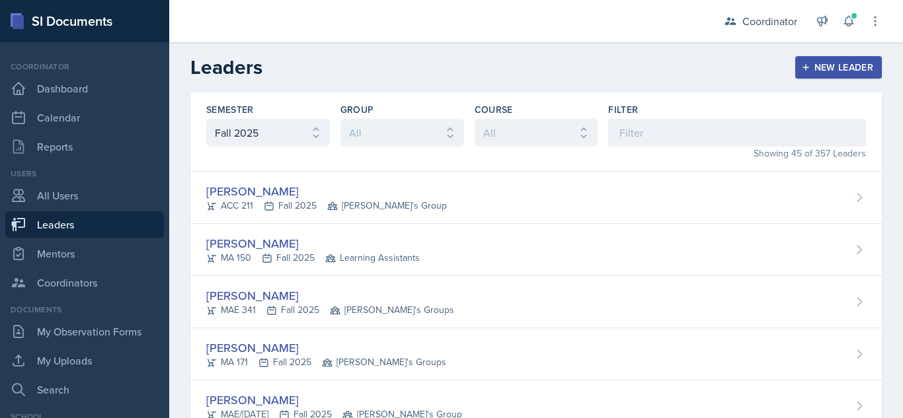
scroll to position [379, 0]
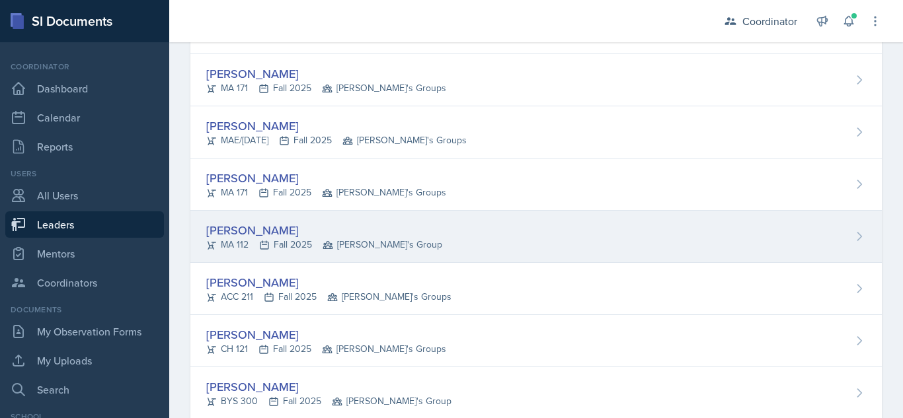
click at [278, 227] on div "Landry Carbaugh" at bounding box center [324, 230] width 236 height 18
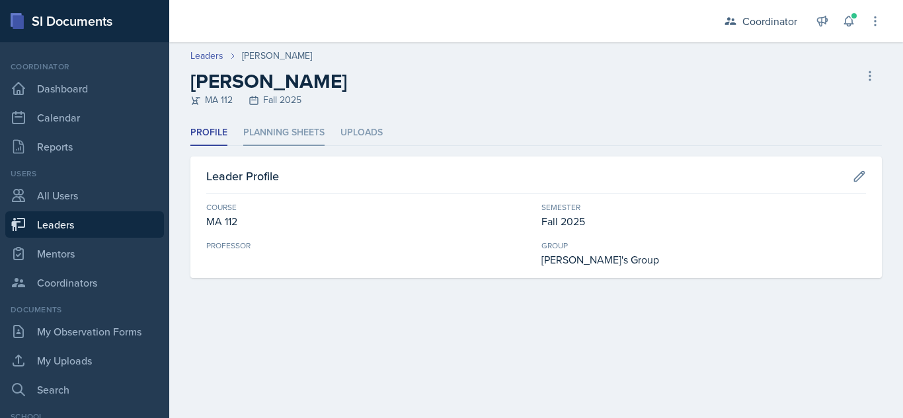
click at [284, 132] on li "Planning Sheets" at bounding box center [283, 133] width 81 height 26
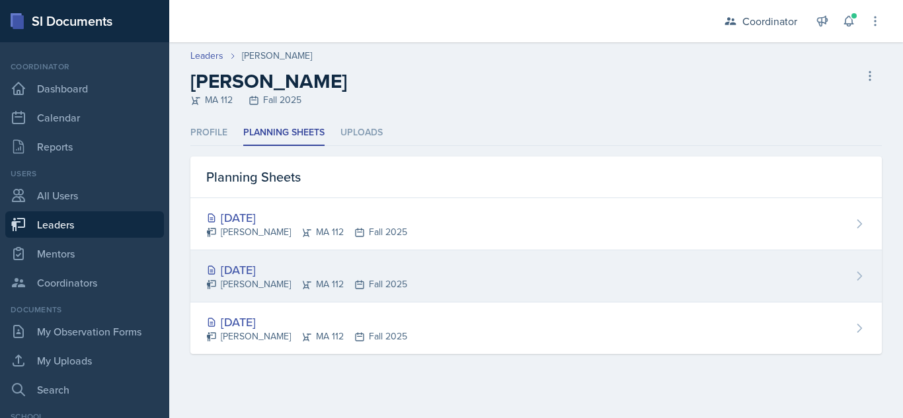
click at [263, 264] on div "Aug 25th, 2025" at bounding box center [306, 270] width 201 height 18
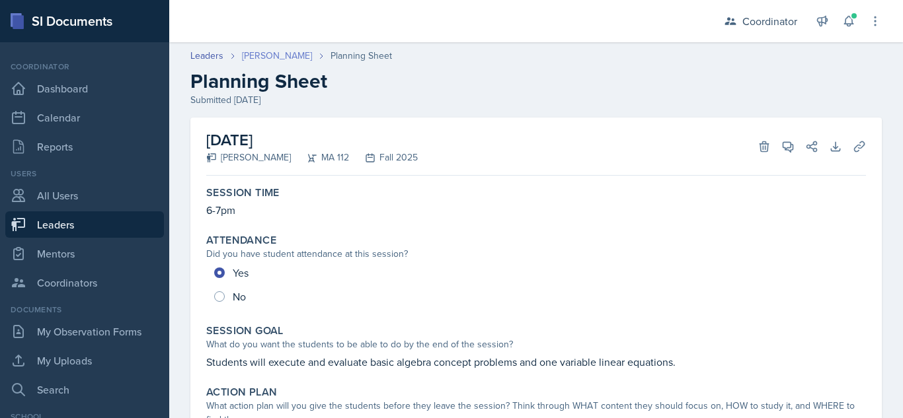
click at [259, 54] on link "Landry Carbaugh" at bounding box center [277, 56] width 70 height 14
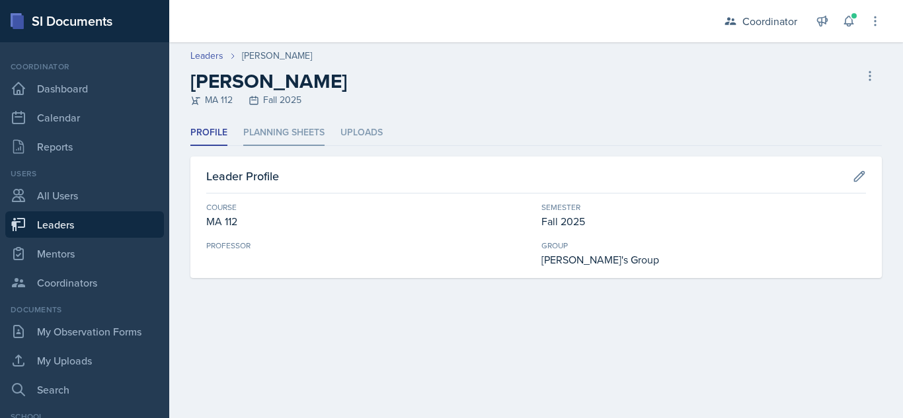
click at [261, 141] on li "Planning Sheets" at bounding box center [283, 133] width 81 height 26
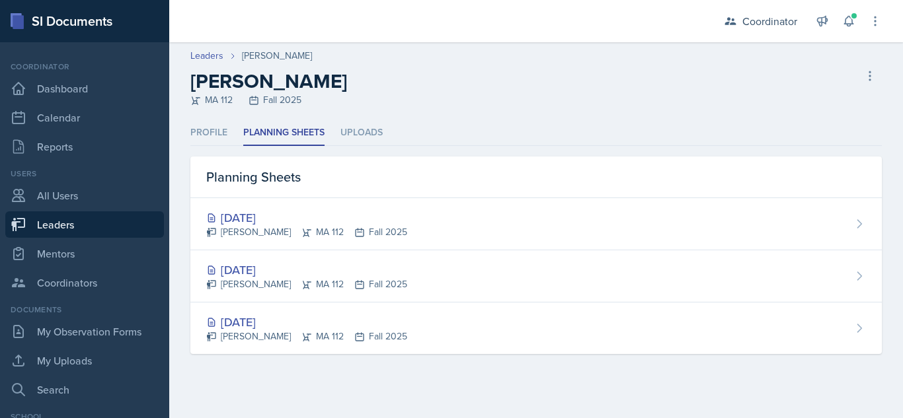
click at [249, 230] on div "Landry Carbaugh MA 112 Fall 2025" at bounding box center [306, 232] width 201 height 14
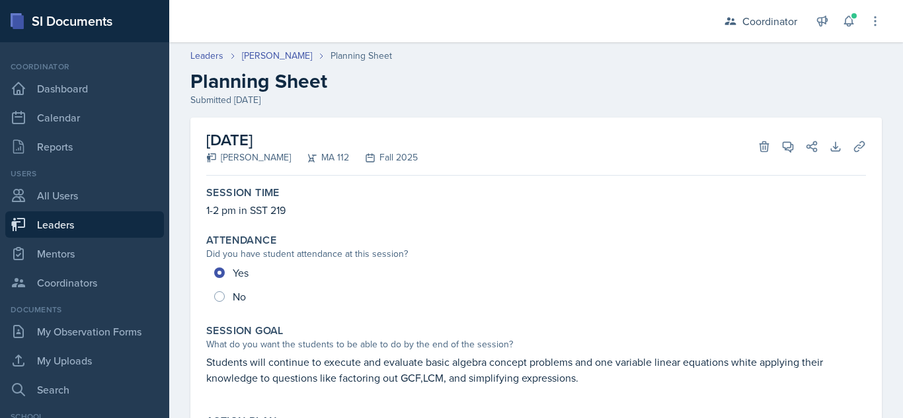
click at [224, 55] on div "Leaders" at bounding box center [216, 56] width 52 height 14
click at [218, 58] on link "Leaders" at bounding box center [206, 56] width 33 height 14
select select "19fb88f7-c89b-4031-b5a0-458fd49807a1"
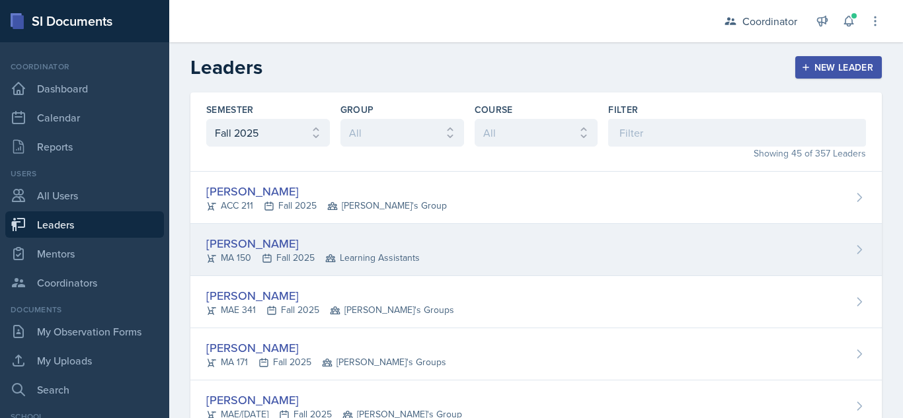
scroll to position [2135, 0]
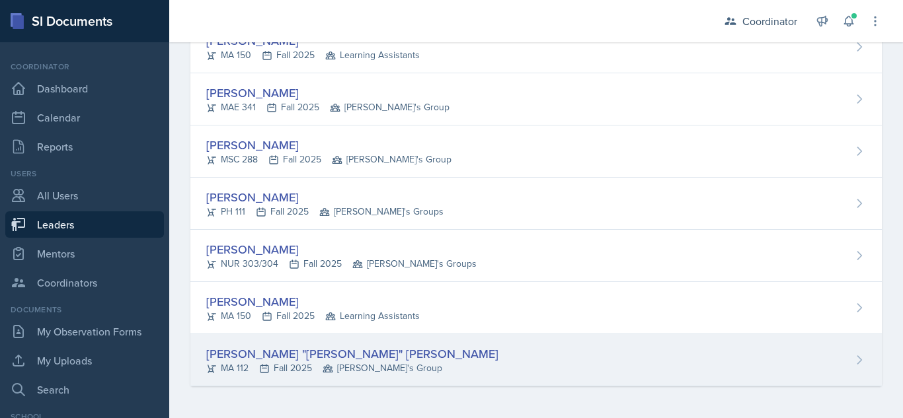
click at [219, 358] on div "Jonathan "Noah" Tyler" at bounding box center [352, 354] width 292 height 18
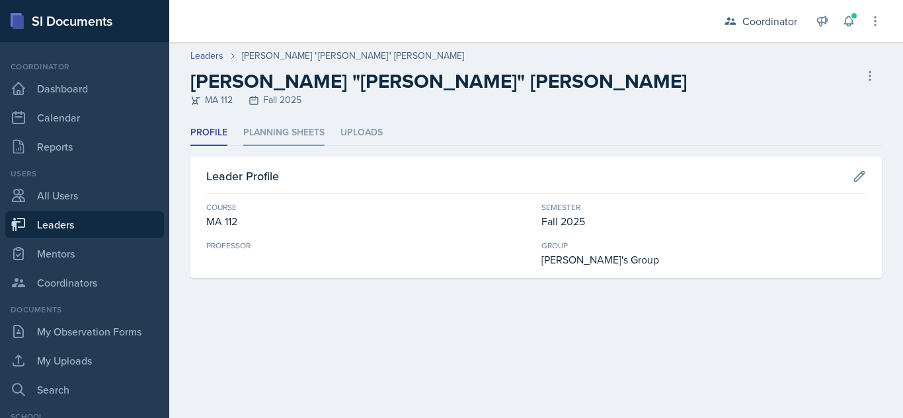
click at [295, 135] on li "Planning Sheets" at bounding box center [283, 133] width 81 height 26
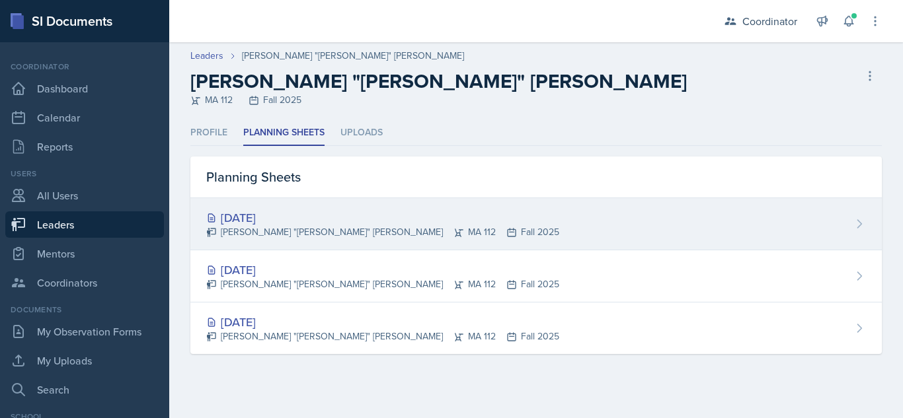
click at [277, 218] on div "Aug 27th, 2025" at bounding box center [382, 218] width 353 height 18
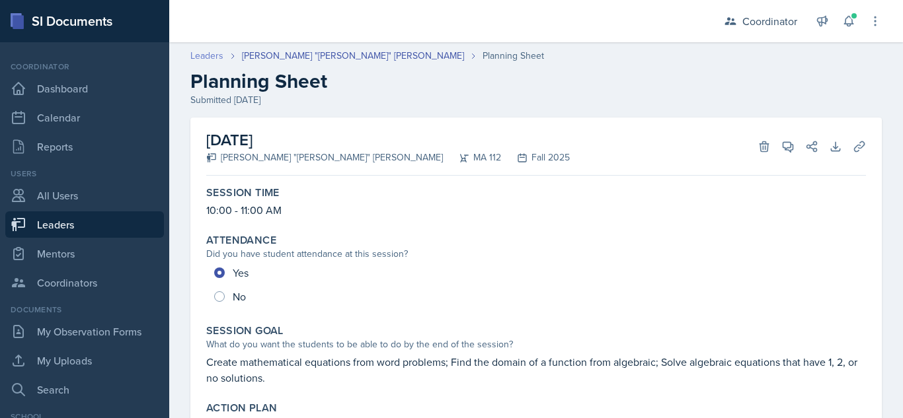
click at [216, 55] on link "Leaders" at bounding box center [206, 56] width 33 height 14
select select "19fb88f7-c89b-4031-b5a0-458fd49807a1"
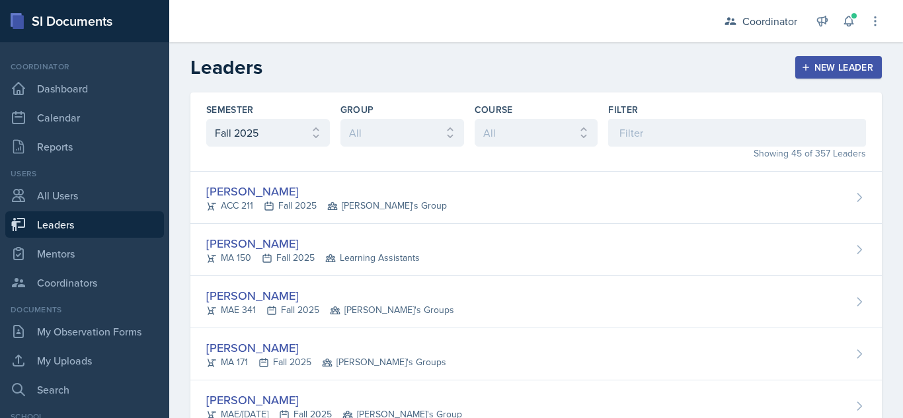
scroll to position [327, 0]
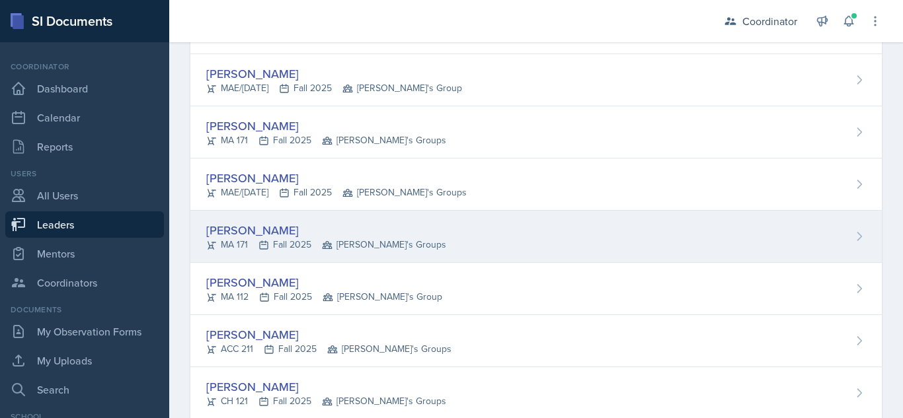
click at [241, 233] on div "Cayla Bray" at bounding box center [326, 230] width 240 height 18
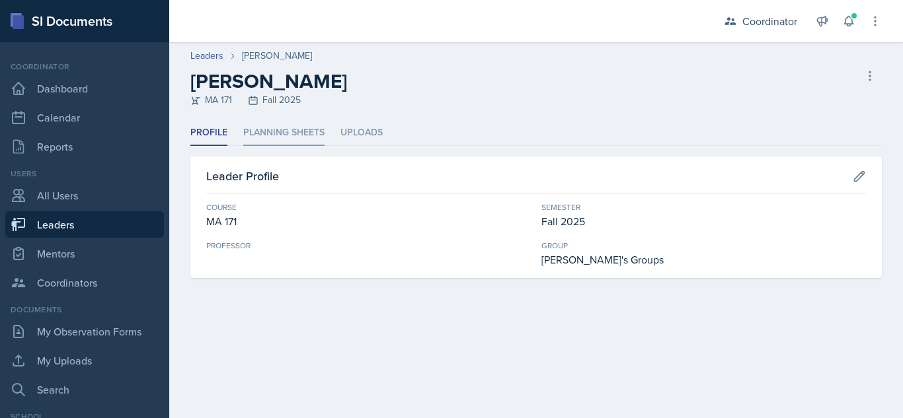
click at [295, 135] on li "Planning Sheets" at bounding box center [283, 133] width 81 height 26
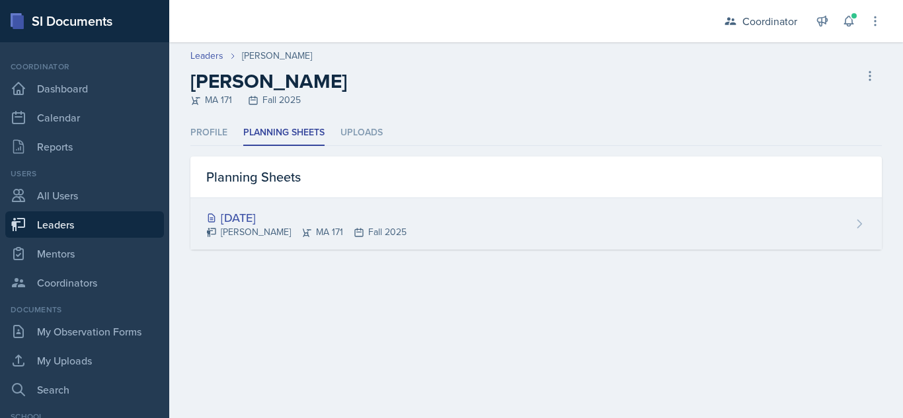
click at [270, 213] on div "Aug 18th, 2025" at bounding box center [306, 218] width 200 height 18
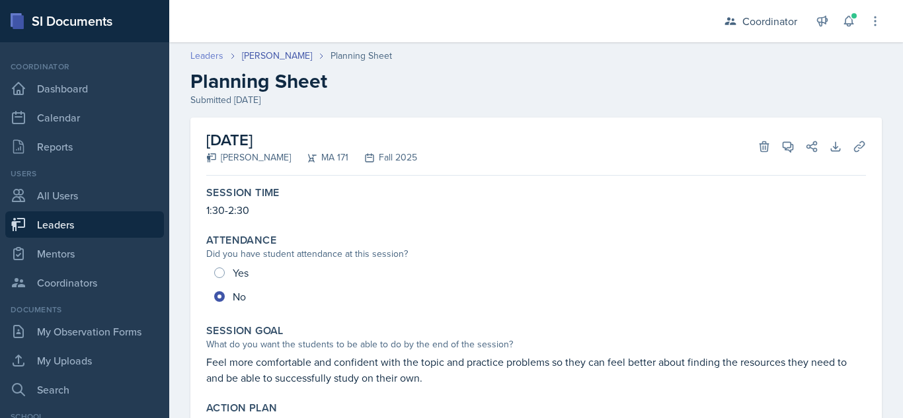
click at [207, 58] on link "Leaders" at bounding box center [206, 56] width 33 height 14
select select "19fb88f7-c89b-4031-b5a0-458fd49807a1"
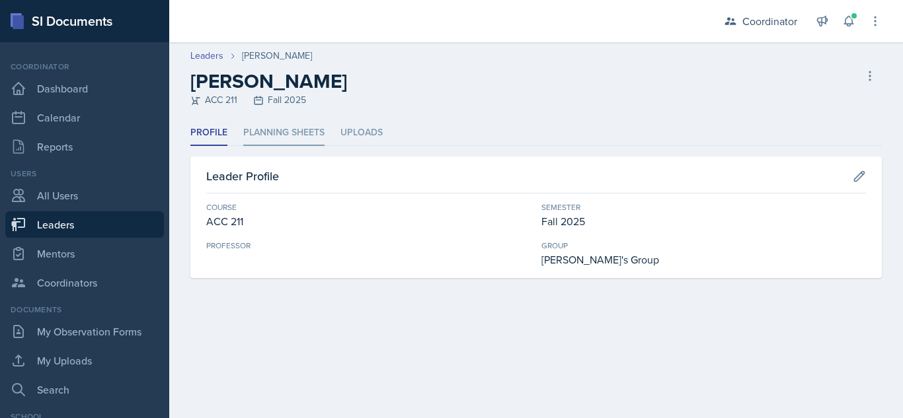
click at [315, 130] on li "Planning Sheets" at bounding box center [283, 133] width 81 height 26
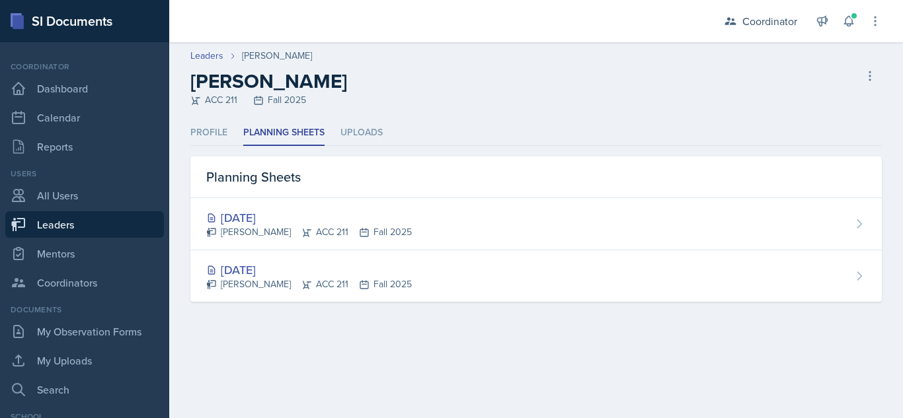
click at [263, 266] on div "[DATE]" at bounding box center [309, 270] width 206 height 18
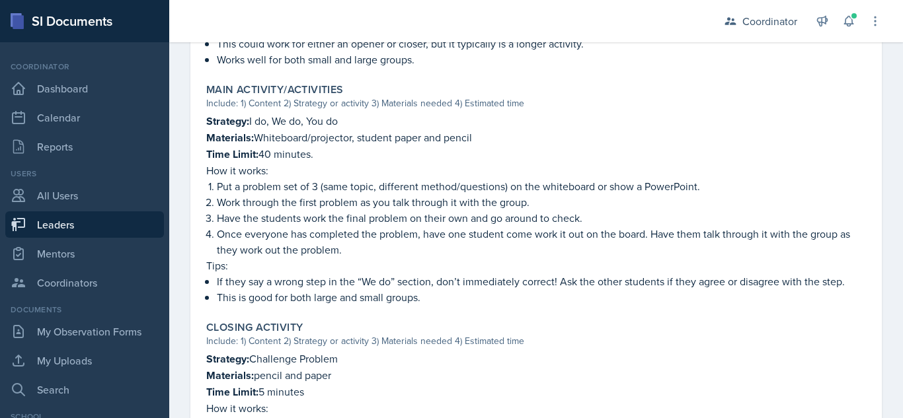
scroll to position [851, 0]
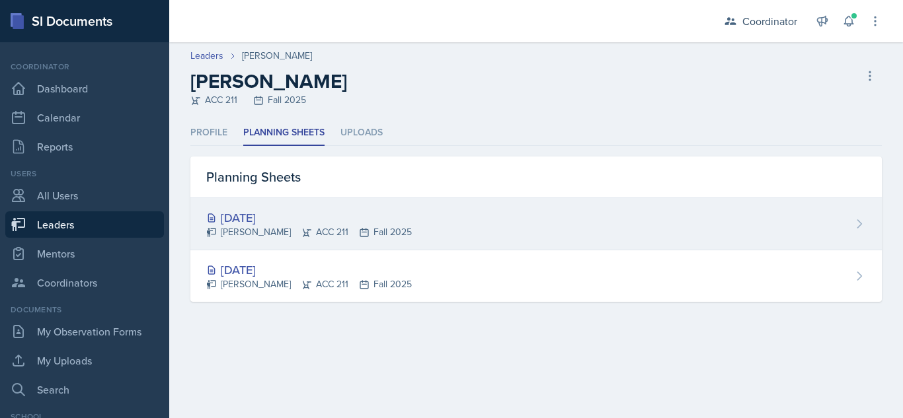
click at [297, 216] on div "[DATE]" at bounding box center [309, 218] width 206 height 18
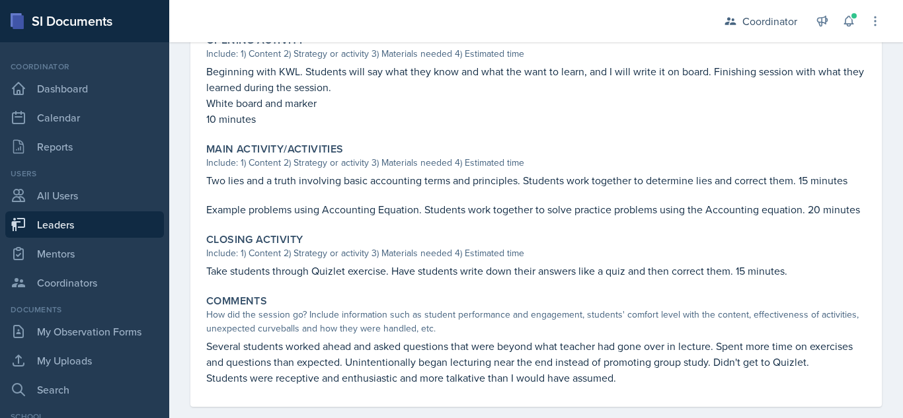
scroll to position [512, 0]
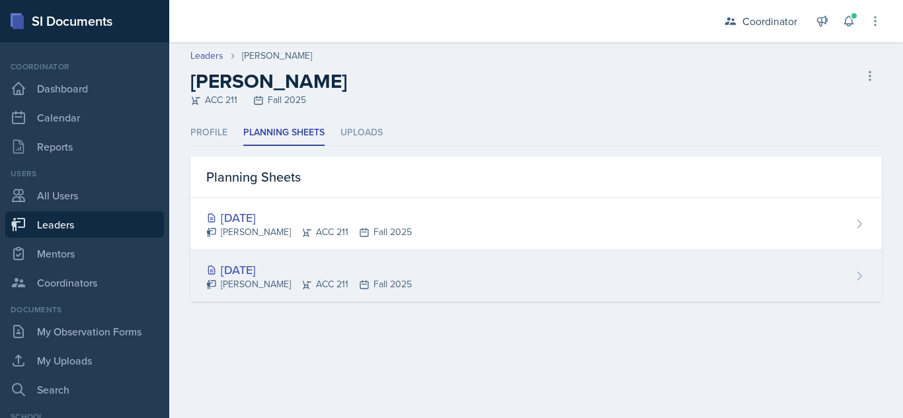
click at [274, 272] on div "[DATE]" at bounding box center [309, 270] width 206 height 18
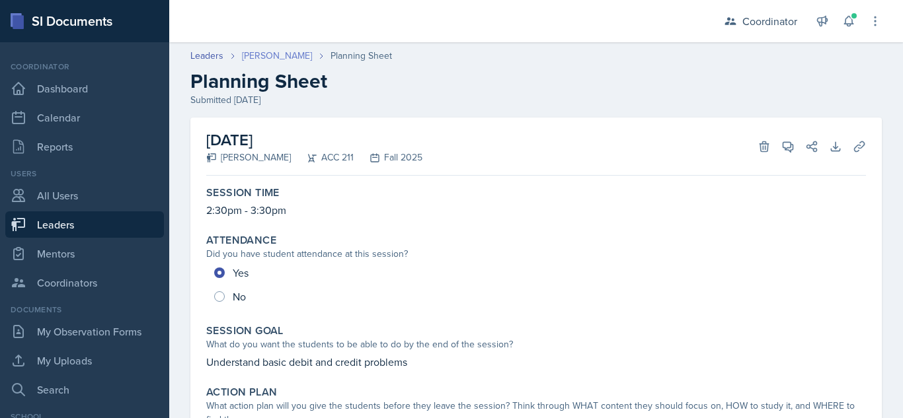
click at [293, 56] on link "[PERSON_NAME]" at bounding box center [277, 56] width 70 height 14
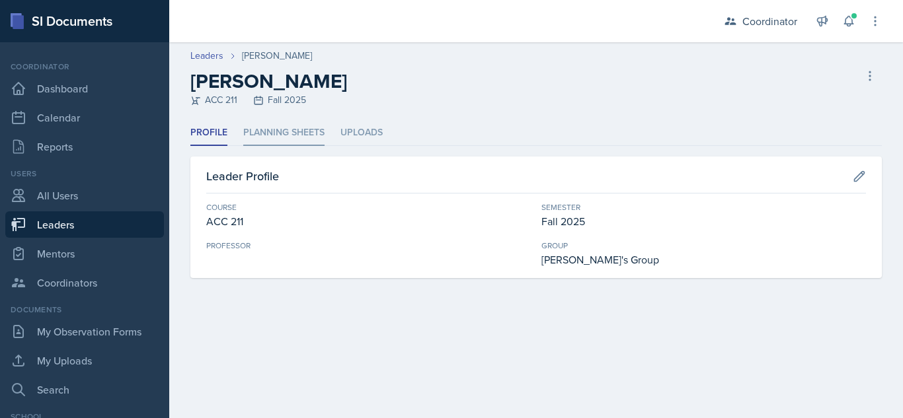
click at [312, 123] on li "Planning Sheets" at bounding box center [283, 133] width 81 height 26
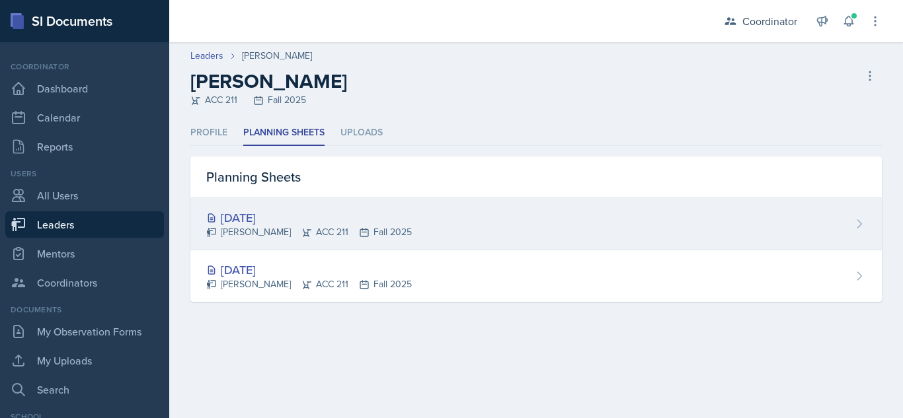
click at [281, 219] on div "Aug 25th, 2025" at bounding box center [309, 218] width 206 height 18
